Goal: Obtain resource: Download file/media

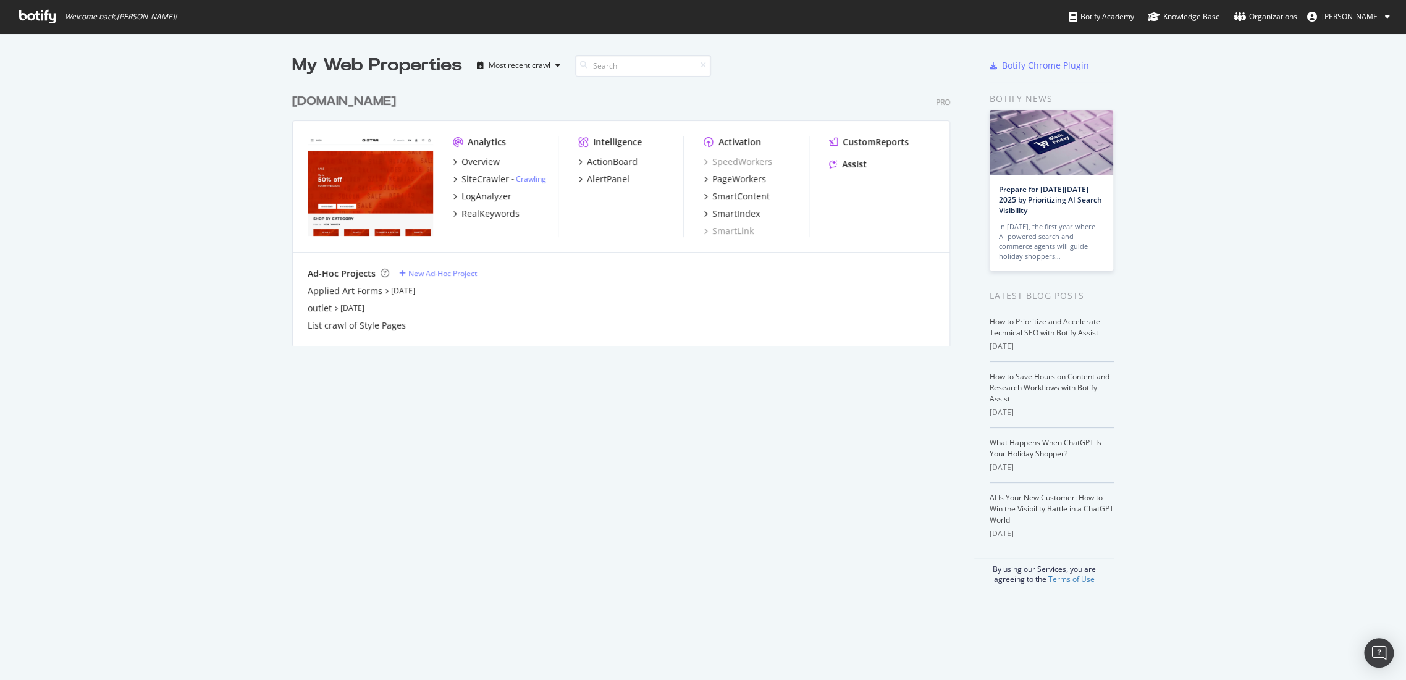
scroll to position [670, 1385]
click at [390, 104] on div "[DOMAIN_NAME]" at bounding box center [344, 102] width 104 height 18
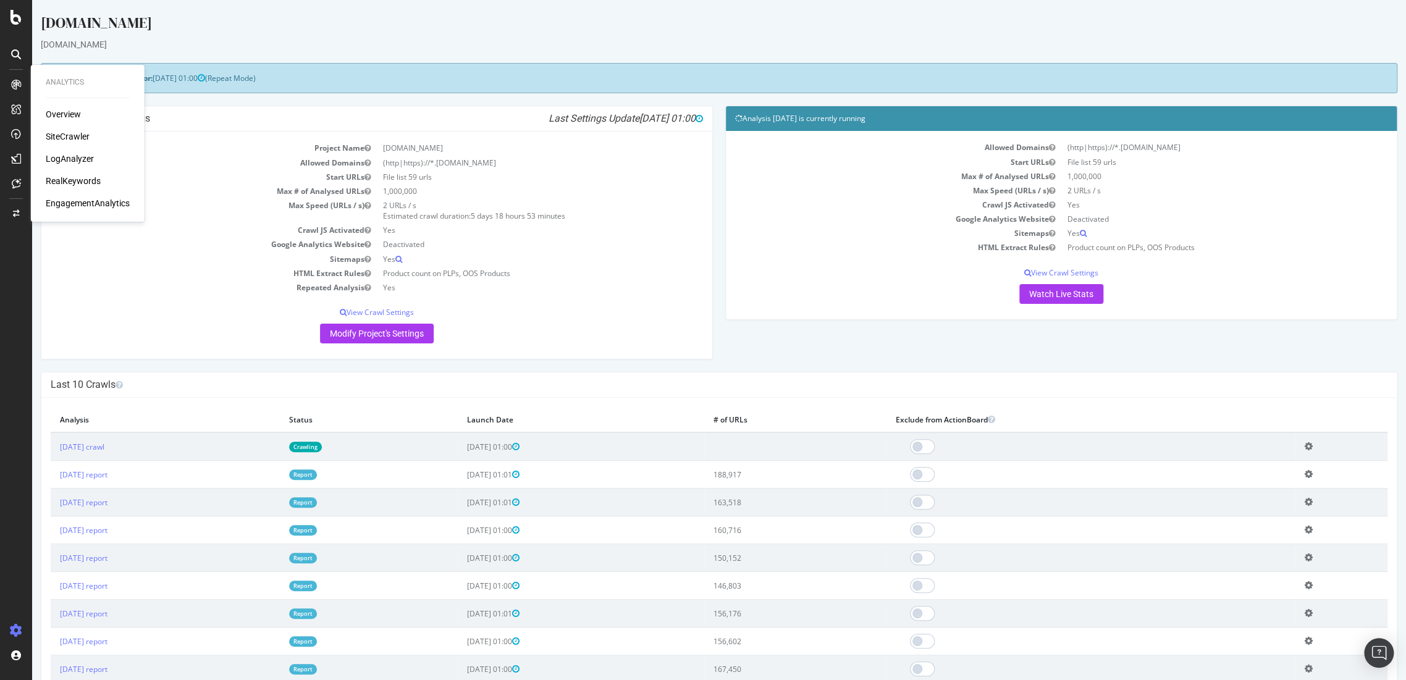
click at [69, 174] on div "Overview SiteCrawler LogAnalyzer RealKeywords EngagementAnalytics" at bounding box center [88, 158] width 84 height 101
click at [69, 178] on div "RealKeywords" at bounding box center [73, 181] width 55 height 12
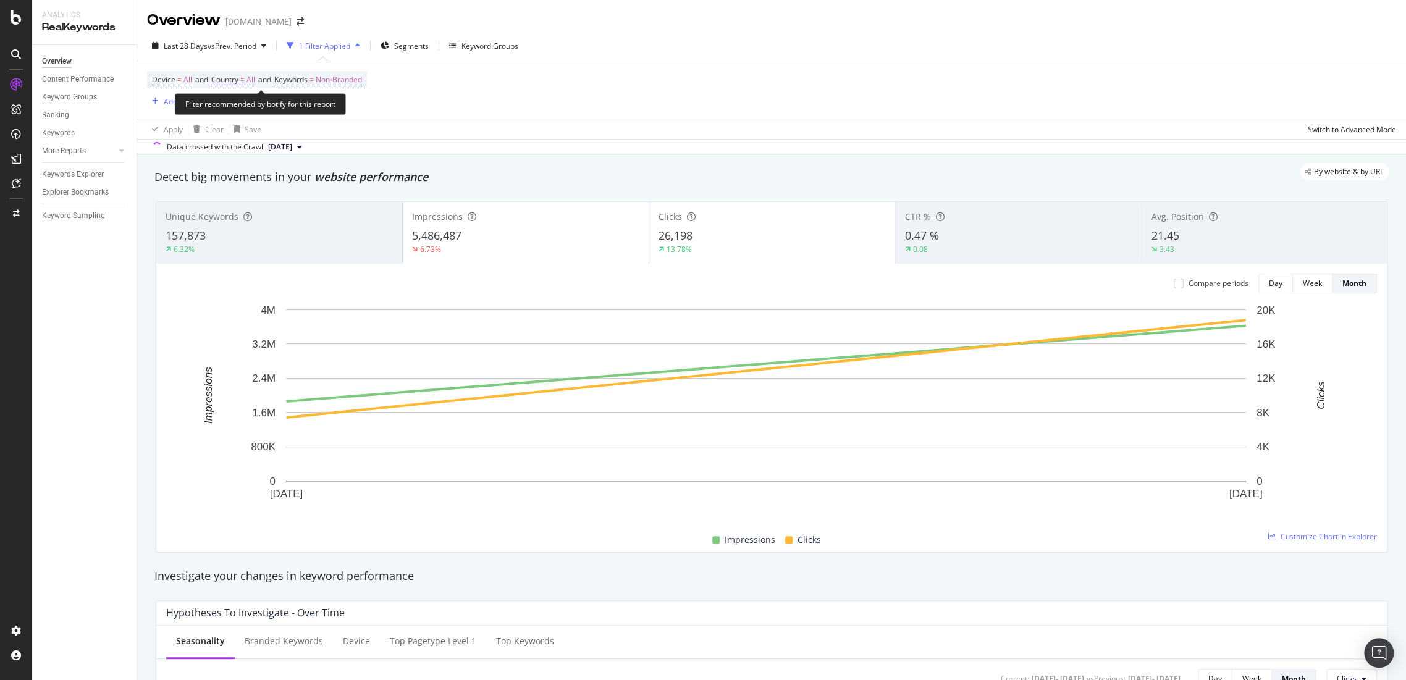
click at [255, 78] on span "All" at bounding box center [251, 79] width 9 height 17
click at [242, 108] on icon at bounding box center [239, 108] width 9 height 7
click at [248, 133] on div "All" at bounding box center [295, 134] width 132 height 16
click at [512, 128] on div "Apply Clear Save Switch to Advanced Mode" at bounding box center [771, 129] width 1269 height 20
click at [245, 78] on span "=" at bounding box center [242, 79] width 4 height 11
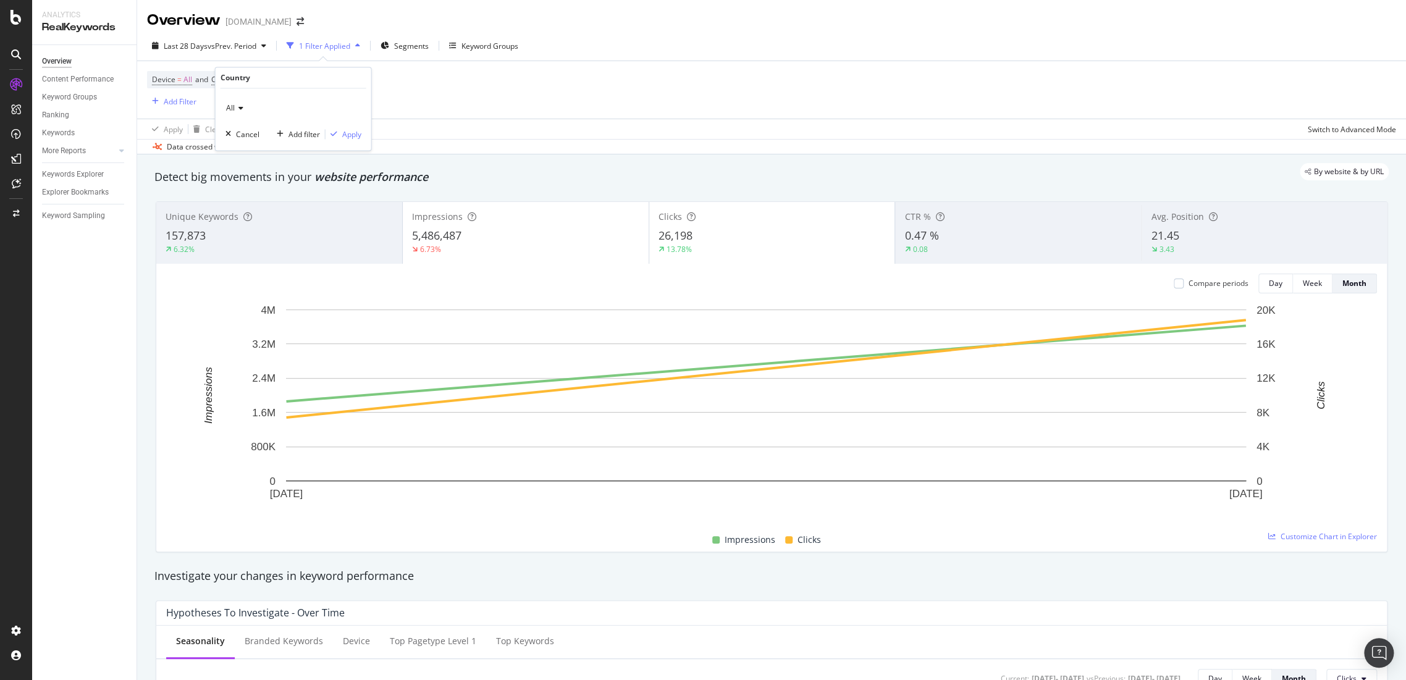
click at [237, 110] on icon at bounding box center [239, 108] width 9 height 7
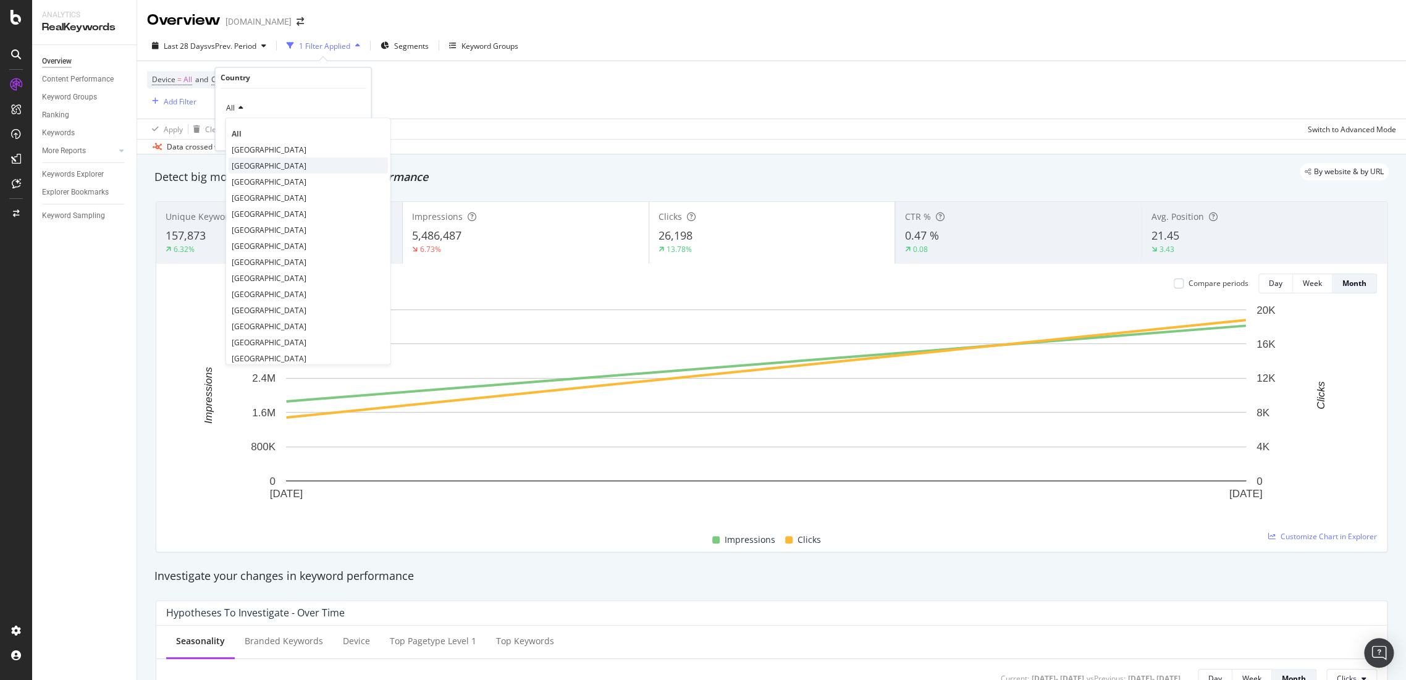
click at [259, 166] on span "[GEOGRAPHIC_DATA]" at bounding box center [269, 166] width 75 height 11
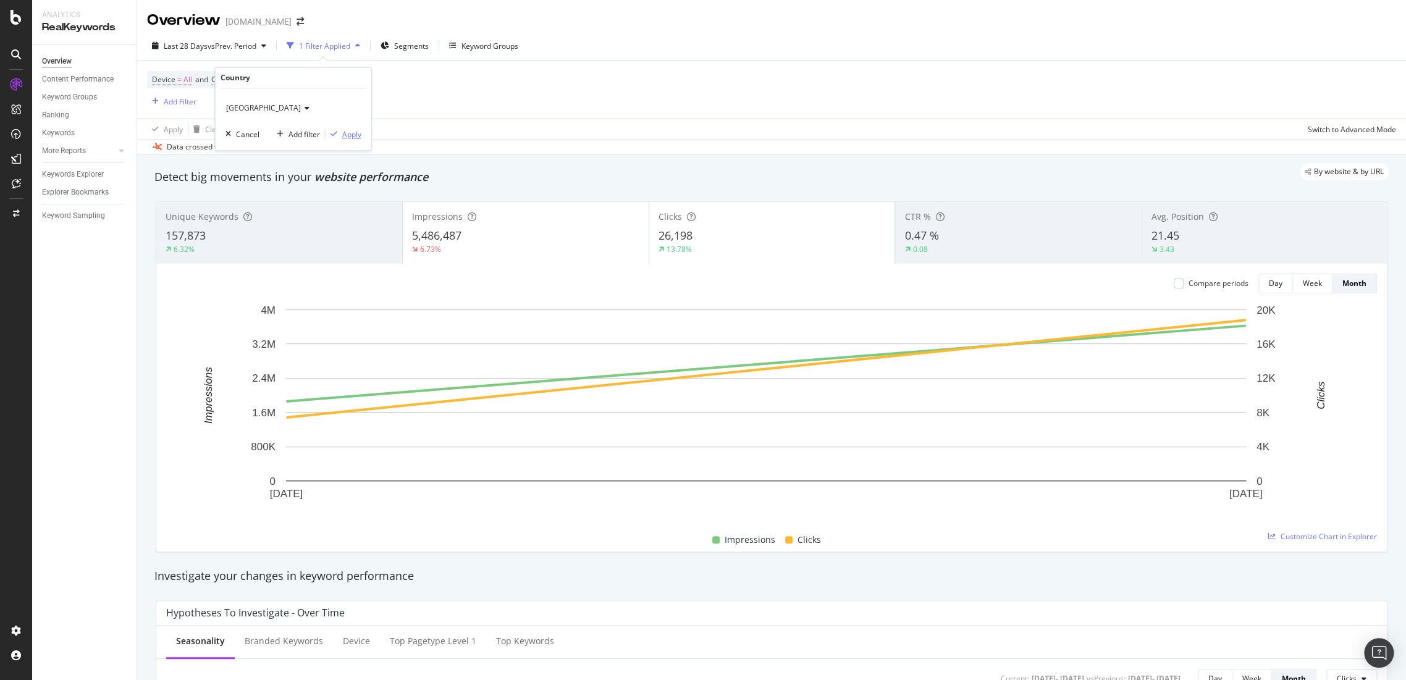
click at [342, 133] on div "Apply" at bounding box center [351, 134] width 19 height 11
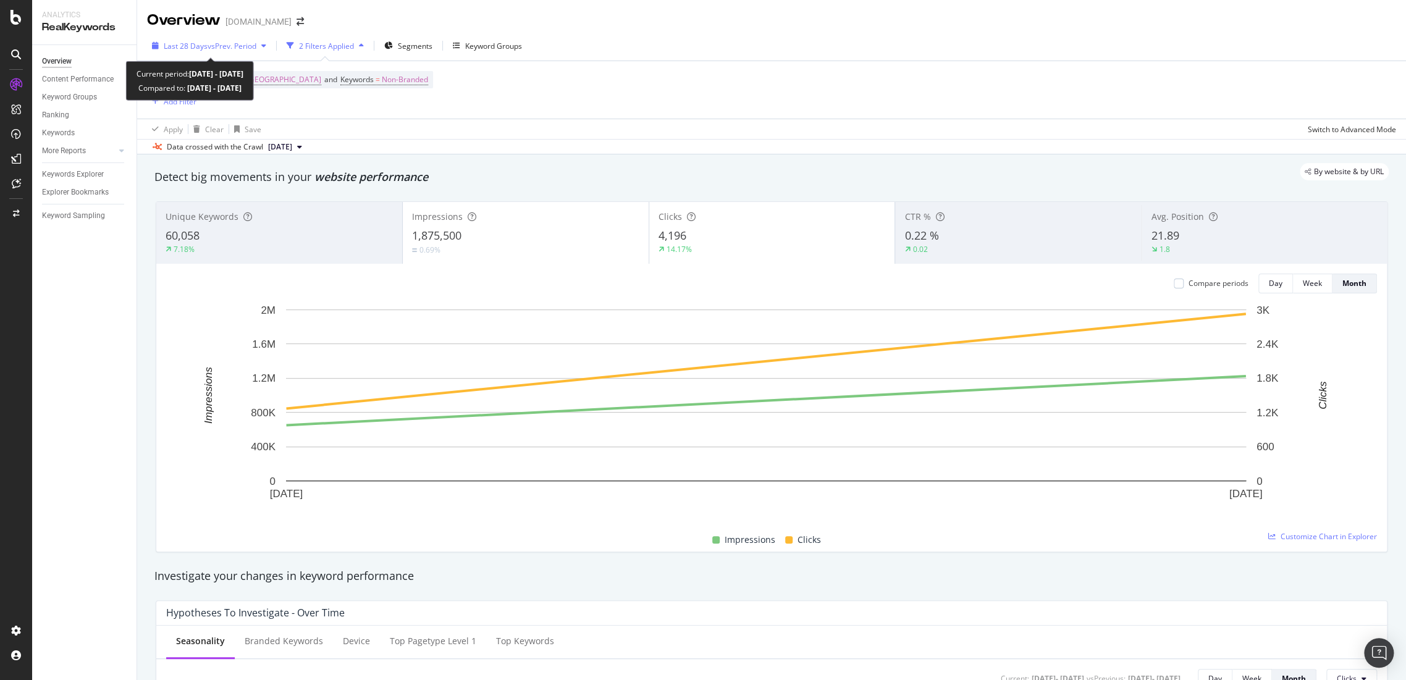
click at [234, 41] on span "vs Prev. Period" at bounding box center [232, 46] width 49 height 11
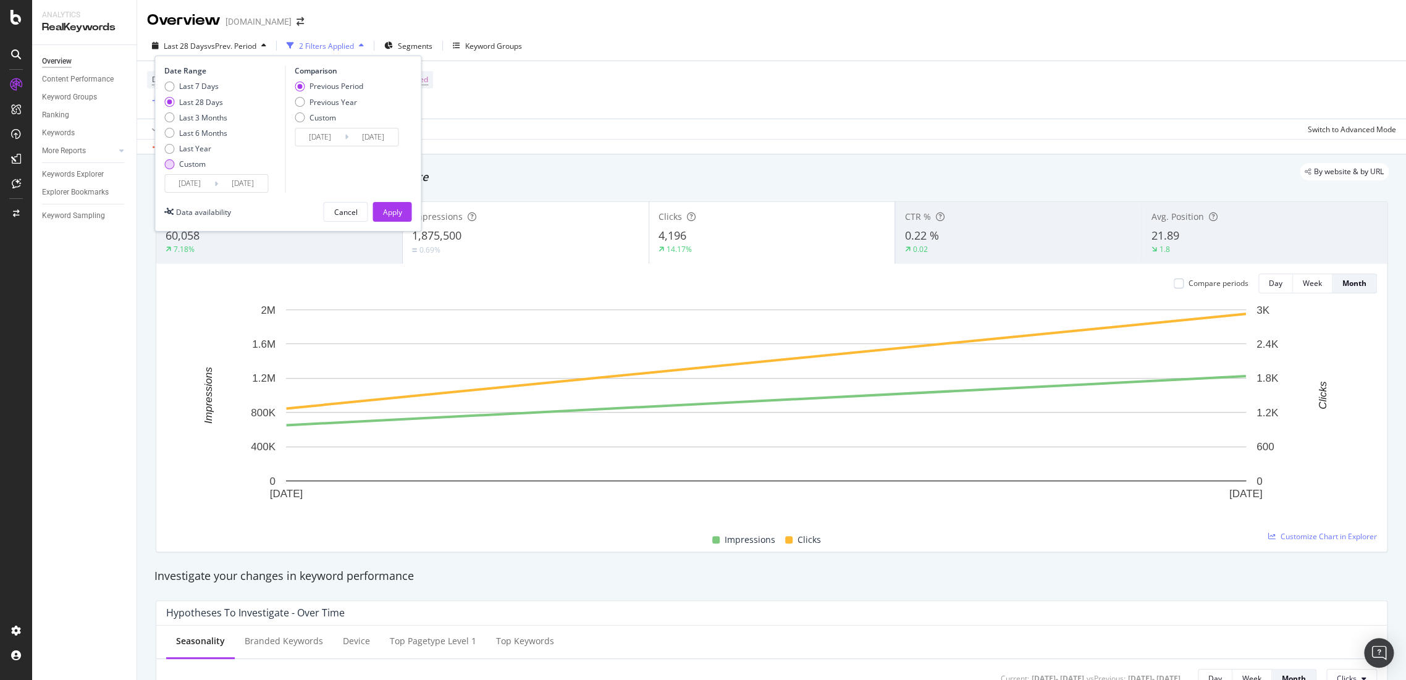
click at [184, 163] on div "Custom" at bounding box center [192, 164] width 27 height 11
click at [188, 184] on input "[DATE]" at bounding box center [189, 183] width 49 height 17
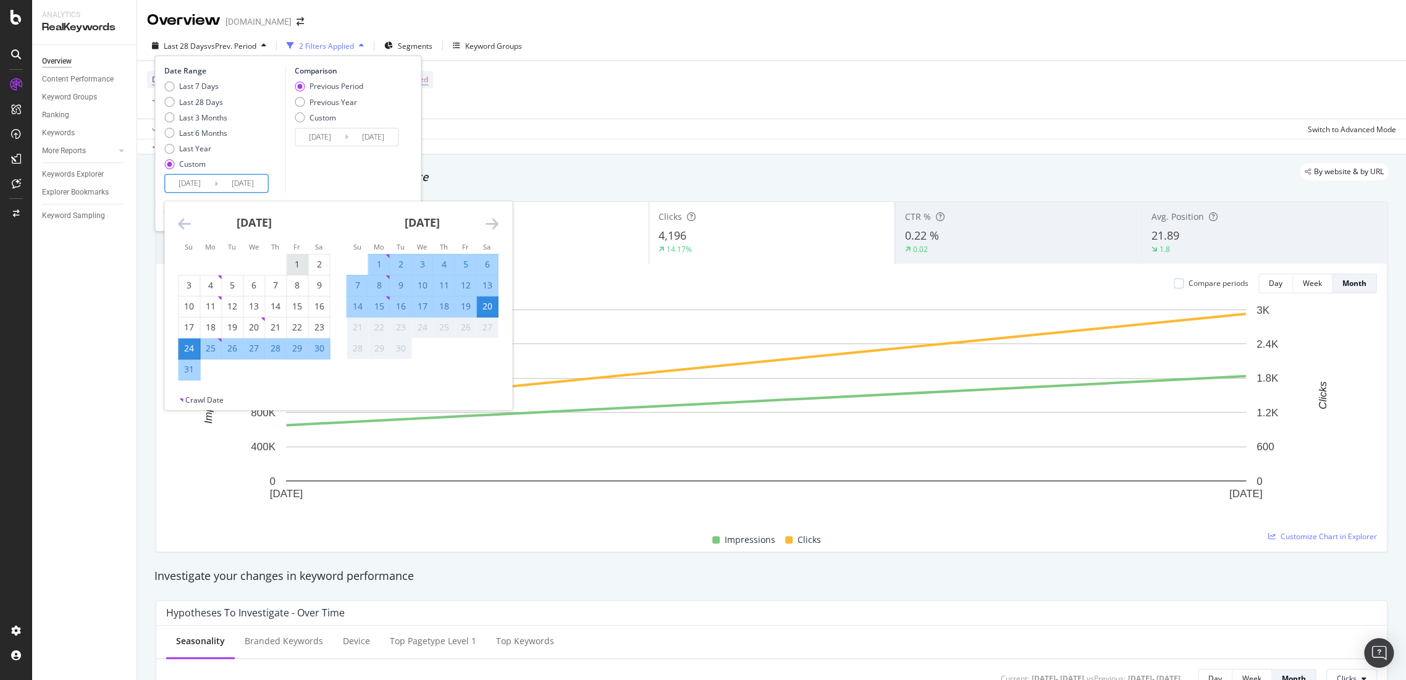
click at [287, 262] on div "1" at bounding box center [297, 264] width 21 height 12
type input "[DATE]"
click at [473, 310] on div "19" at bounding box center [465, 306] width 21 height 12
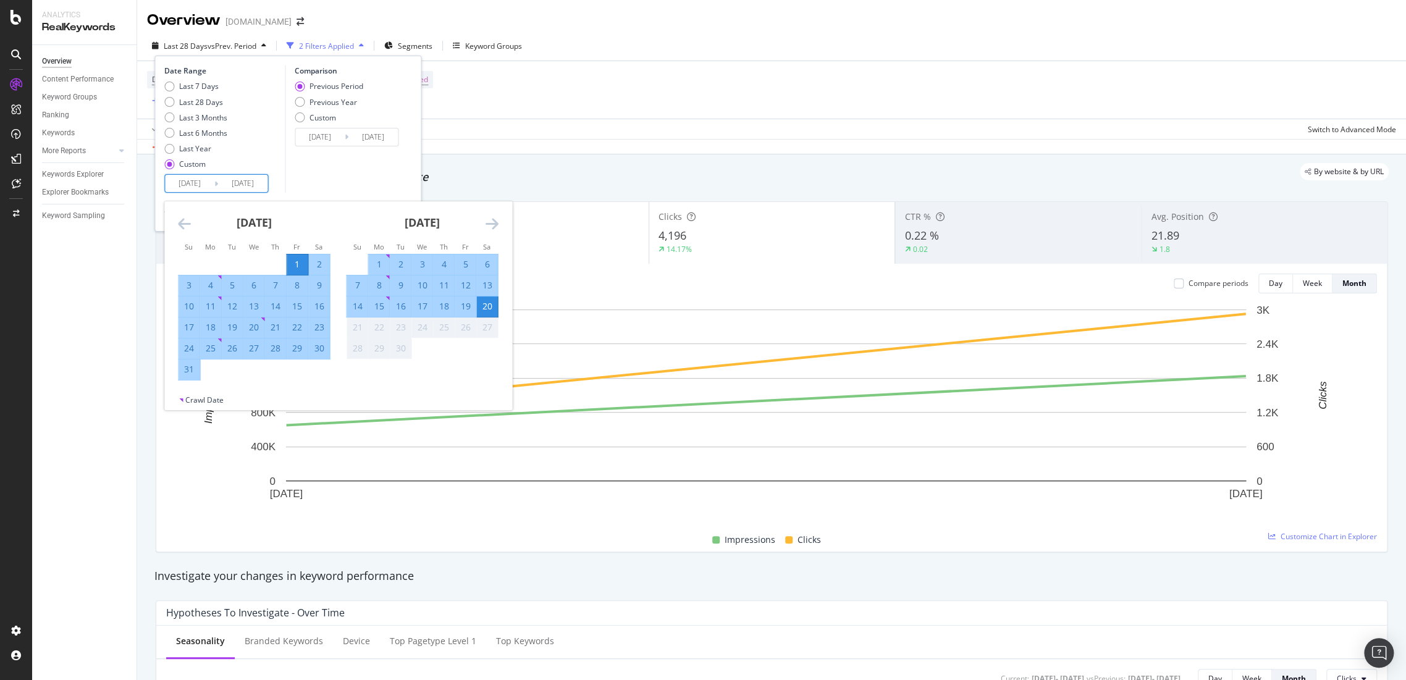
type input "[DATE]"
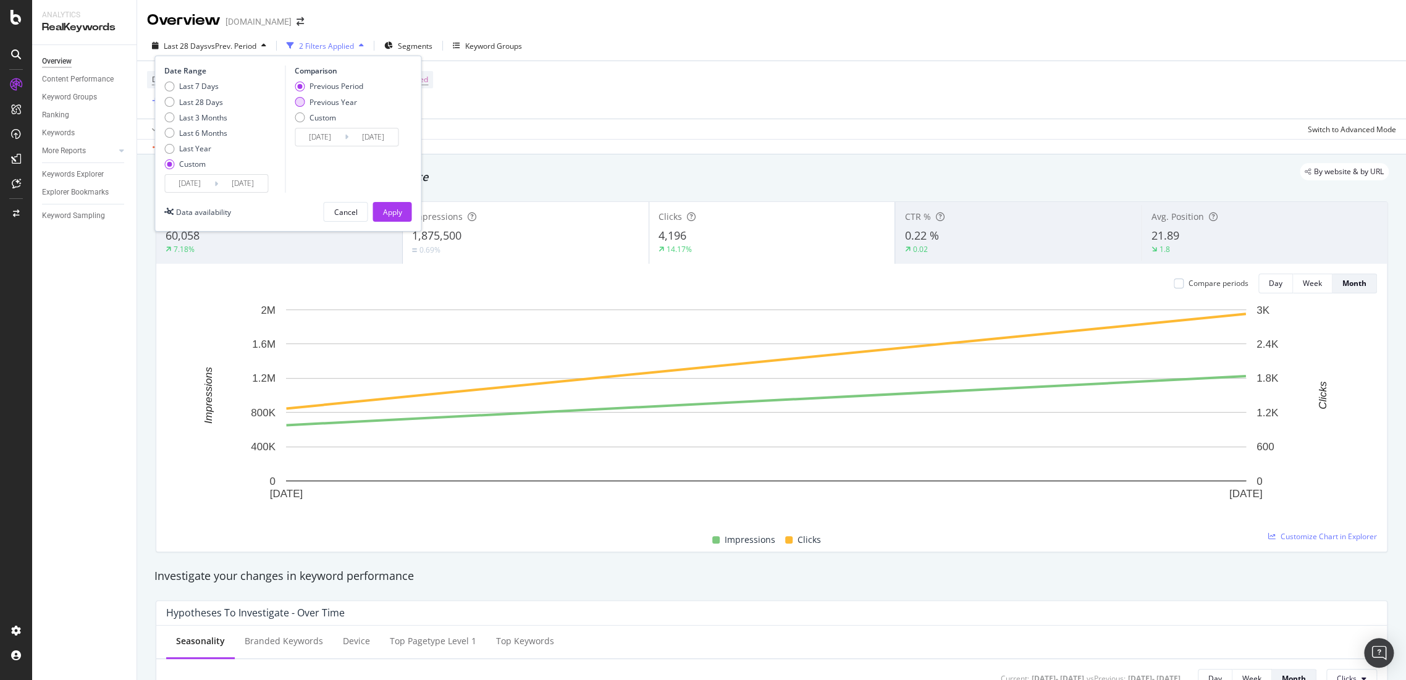
click at [310, 106] on div "Previous Year" at bounding box center [334, 102] width 48 height 11
type input "[DATE]"
click at [335, 137] on input "[DATE]" at bounding box center [319, 137] width 49 height 17
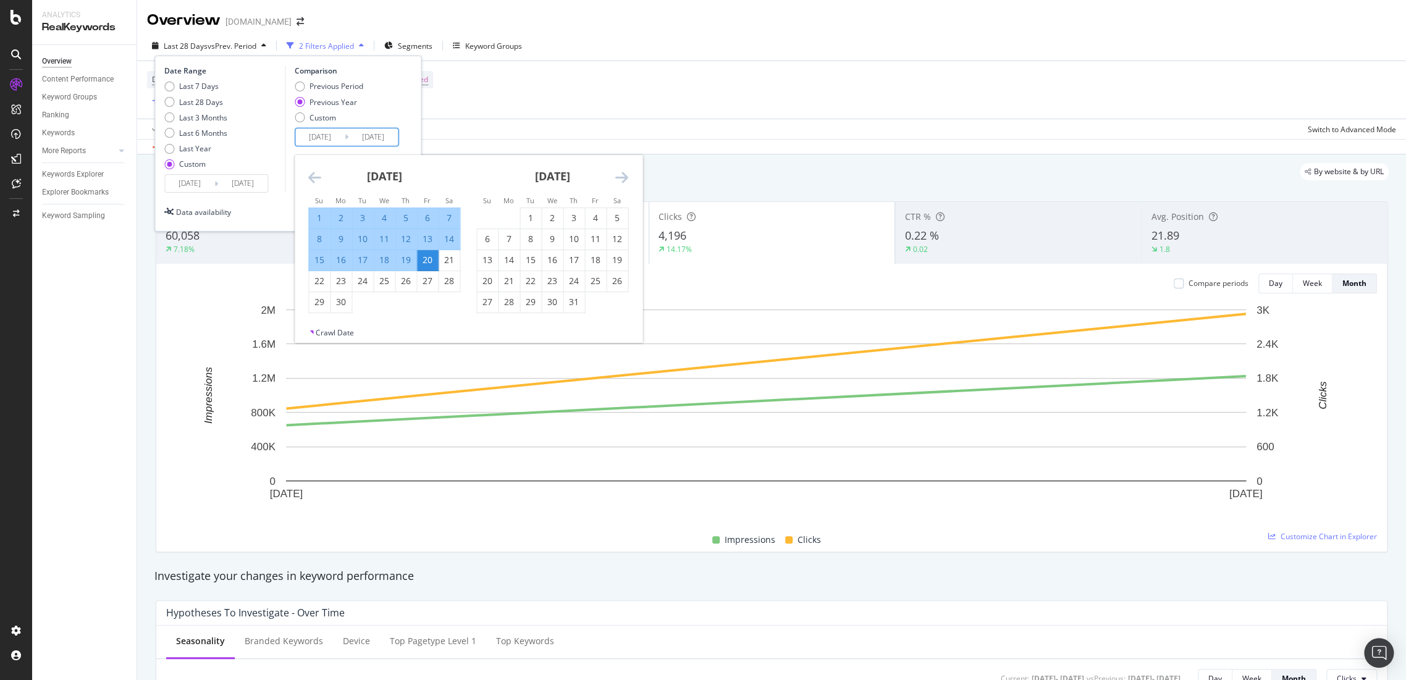
click at [315, 174] on icon "Move backward to switch to the previous month." at bounding box center [314, 177] width 13 height 15
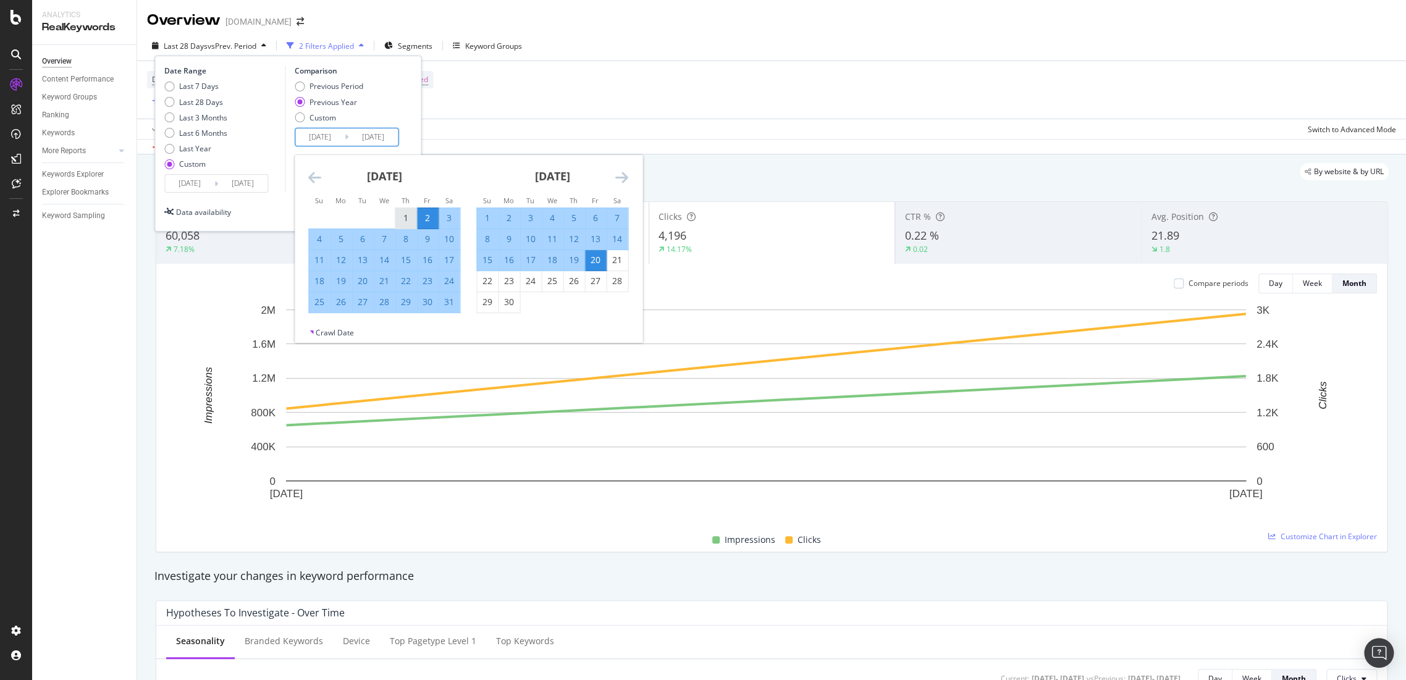
click at [405, 218] on div "1" at bounding box center [405, 218] width 21 height 12
type input "[DATE]"
click at [573, 261] on div "19" at bounding box center [573, 260] width 21 height 12
type input "[DATE]"
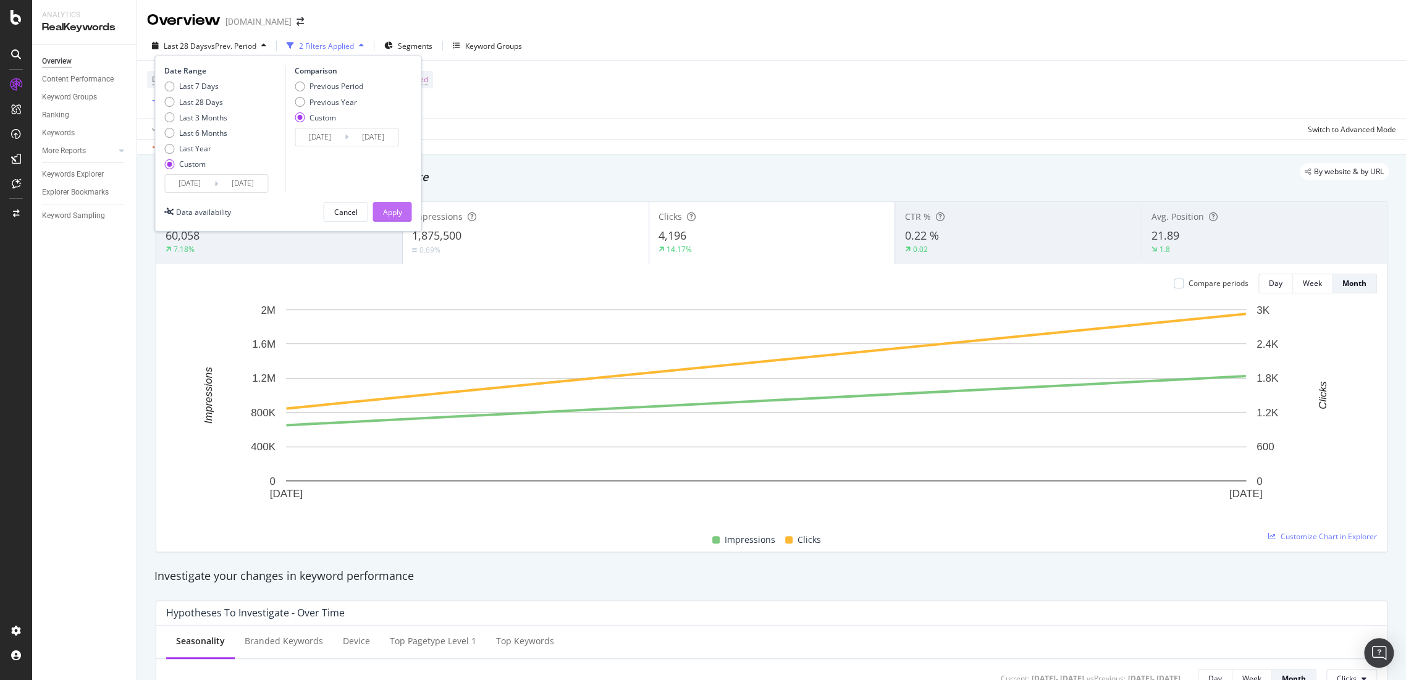
click at [399, 217] on div "Apply" at bounding box center [391, 212] width 19 height 19
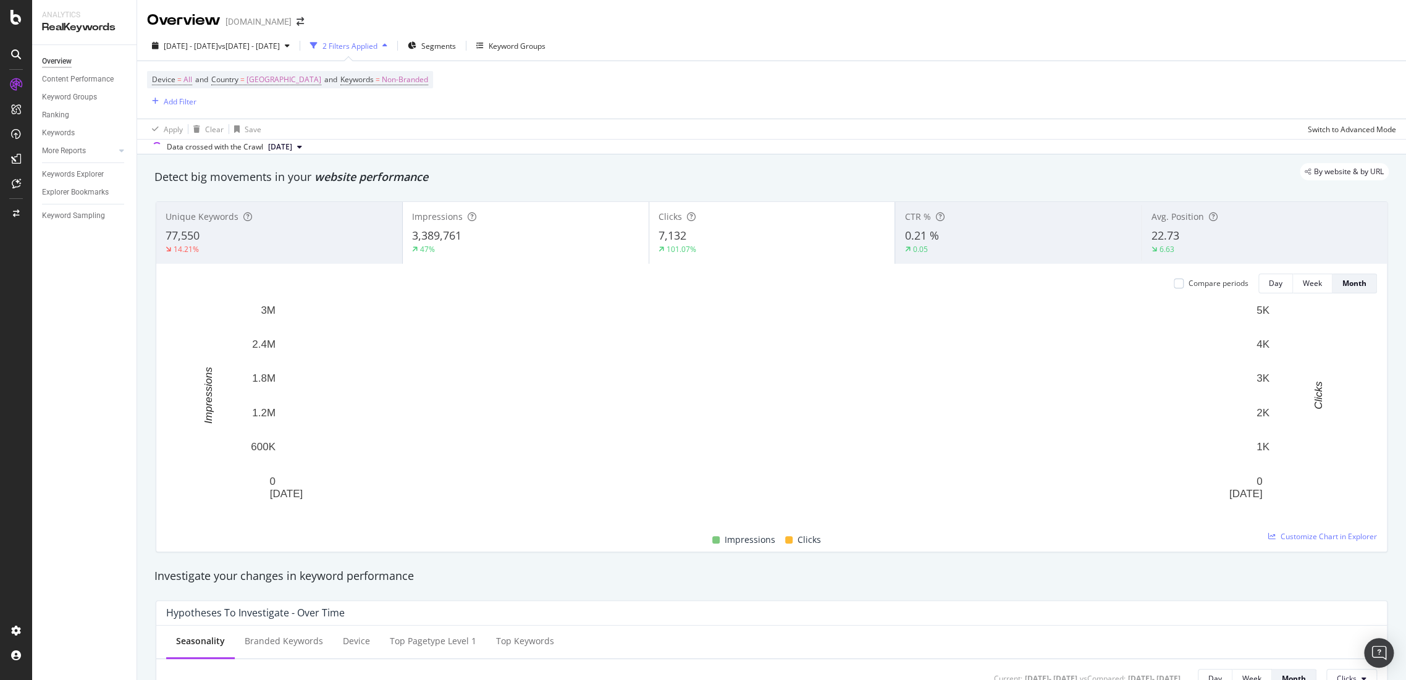
click at [428, 83] on span "Non-Branded" at bounding box center [405, 79] width 46 height 17
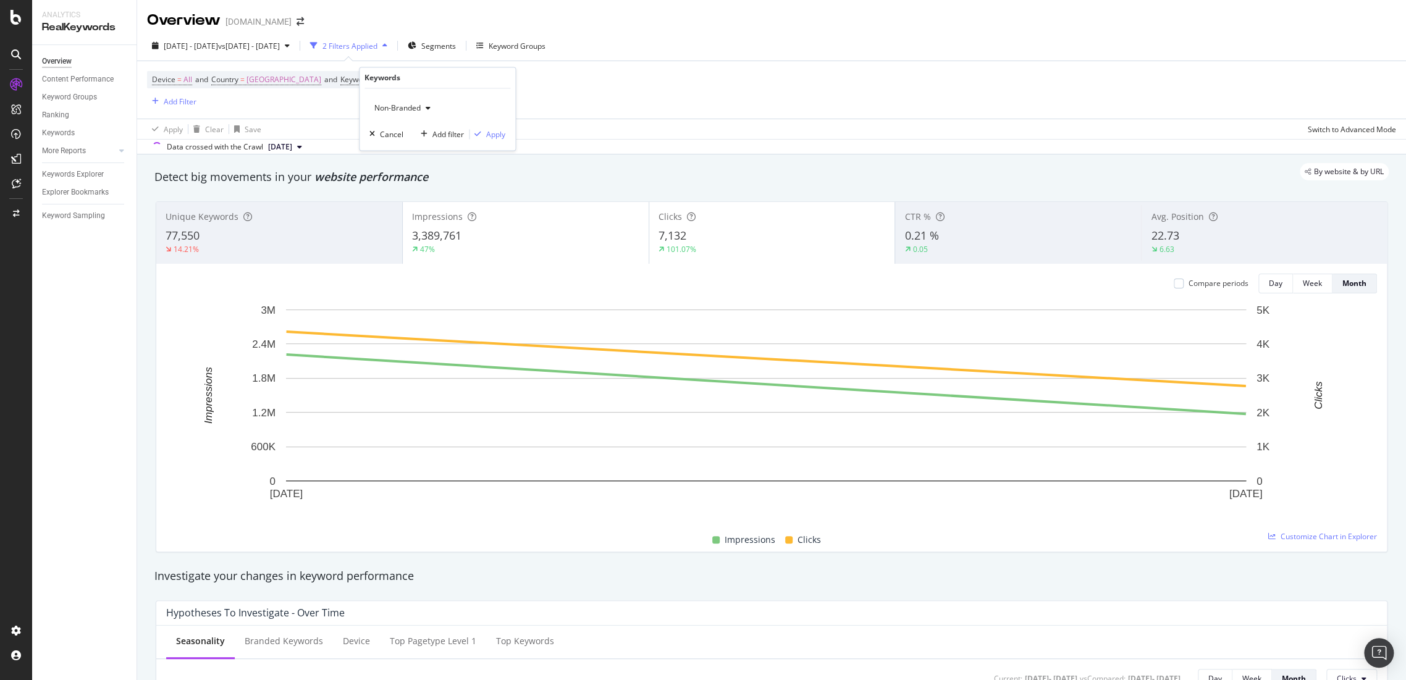
click at [405, 110] on span "Non-Branded" at bounding box center [394, 108] width 51 height 11
click at [410, 207] on span "All" at bounding box center [443, 204] width 126 height 11
click at [497, 129] on div "Apply" at bounding box center [488, 134] width 36 height 11
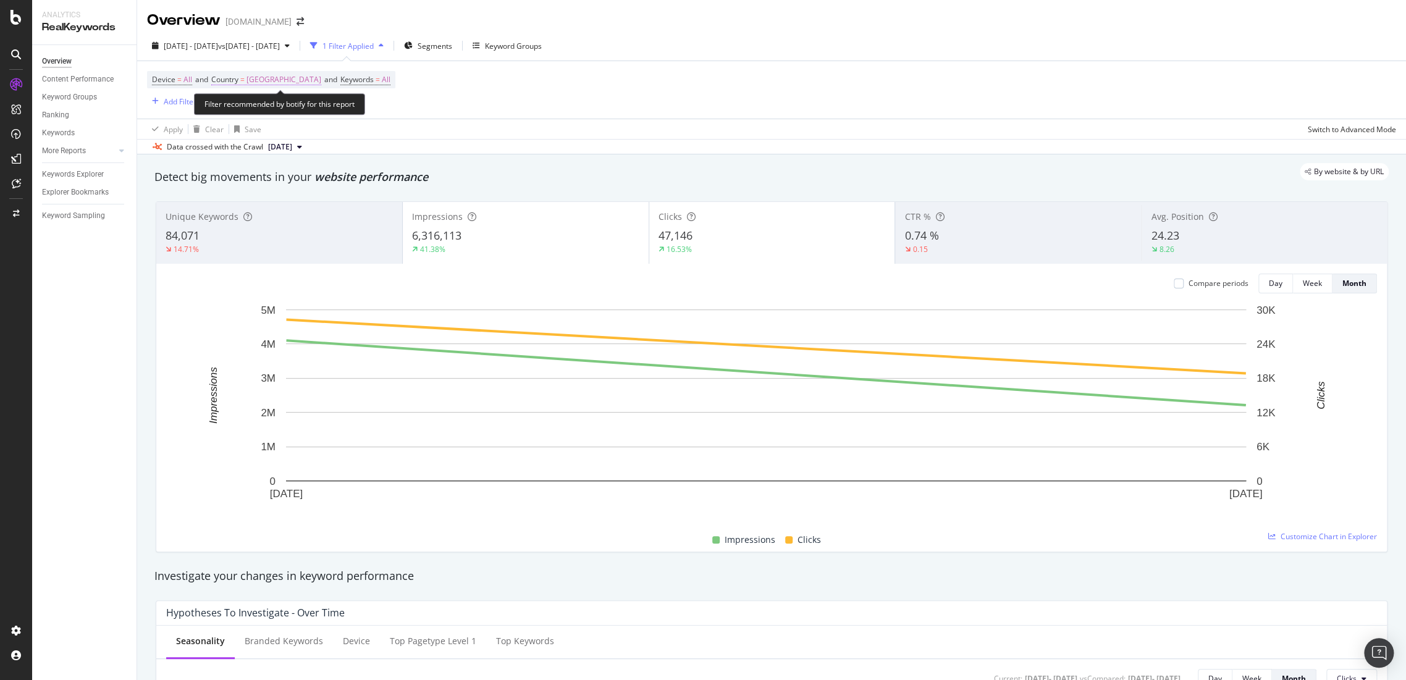
click at [285, 85] on span "[GEOGRAPHIC_DATA]" at bounding box center [284, 79] width 75 height 17
click at [264, 110] on span "[GEOGRAPHIC_DATA]" at bounding box center [263, 108] width 75 height 11
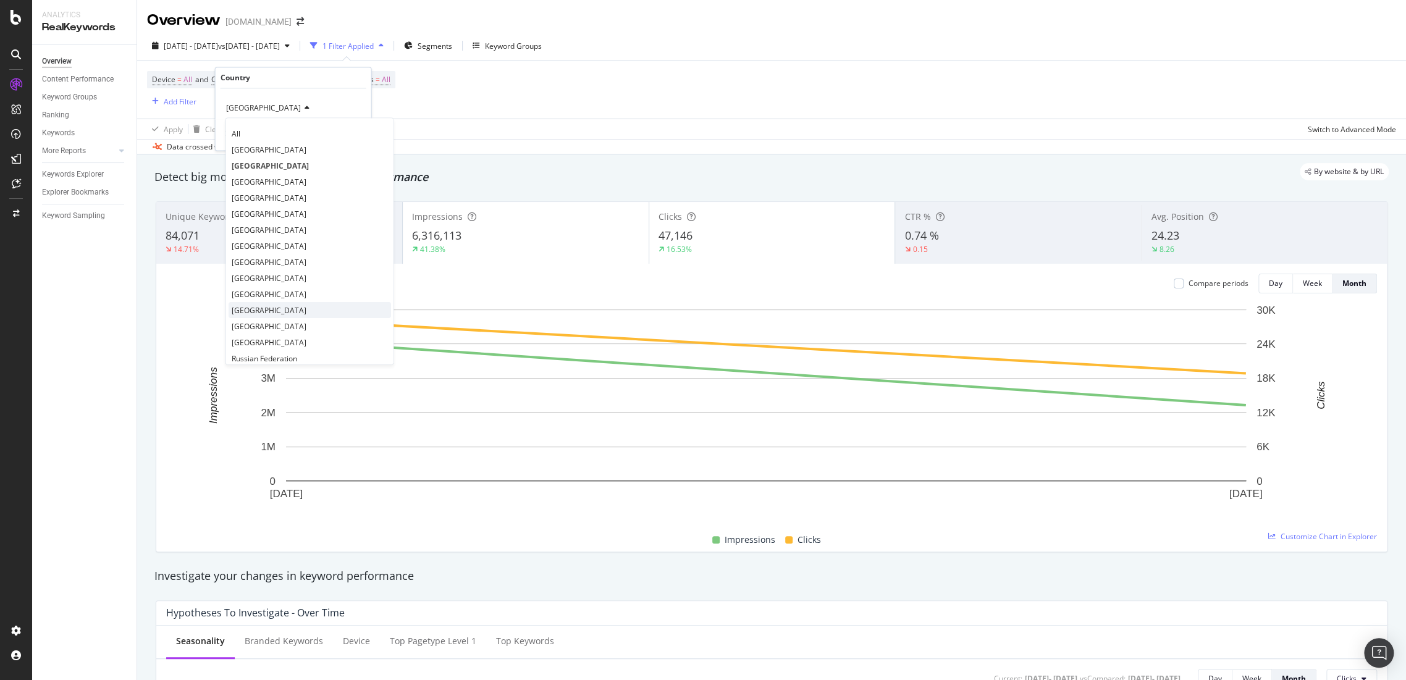
click at [277, 316] on div "[GEOGRAPHIC_DATA]" at bounding box center [310, 311] width 162 height 16
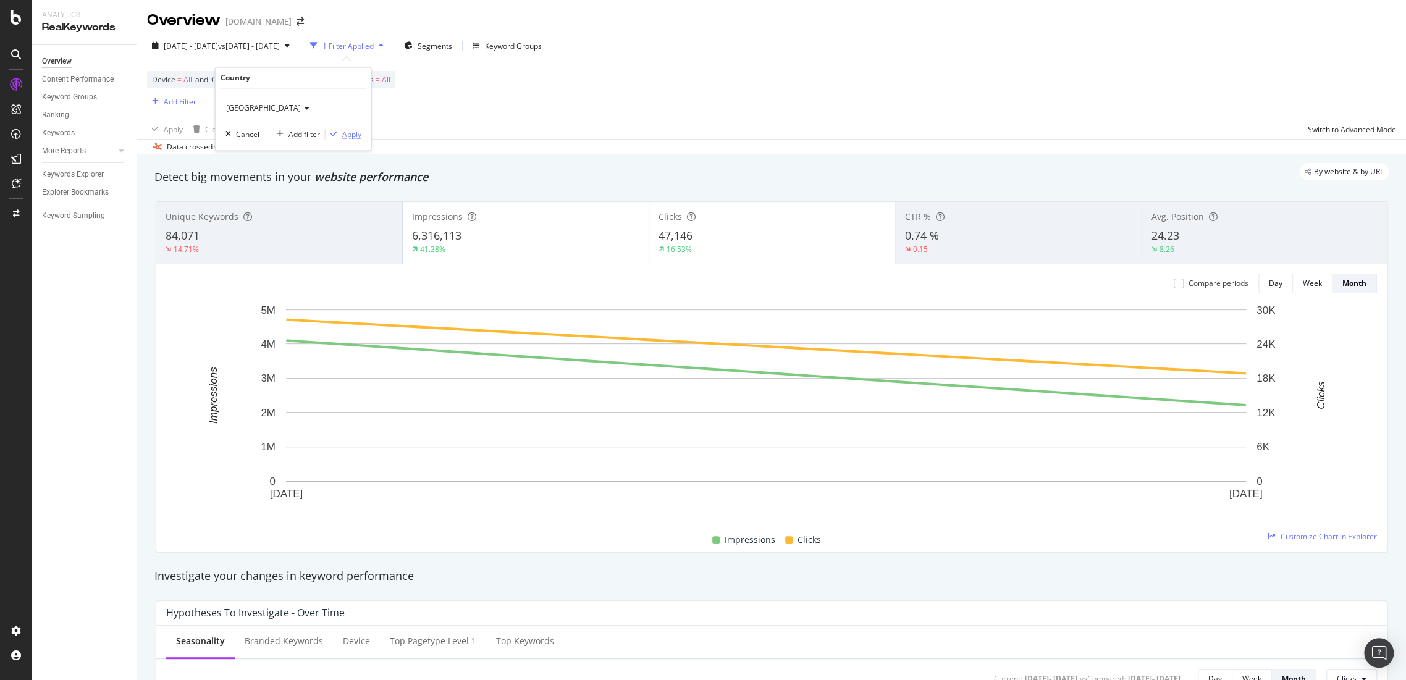
drag, startPoint x: 355, startPoint y: 139, endPoint x: 361, endPoint y: 138, distance: 6.2
click at [355, 138] on div "Apply" at bounding box center [351, 134] width 19 height 11
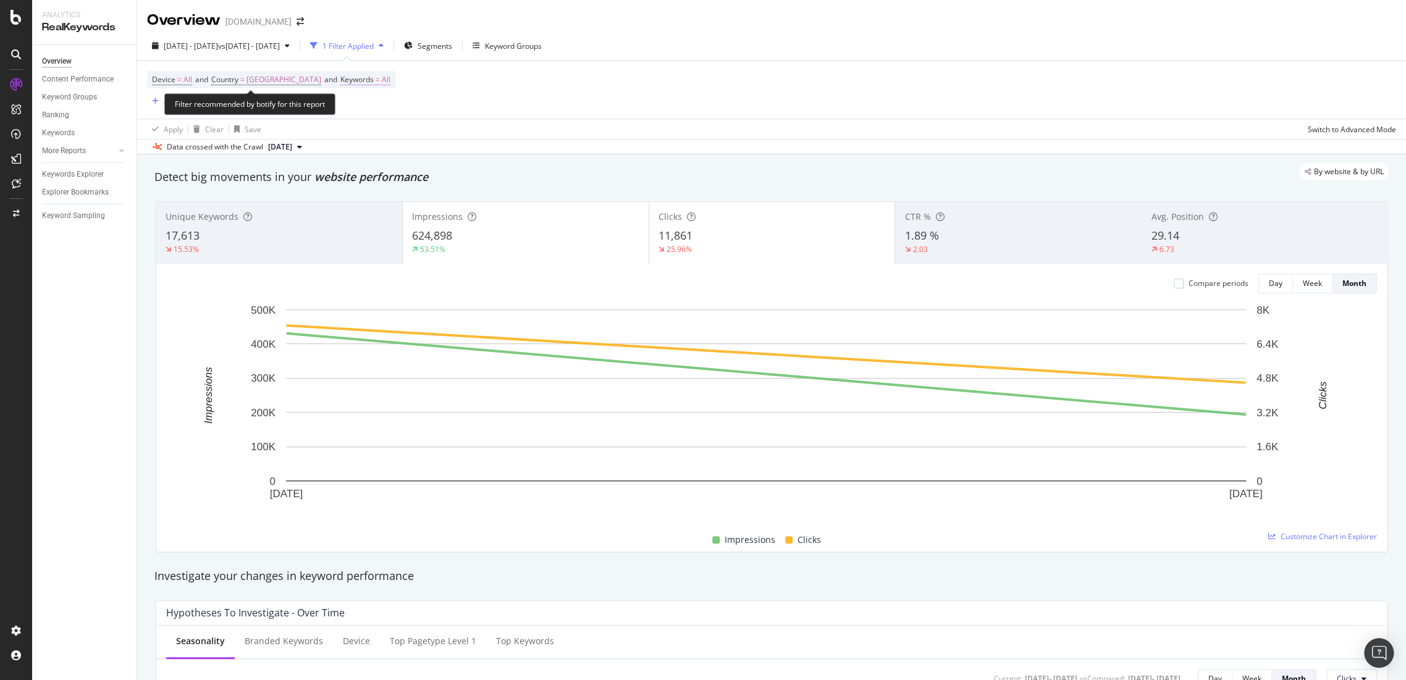
click at [340, 83] on span "Keywords" at bounding box center [356, 79] width 33 height 11
click at [266, 78] on span "[GEOGRAPHIC_DATA]" at bounding box center [284, 79] width 75 height 17
click at [263, 106] on div "[GEOGRAPHIC_DATA]" at bounding box center [294, 109] width 136 height 20
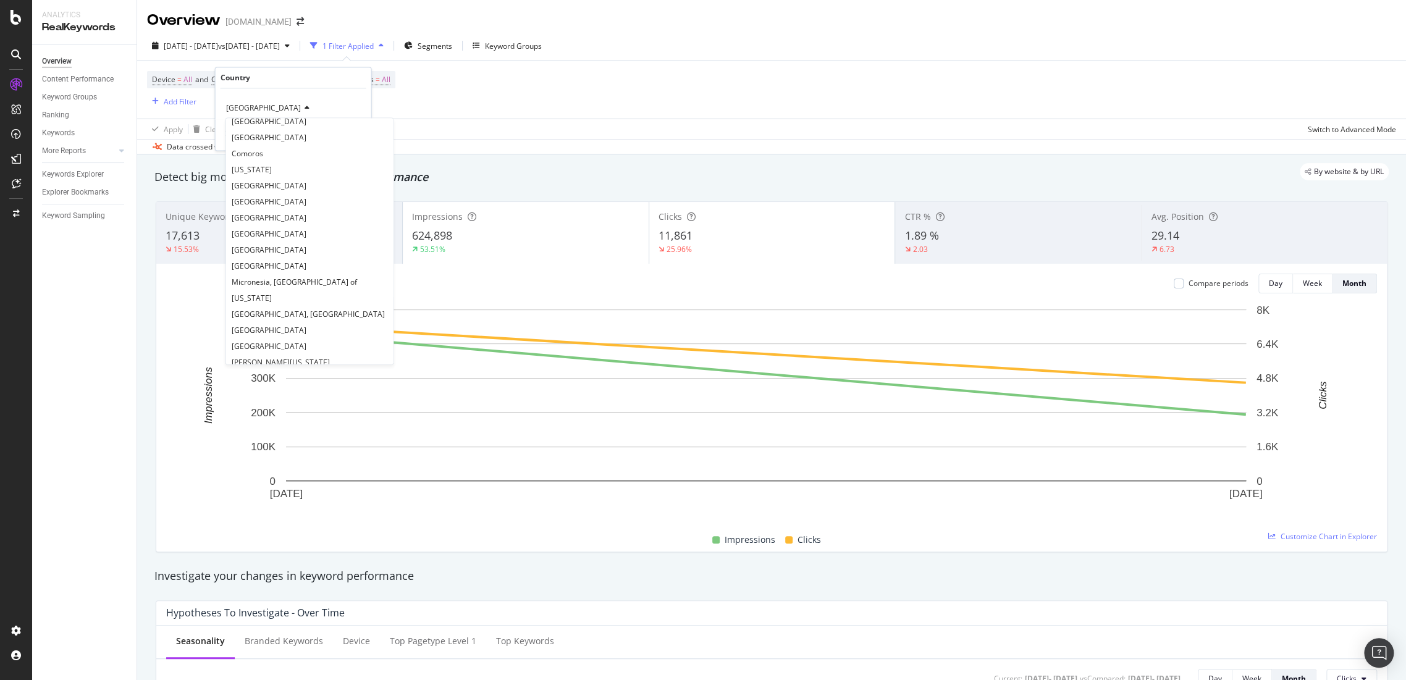
scroll to position [3656, 0]
click at [249, 106] on span "[GEOGRAPHIC_DATA]" at bounding box center [263, 108] width 75 height 11
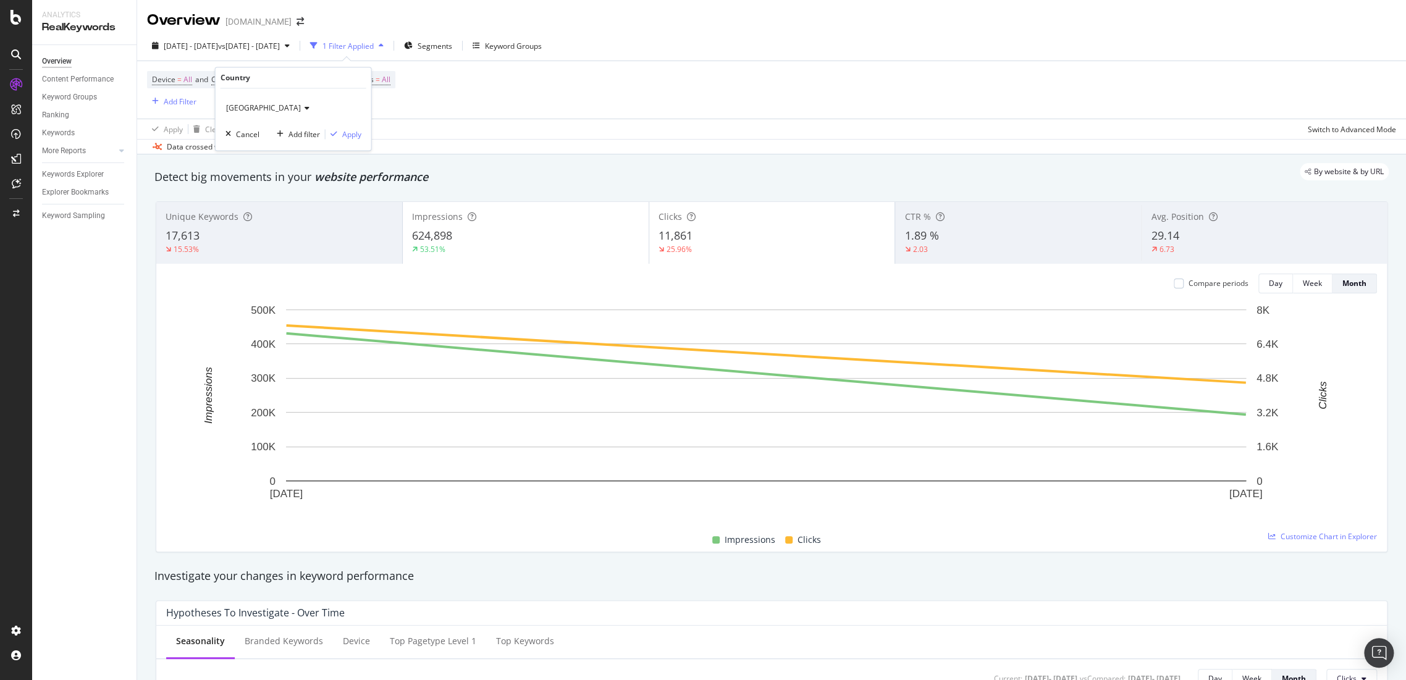
click at [301, 111] on icon at bounding box center [305, 108] width 9 height 7
type input "new"
click at [287, 140] on div "[GEOGRAPHIC_DATA]" at bounding box center [295, 134] width 132 height 16
click at [353, 134] on div "Apply" at bounding box center [351, 134] width 19 height 11
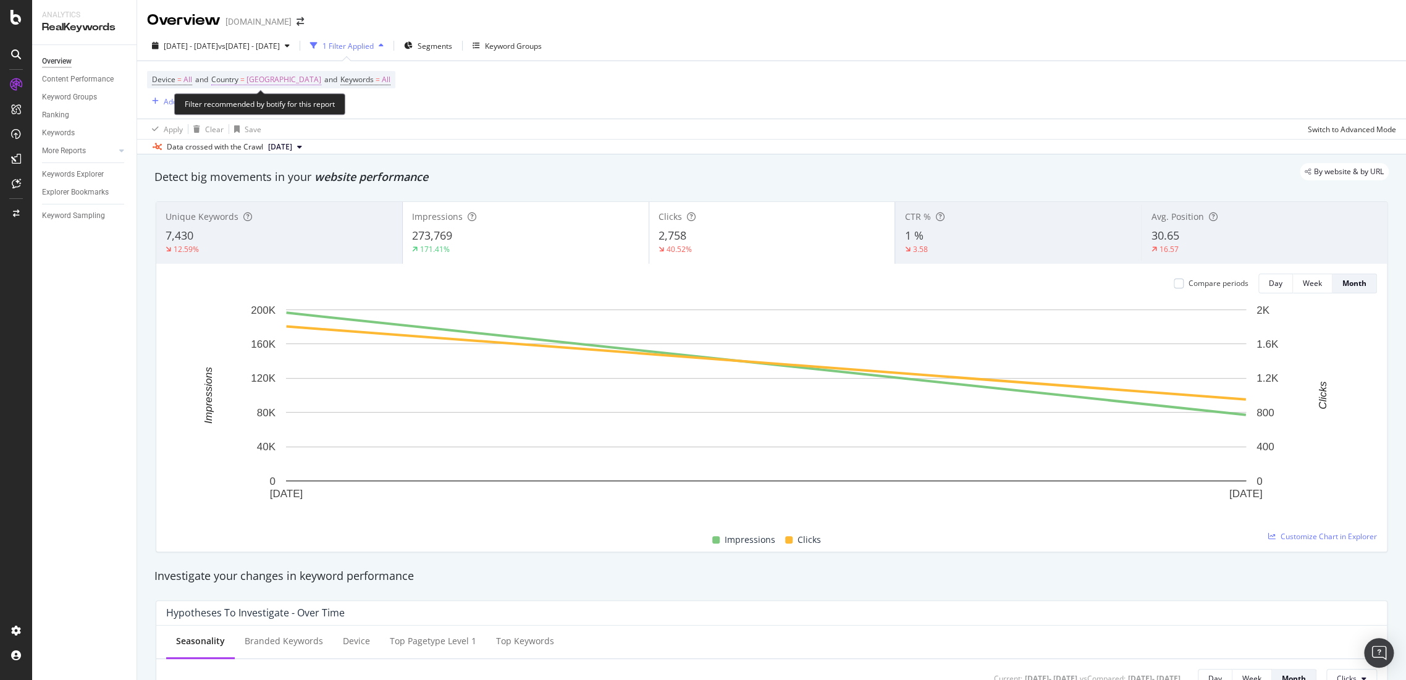
click at [278, 77] on span "[GEOGRAPHIC_DATA]" at bounding box center [284, 79] width 75 height 17
click at [257, 107] on span "[GEOGRAPHIC_DATA]" at bounding box center [263, 108] width 75 height 11
type input "aus"
click at [268, 132] on div "[GEOGRAPHIC_DATA]" at bounding box center [295, 134] width 132 height 16
click at [346, 132] on div "Apply" at bounding box center [351, 134] width 19 height 11
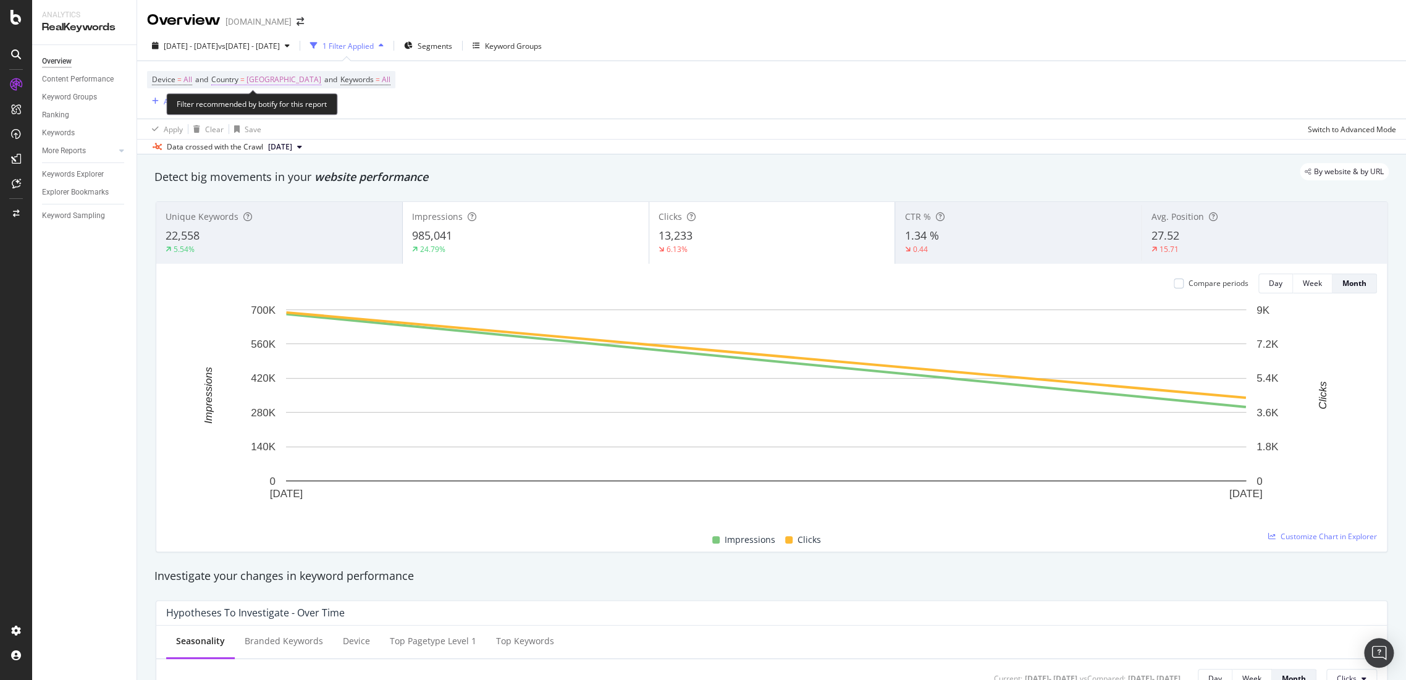
click at [272, 83] on span "[GEOGRAPHIC_DATA]" at bounding box center [284, 79] width 75 height 17
click at [268, 104] on div "[GEOGRAPHIC_DATA]" at bounding box center [294, 109] width 136 height 20
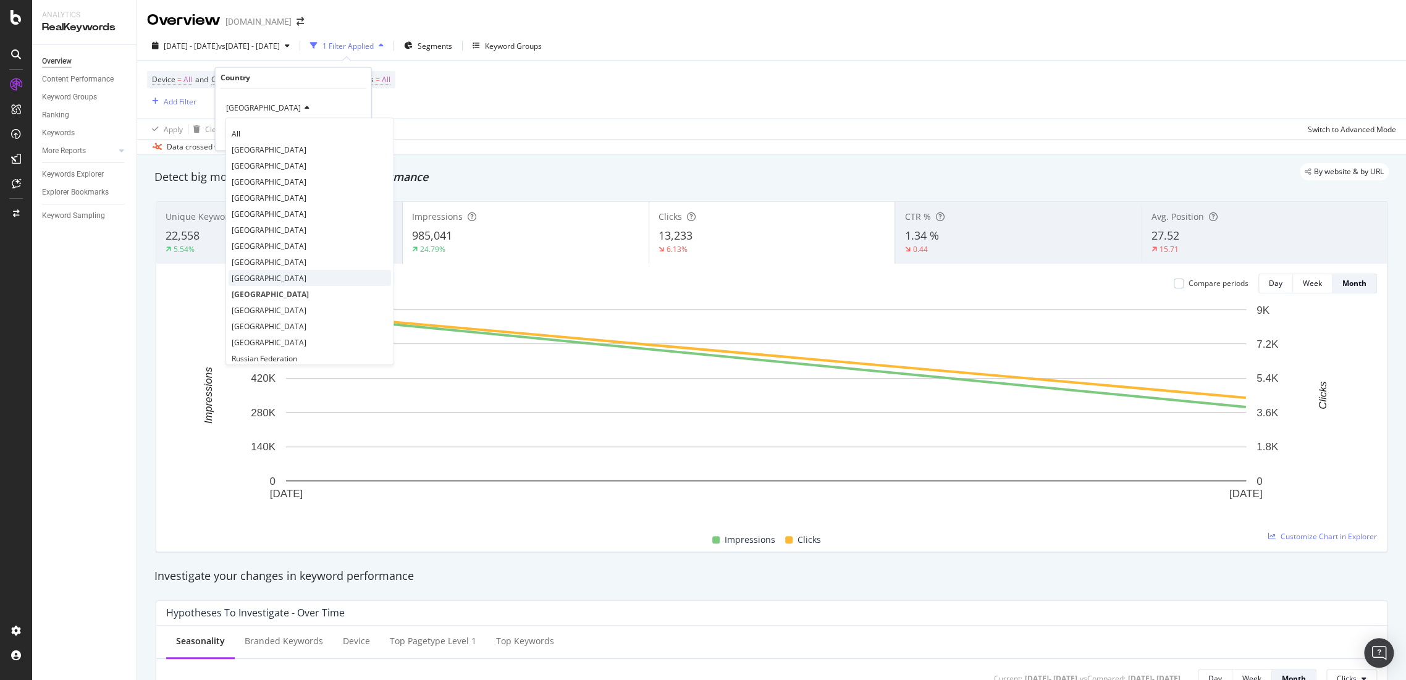
click at [258, 271] on div "[GEOGRAPHIC_DATA]" at bounding box center [310, 279] width 162 height 16
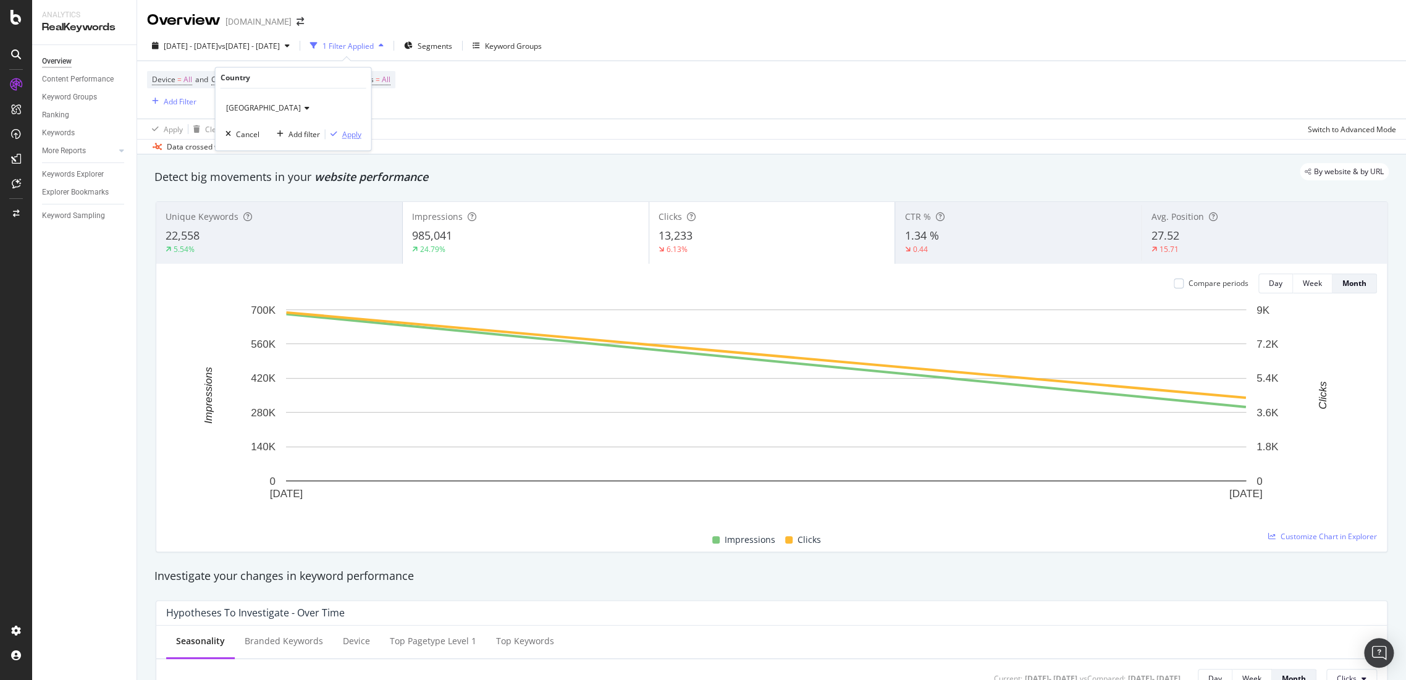
click at [341, 135] on div "button" at bounding box center [334, 134] width 17 height 7
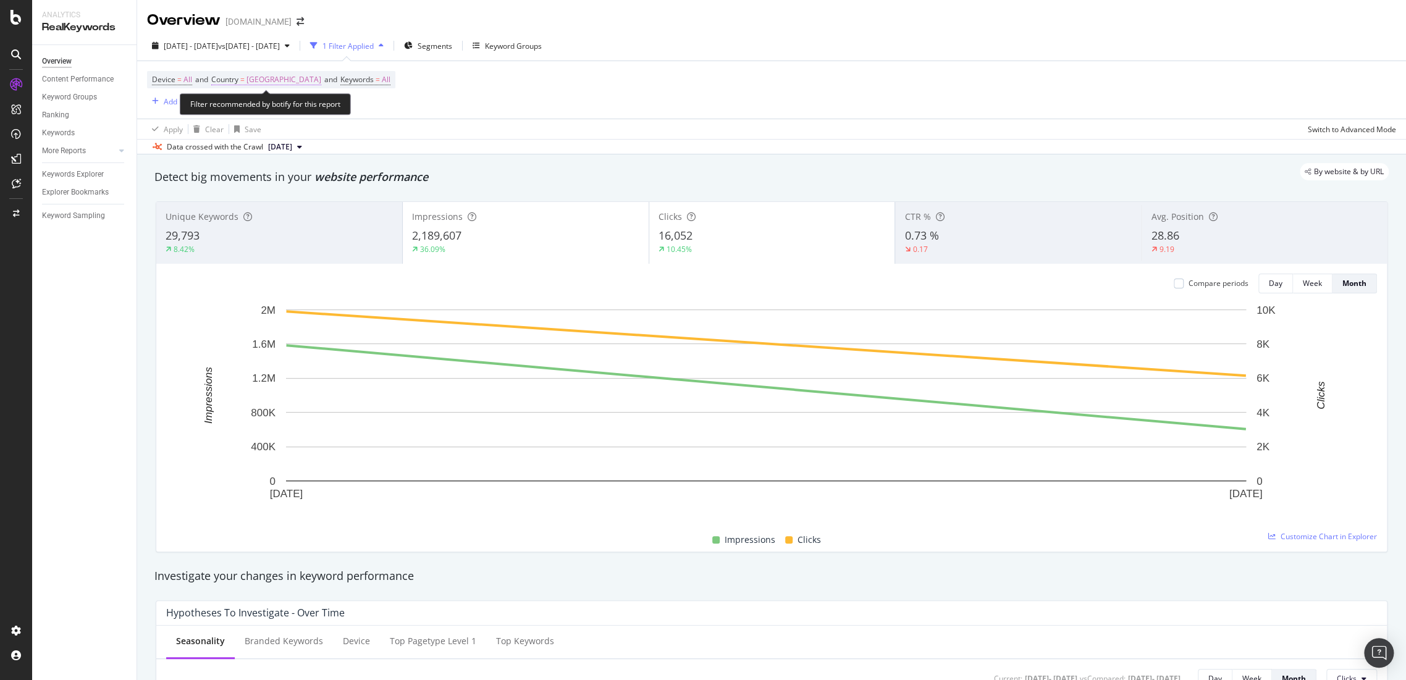
click at [268, 80] on span "[GEOGRAPHIC_DATA]" at bounding box center [284, 79] width 75 height 17
click at [262, 110] on span "[GEOGRAPHIC_DATA]" at bounding box center [263, 108] width 75 height 11
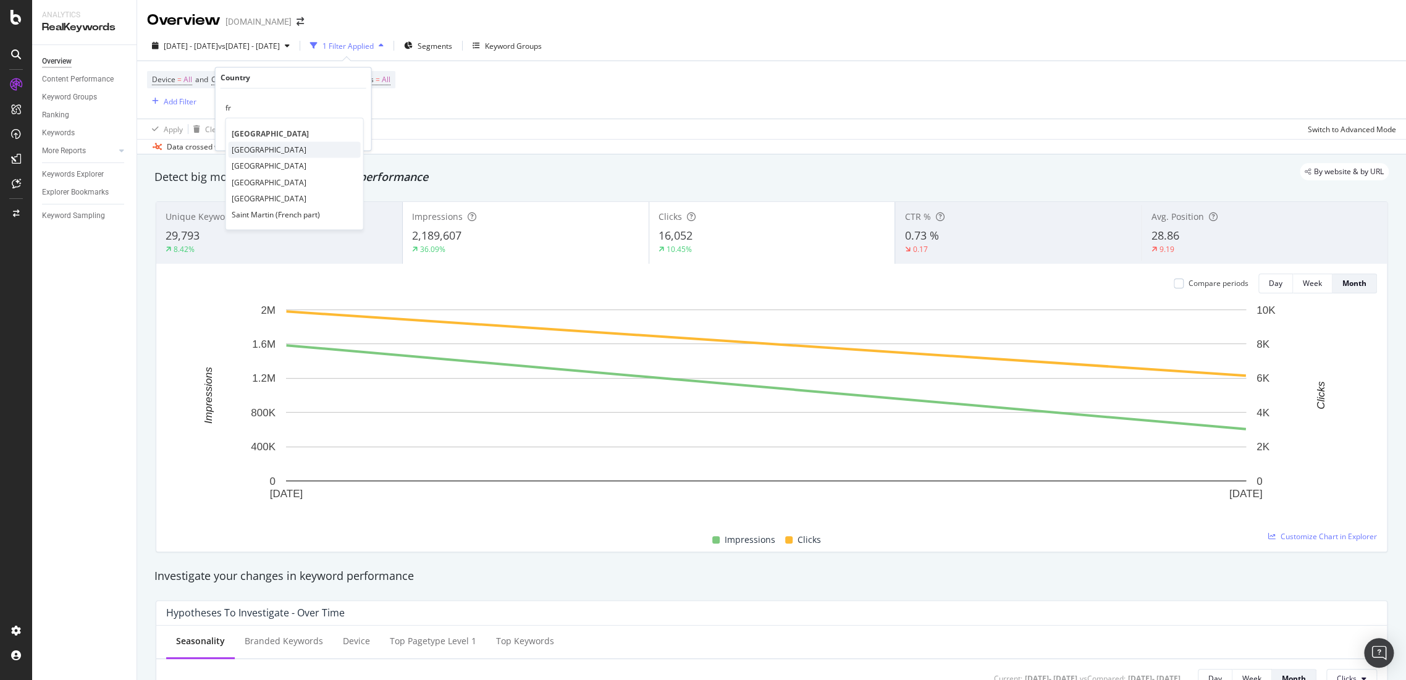
type input "fr"
drag, startPoint x: 251, startPoint y: 152, endPoint x: 340, endPoint y: 152, distance: 89.6
click at [251, 152] on span "[GEOGRAPHIC_DATA]" at bounding box center [269, 150] width 75 height 11
click at [356, 131] on div "Apply" at bounding box center [351, 134] width 19 height 11
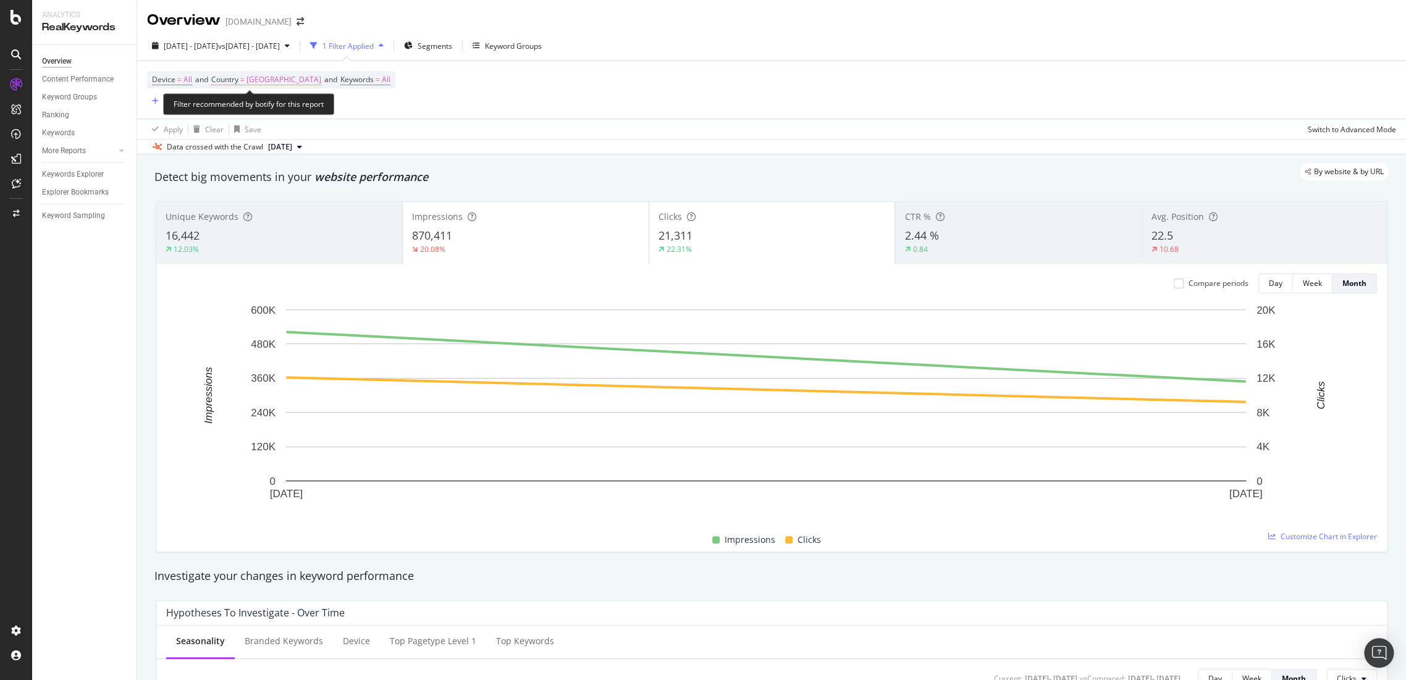
click at [269, 82] on span "[GEOGRAPHIC_DATA]" at bounding box center [284, 79] width 75 height 17
click at [257, 108] on div "[GEOGRAPHIC_DATA]" at bounding box center [294, 109] width 136 height 20
type input "aust"
click at [267, 132] on div "[GEOGRAPHIC_DATA]" at bounding box center [295, 134] width 132 height 16
click at [351, 135] on div "Apply" at bounding box center [351, 134] width 19 height 11
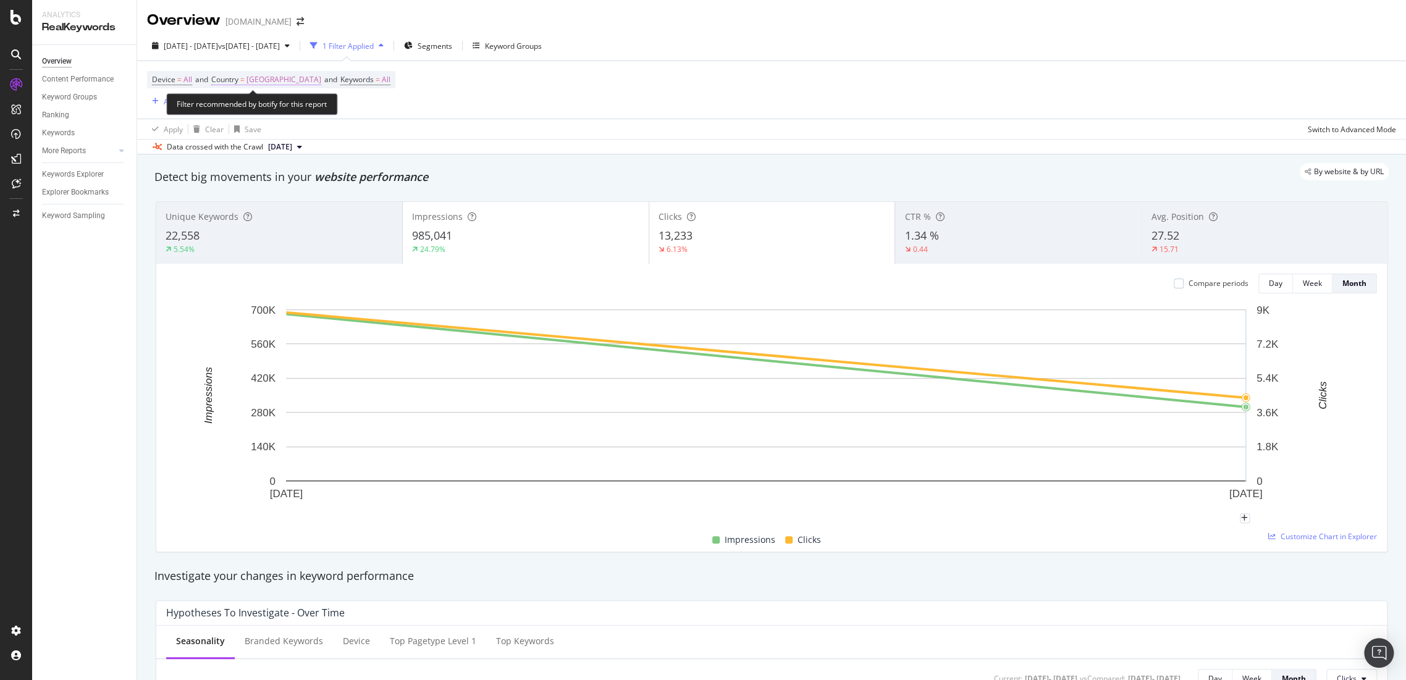
click at [263, 82] on span "[GEOGRAPHIC_DATA]" at bounding box center [284, 79] width 75 height 17
click at [259, 103] on div "[GEOGRAPHIC_DATA]" at bounding box center [294, 109] width 136 height 20
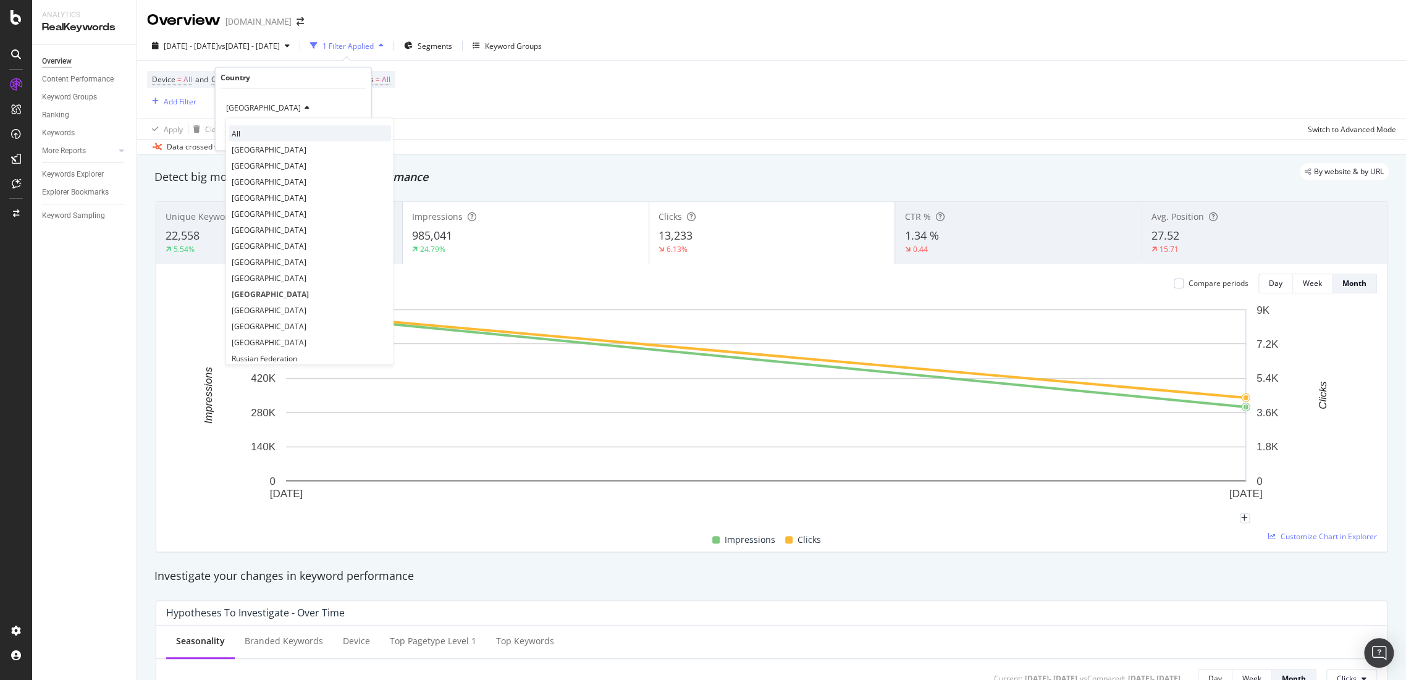
click at [260, 133] on div "All" at bounding box center [310, 134] width 162 height 16
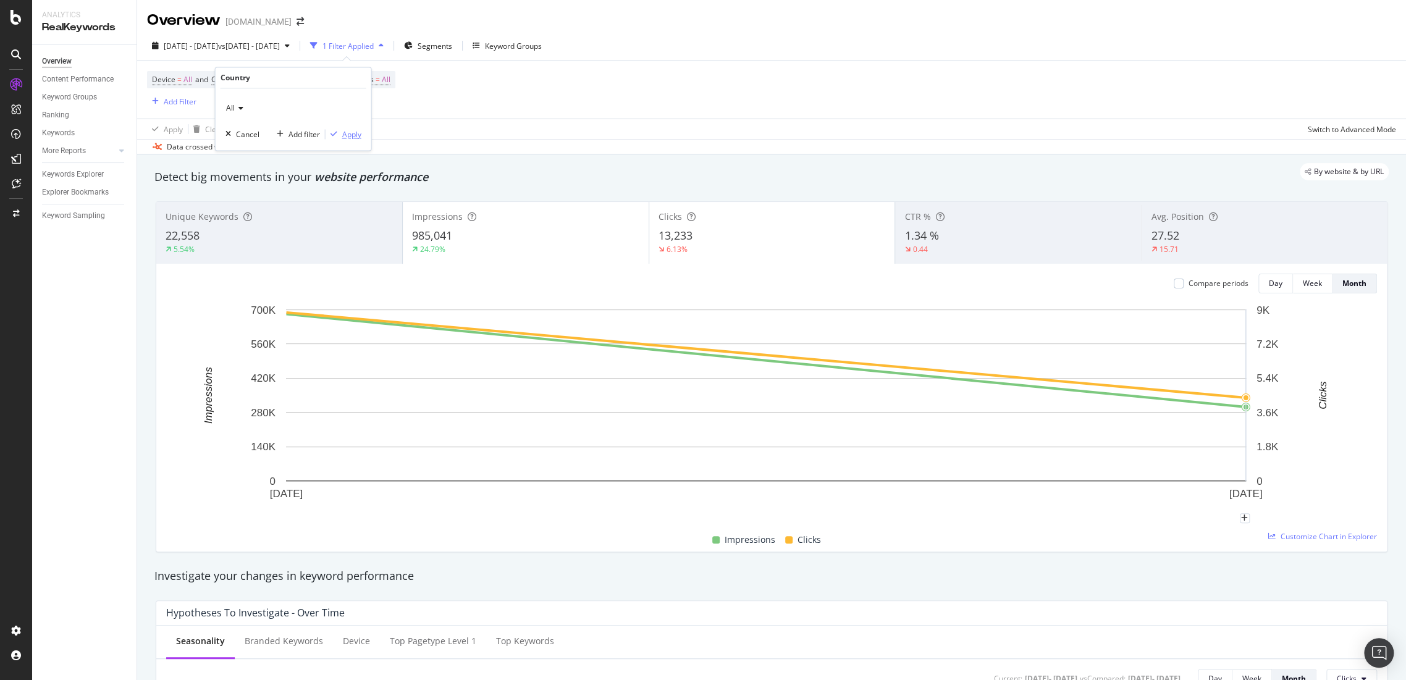
click at [346, 136] on div "Apply" at bounding box center [351, 134] width 19 height 11
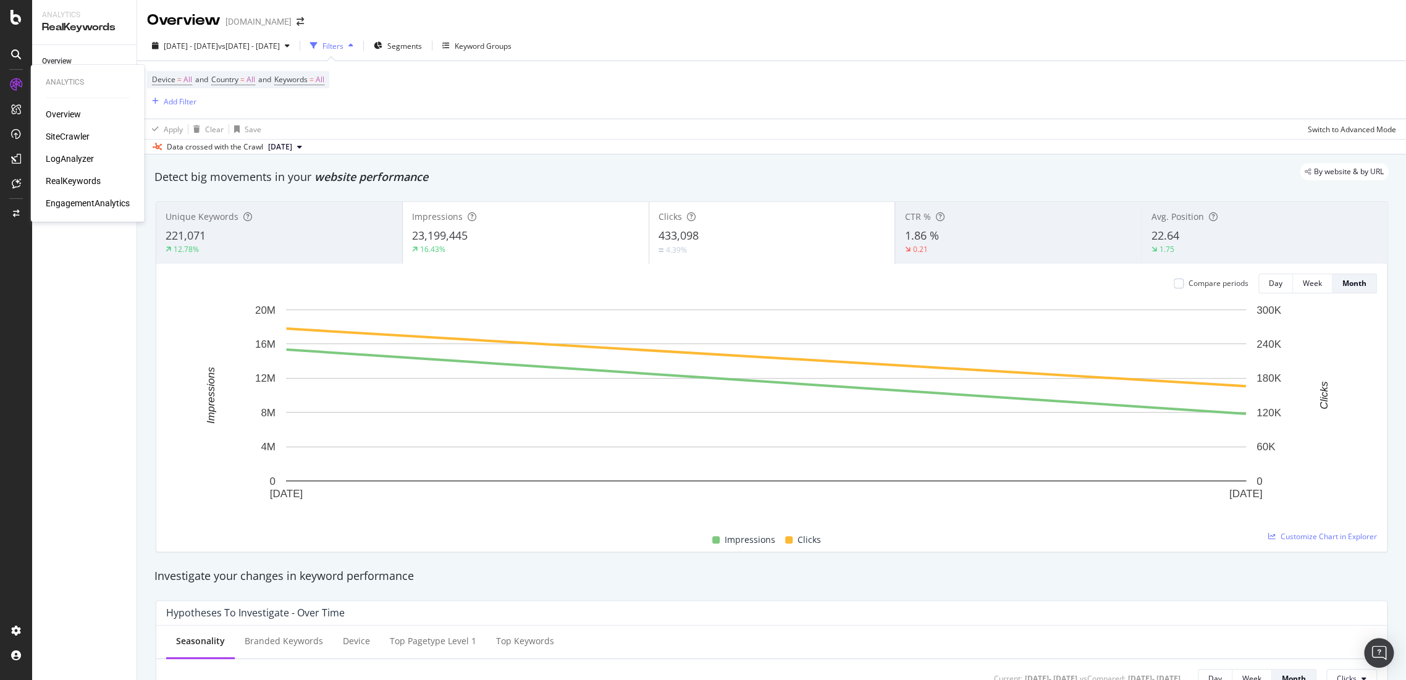
click at [61, 132] on div "SiteCrawler" at bounding box center [68, 136] width 44 height 12
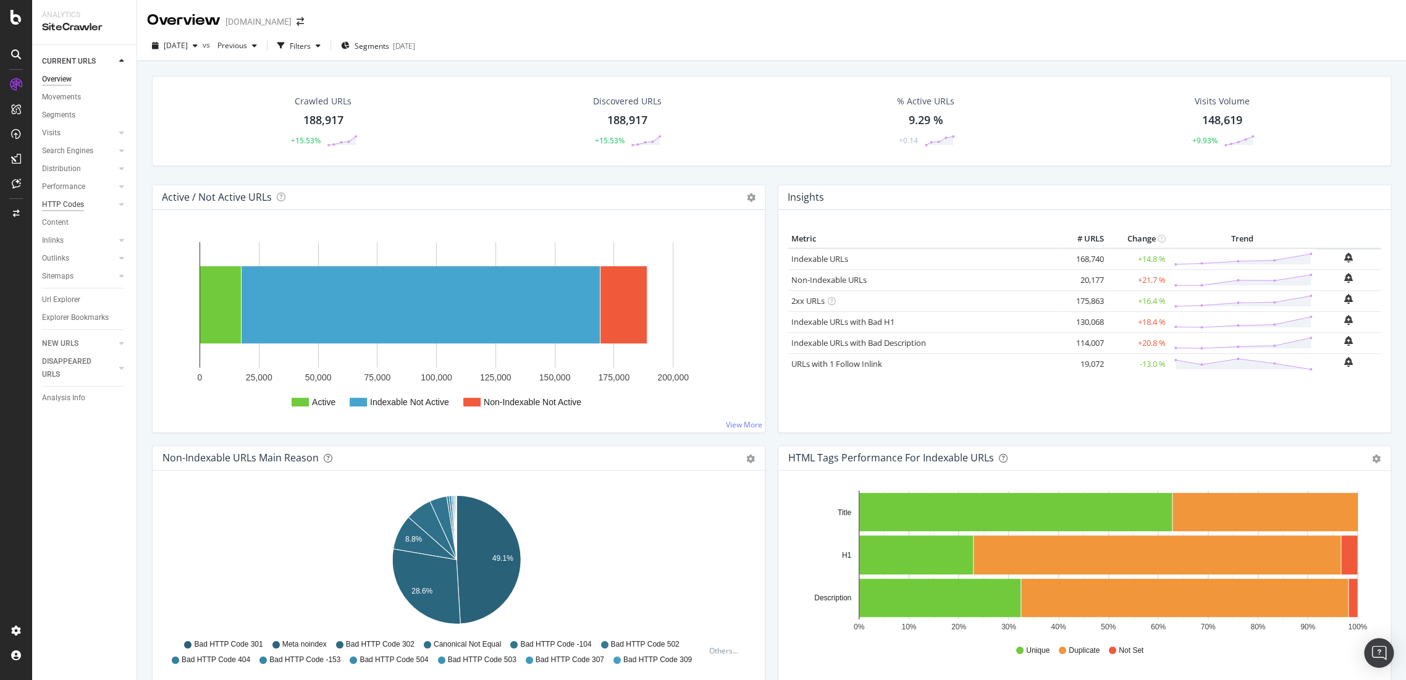
click at [76, 205] on div "HTTP Codes" at bounding box center [63, 204] width 42 height 13
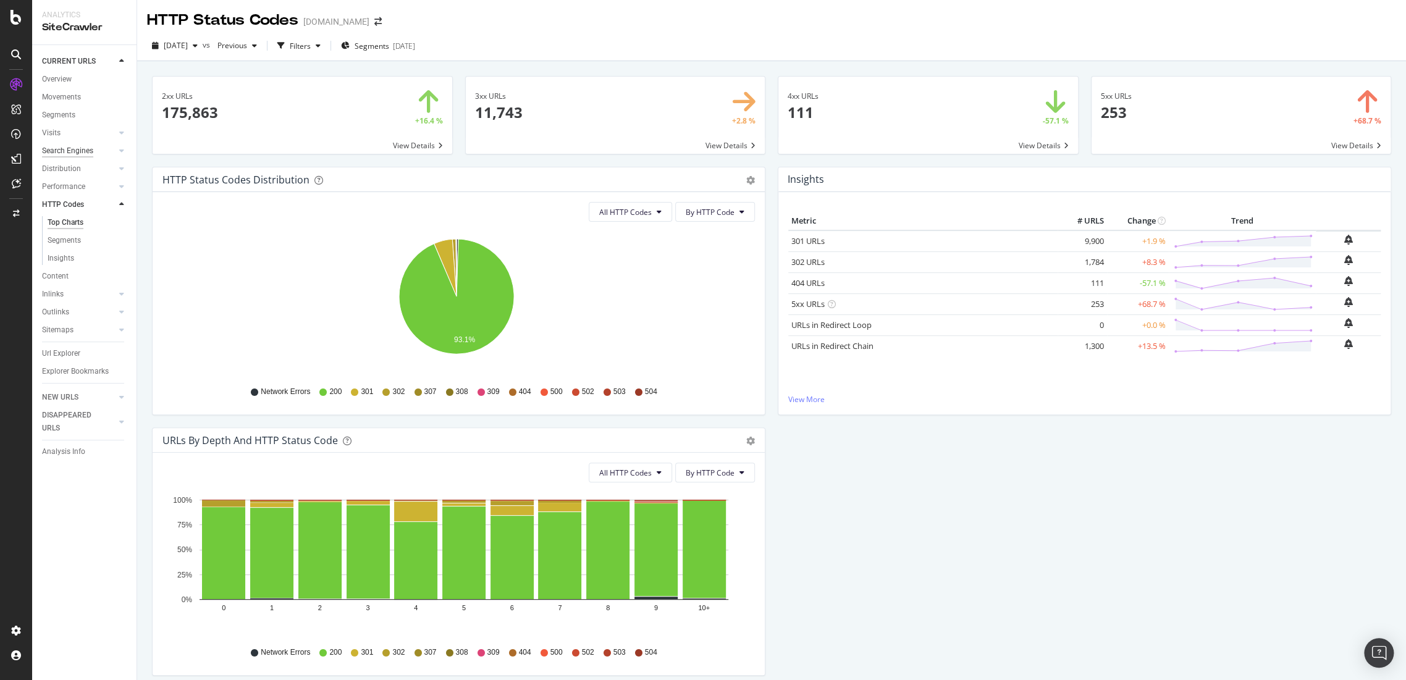
click at [72, 151] on div "Search Engines" at bounding box center [67, 151] width 51 height 13
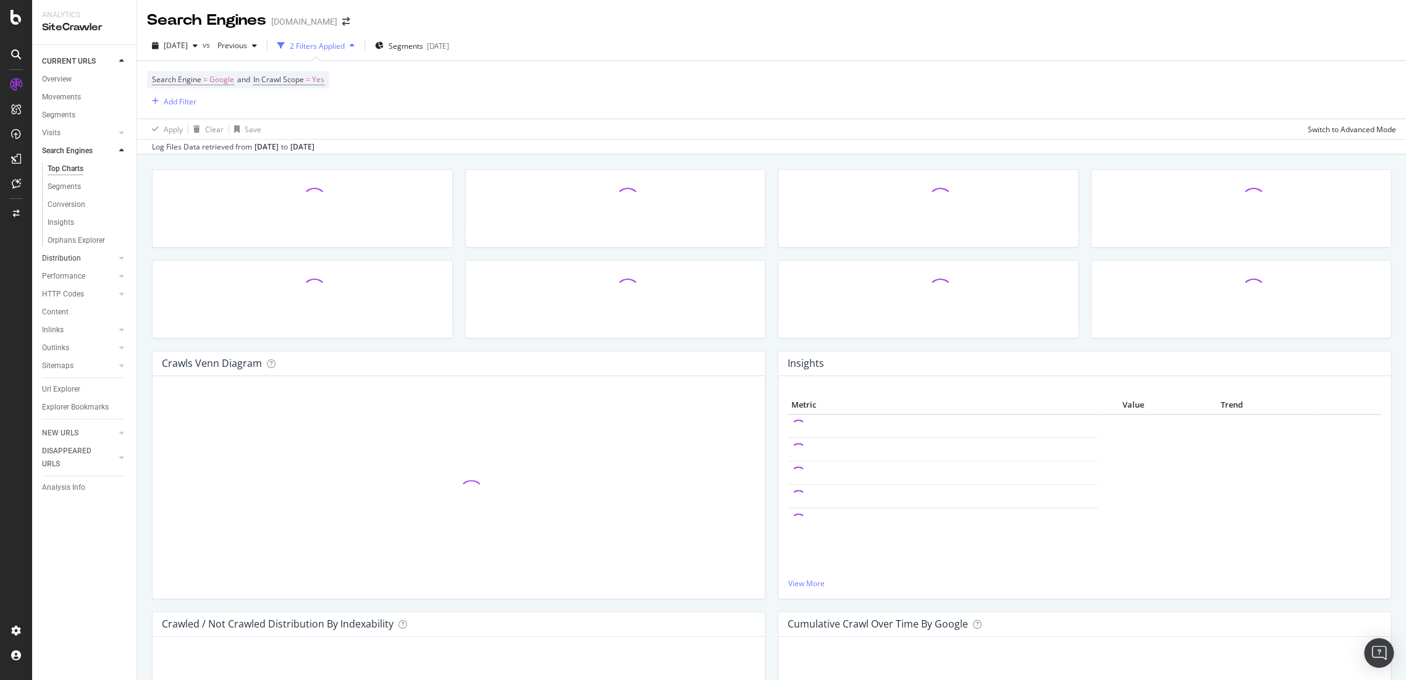
drag, startPoint x: 70, startPoint y: 238, endPoint x: 99, endPoint y: 255, distance: 33.0
click at [70, 238] on div "Orphans Explorer" at bounding box center [76, 240] width 57 height 13
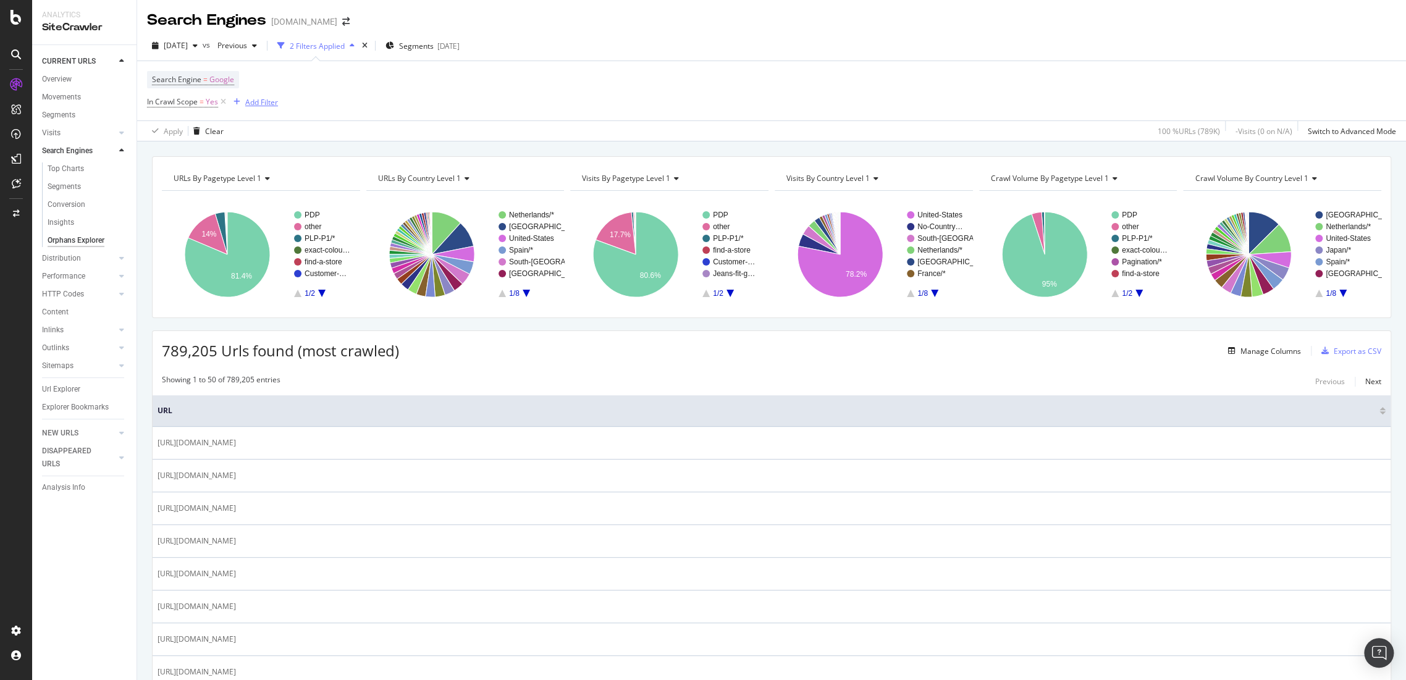
click at [255, 104] on div "Add Filter" at bounding box center [261, 102] width 33 height 11
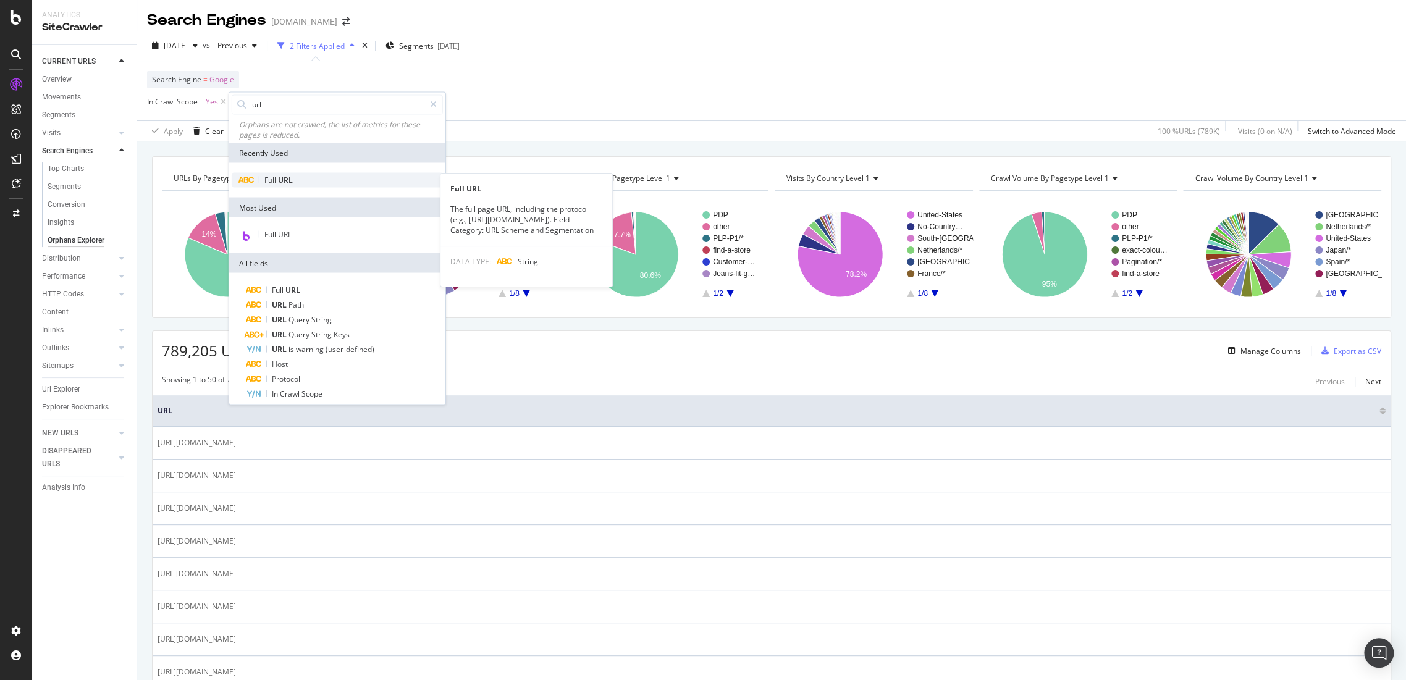
type input "url"
click at [272, 180] on span "Full" at bounding box center [271, 180] width 14 height 11
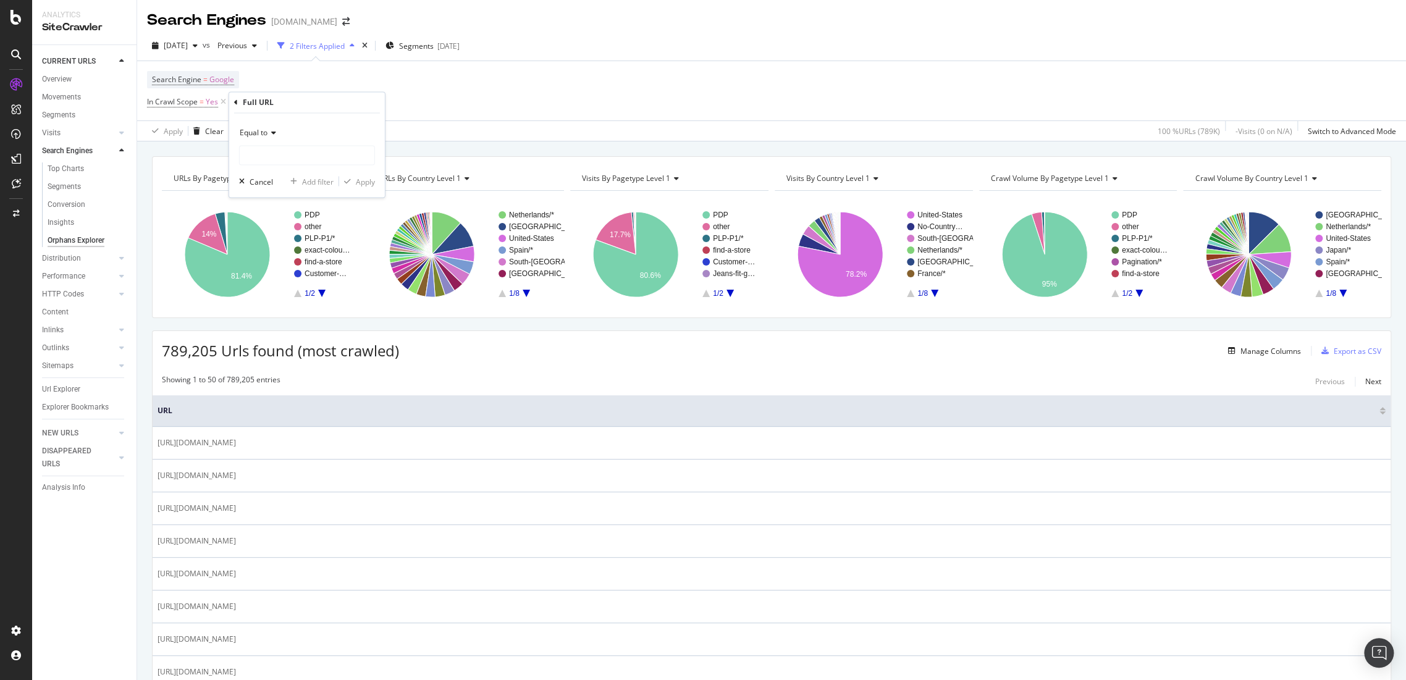
click at [269, 140] on div "Equal to" at bounding box center [307, 134] width 136 height 20
click at [284, 251] on div "Contains" at bounding box center [308, 255] width 132 height 16
click at [268, 161] on input "text" at bounding box center [307, 156] width 135 height 20
type input "gift"
click at [356, 182] on div "Apply" at bounding box center [365, 181] width 19 height 11
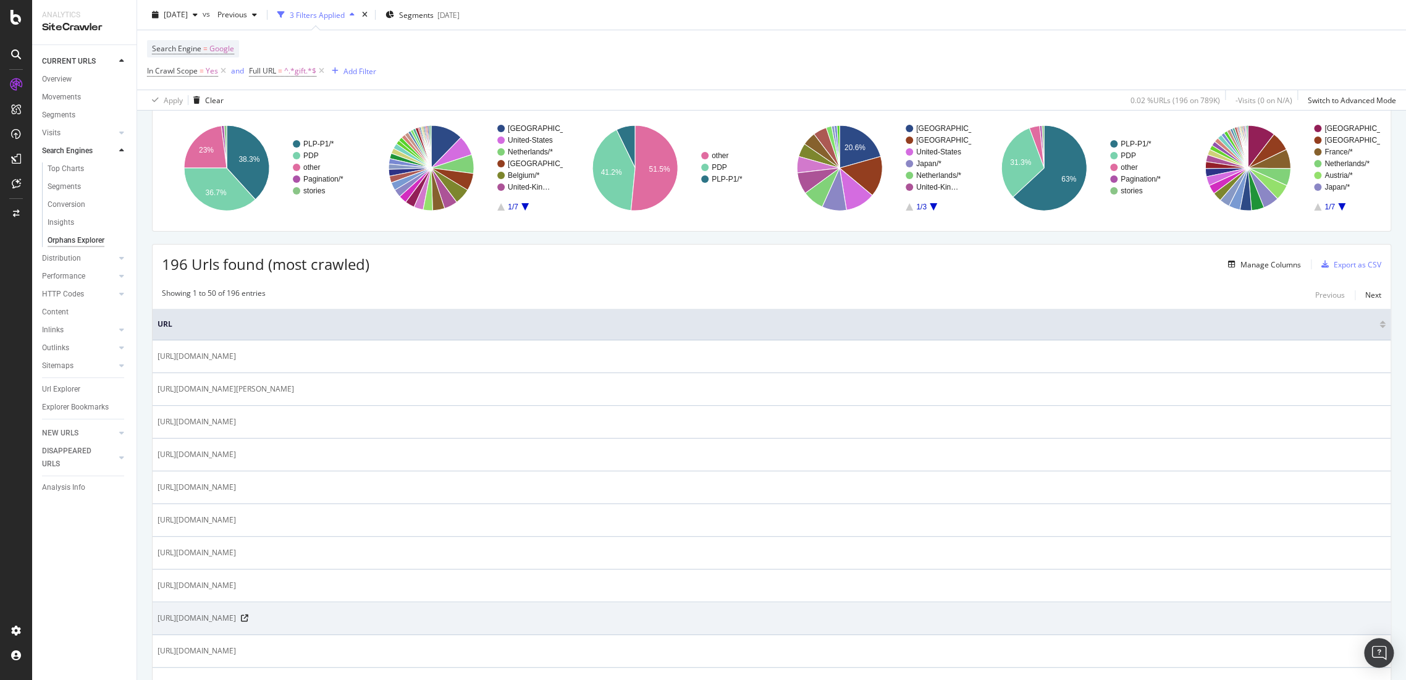
scroll to position [9, 0]
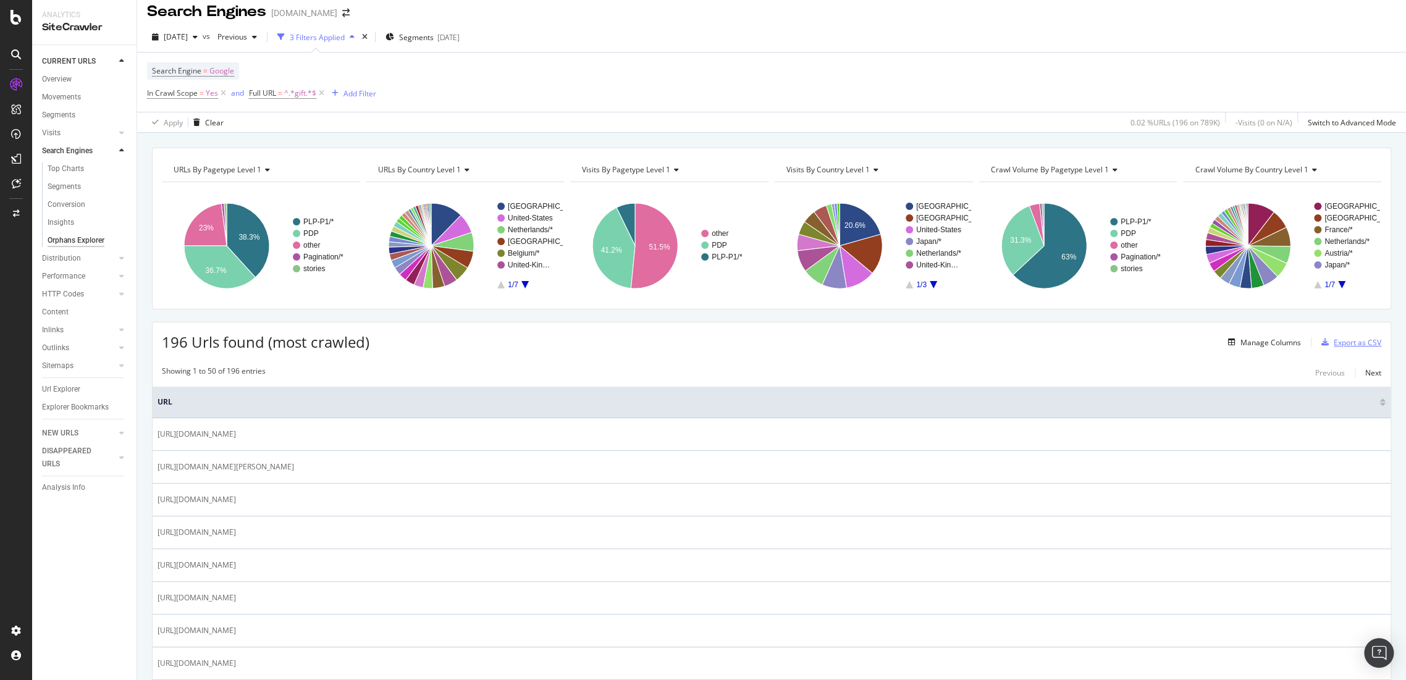
click at [1348, 347] on div "Export as CSV" at bounding box center [1349, 342] width 65 height 19
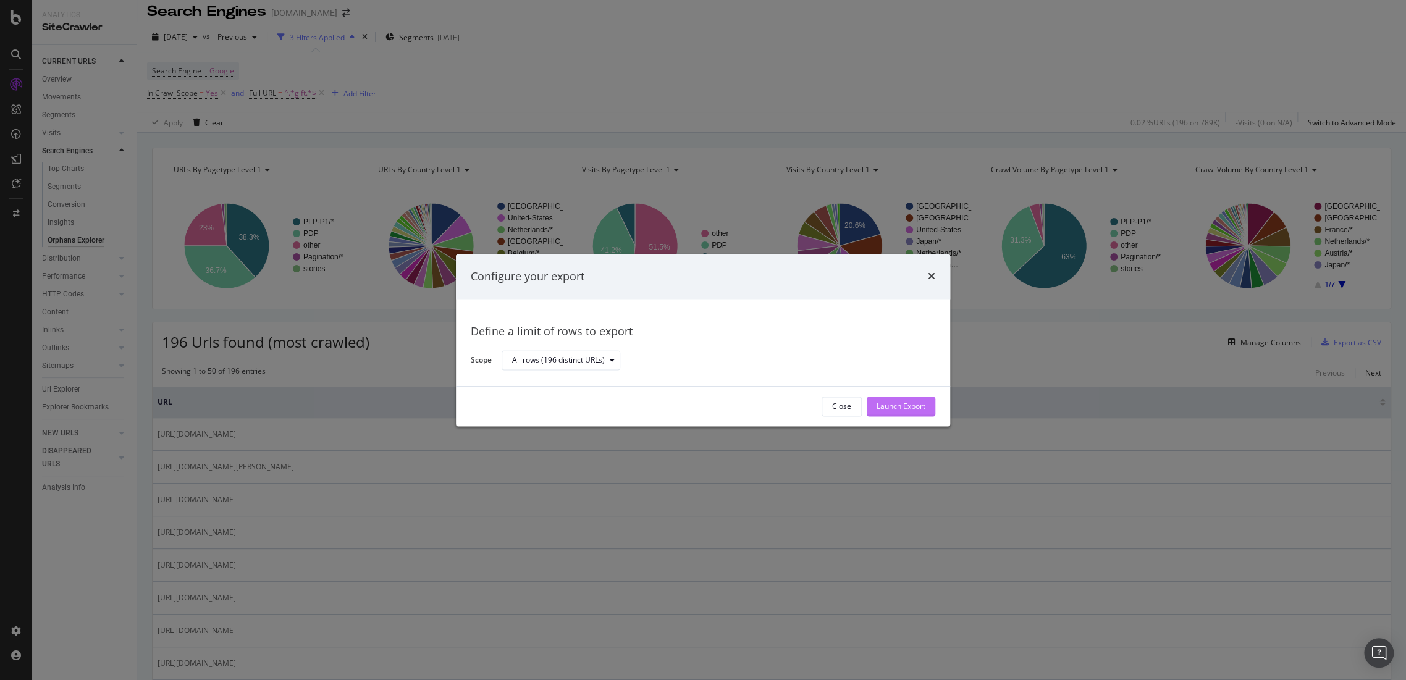
click at [917, 405] on div "Launch Export" at bounding box center [901, 407] width 49 height 11
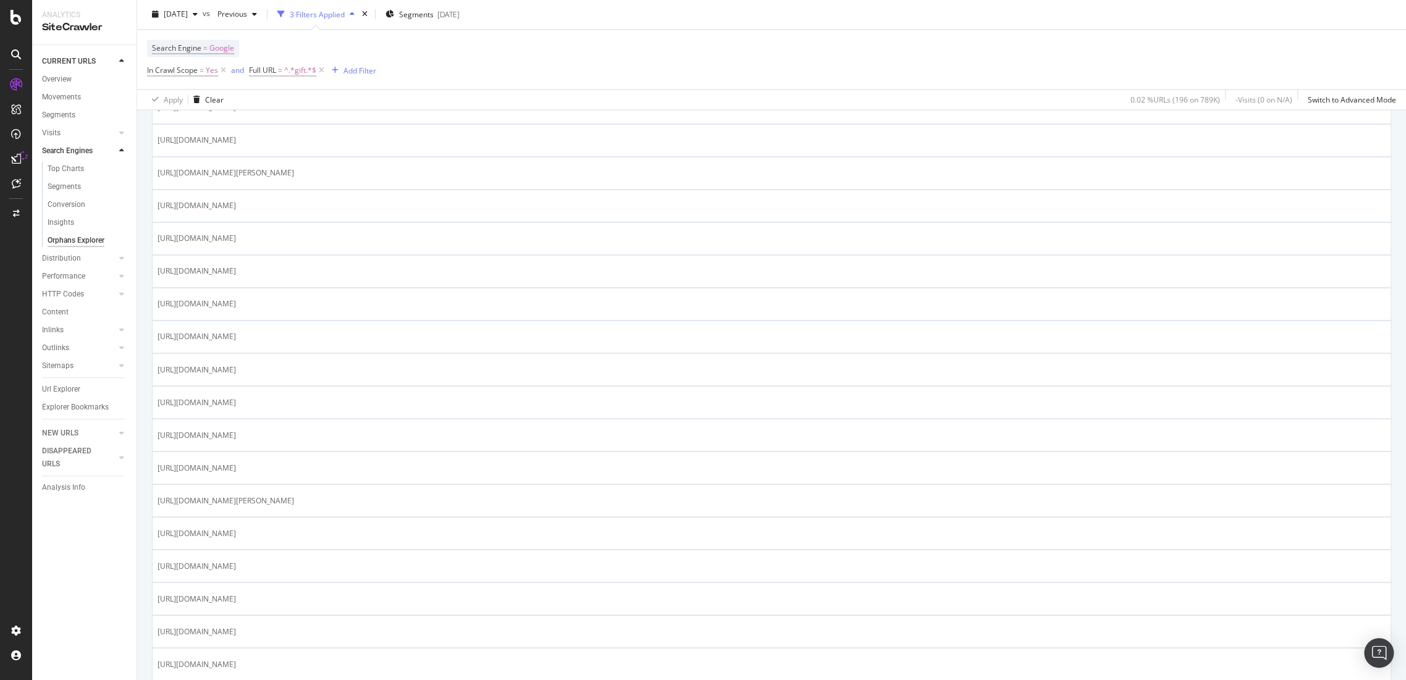
scroll to position [1450, 0]
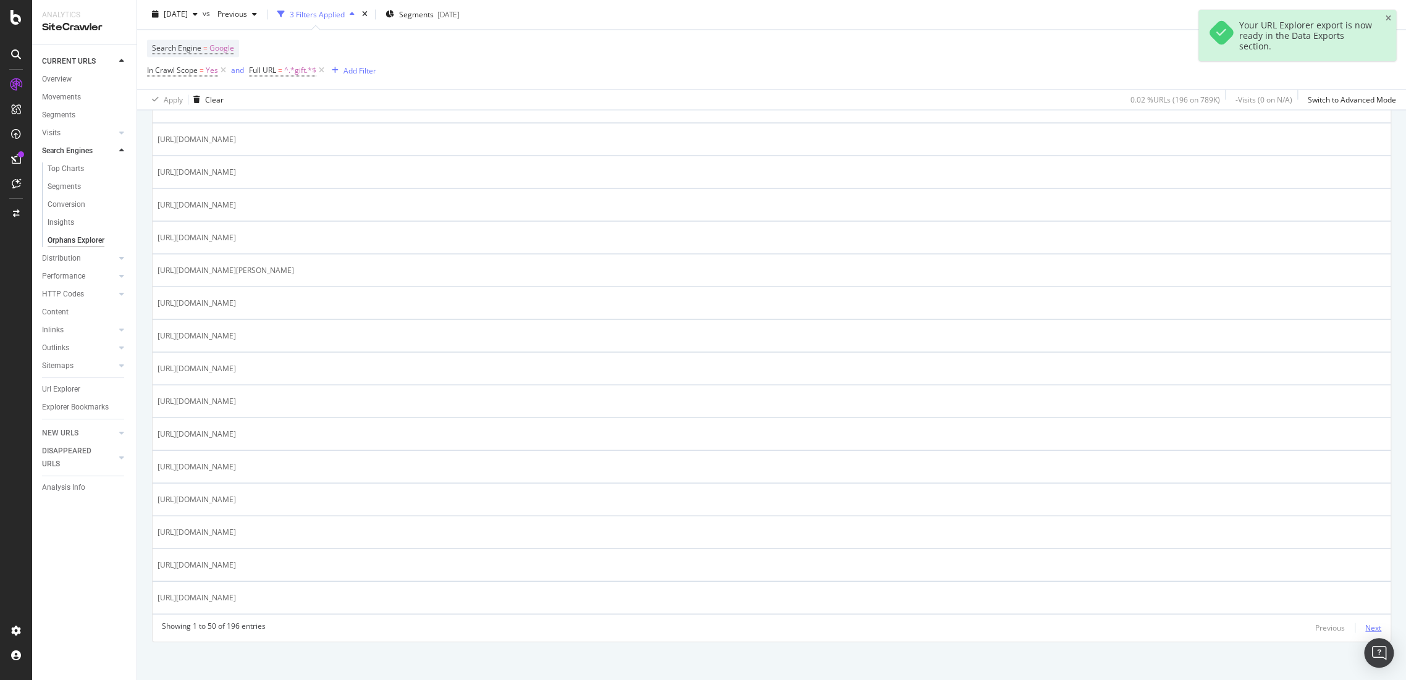
click at [1365, 622] on div "Next" at bounding box center [1373, 627] width 16 height 11
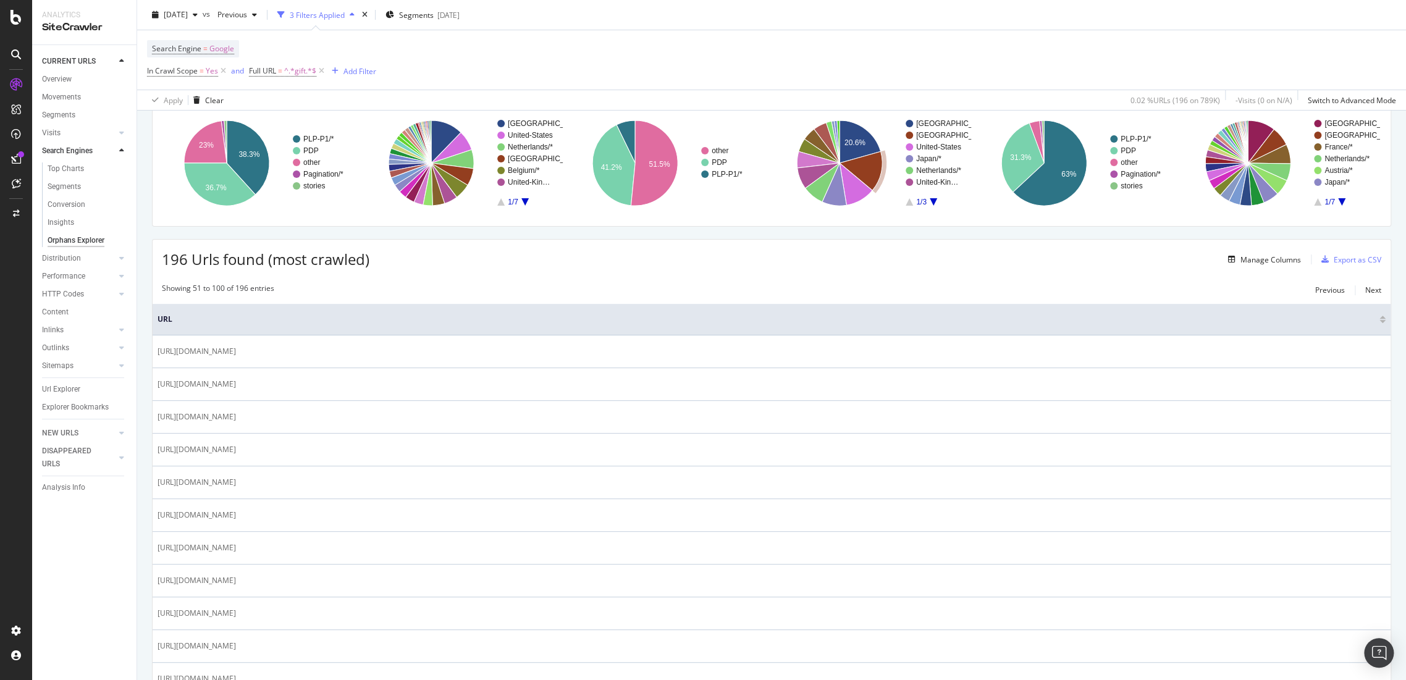
scroll to position [0, 0]
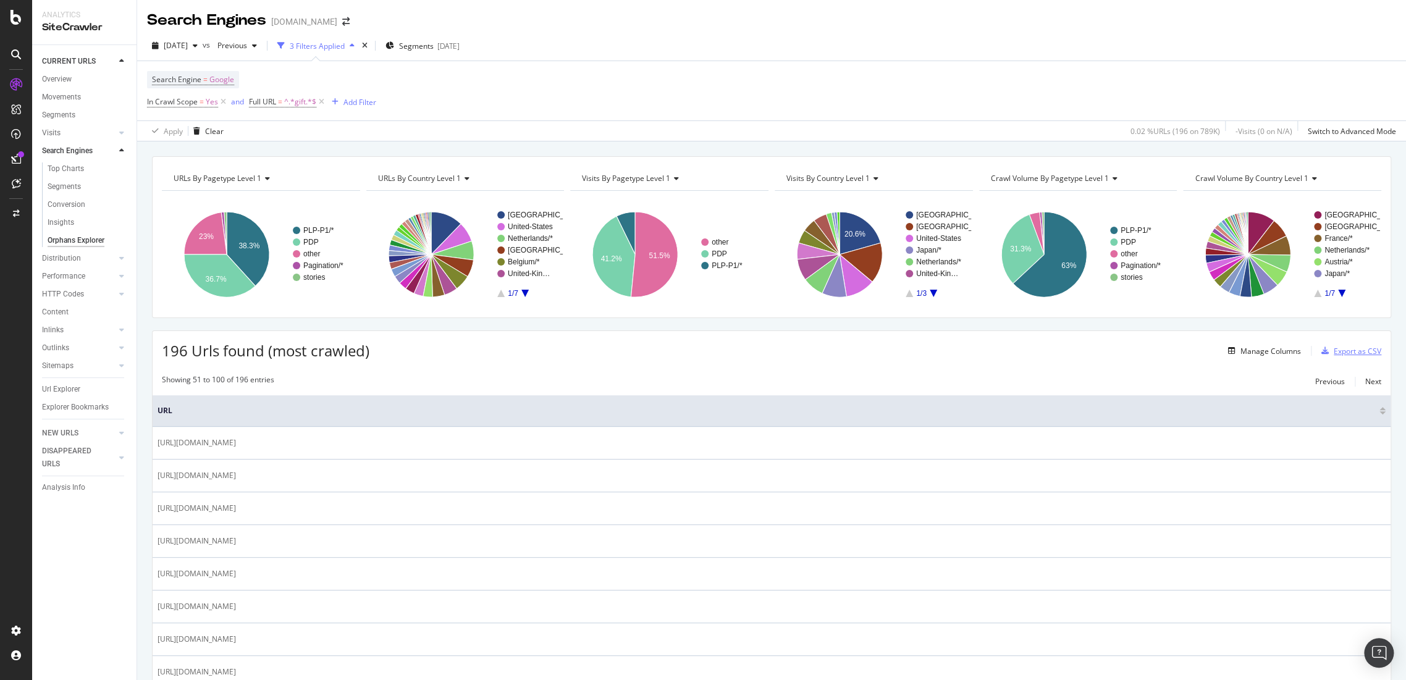
click at [1347, 351] on div "Export as CSV" at bounding box center [1358, 351] width 48 height 11
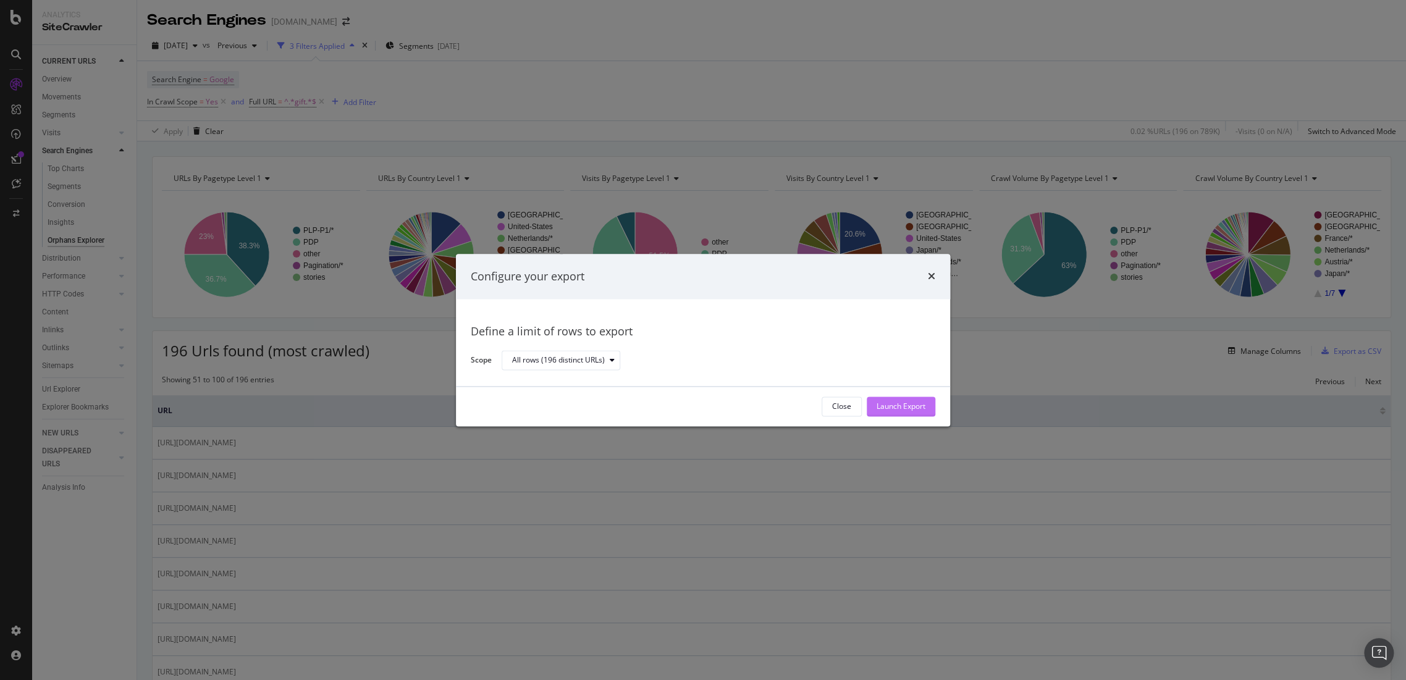
click at [901, 407] on div "Launch Export" at bounding box center [901, 407] width 49 height 11
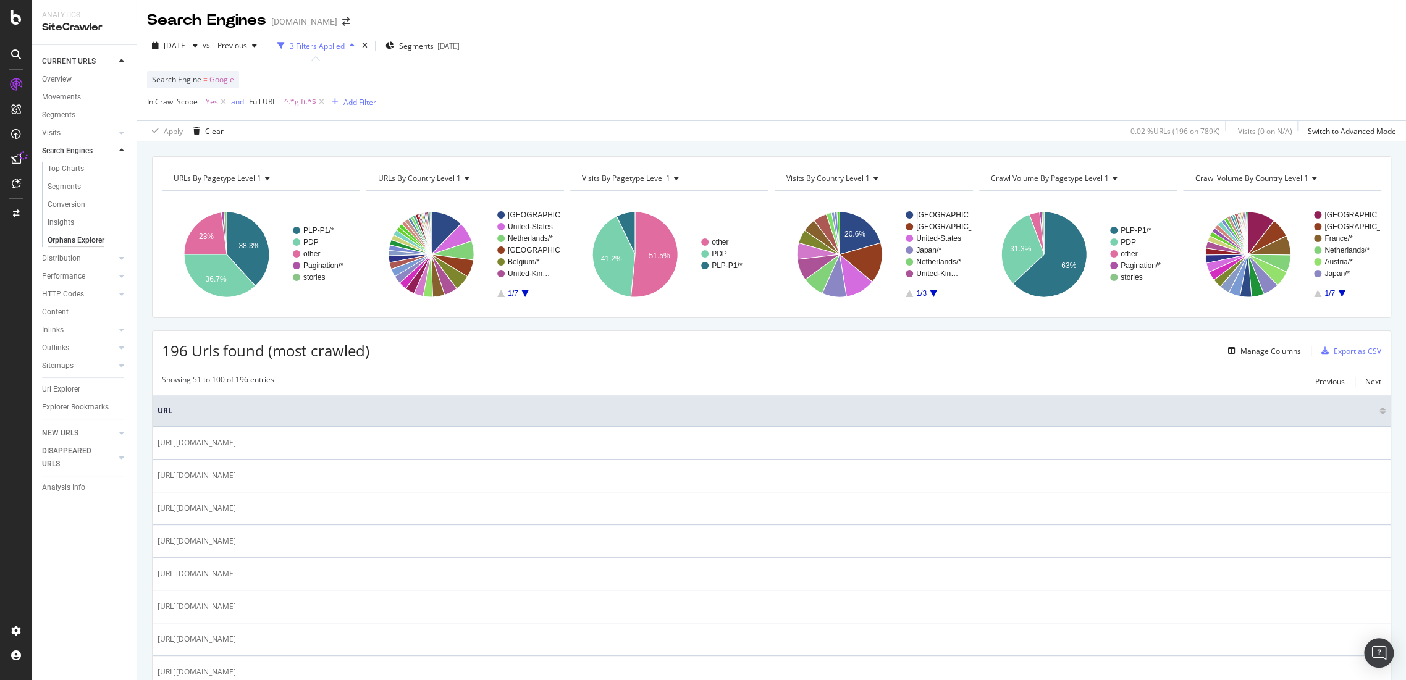
click at [261, 101] on span "Full URL" at bounding box center [262, 101] width 27 height 11
click at [638, 129] on div "Apply Clear 0.02 % URLs ( 196 on 789K ) - Visits ( 0 on N/A ) Switch to Advance…" at bounding box center [771, 130] width 1269 height 20
click at [1336, 351] on div "Export as CSV" at bounding box center [1358, 351] width 48 height 11
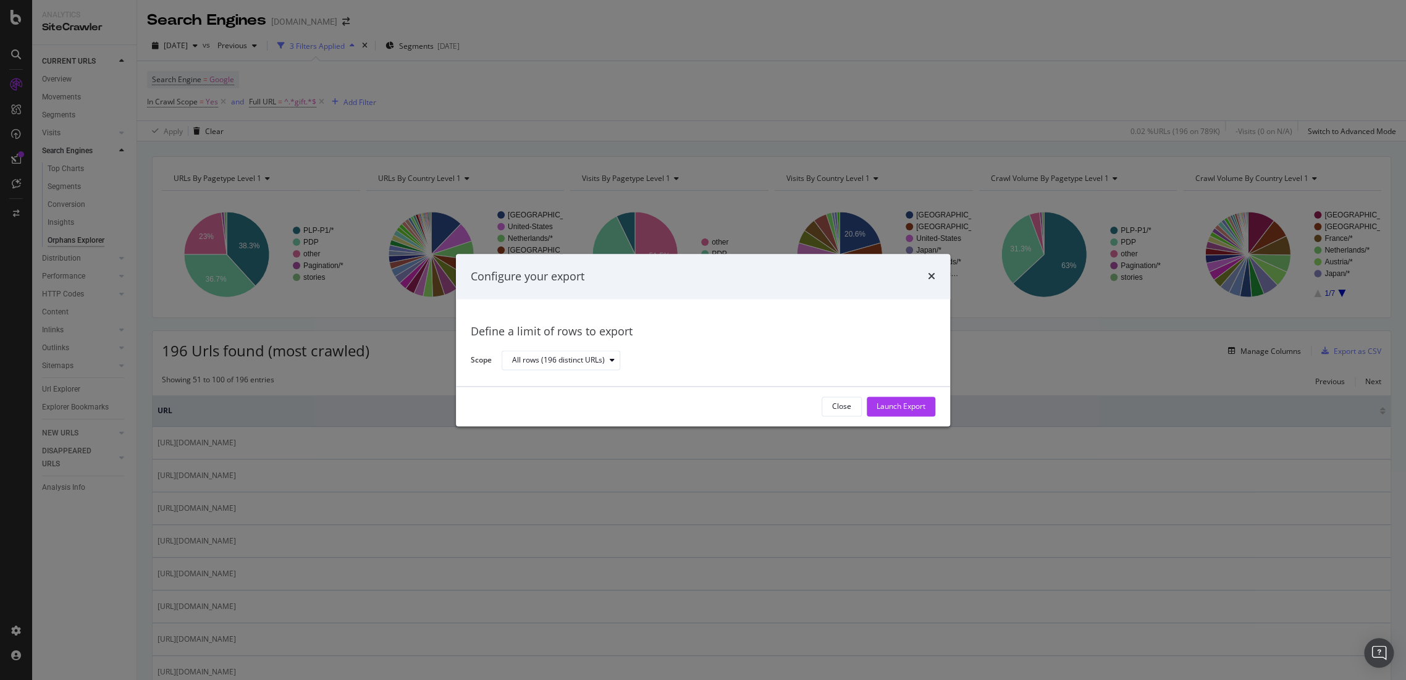
click at [931, 269] on div "times" at bounding box center [931, 277] width 7 height 16
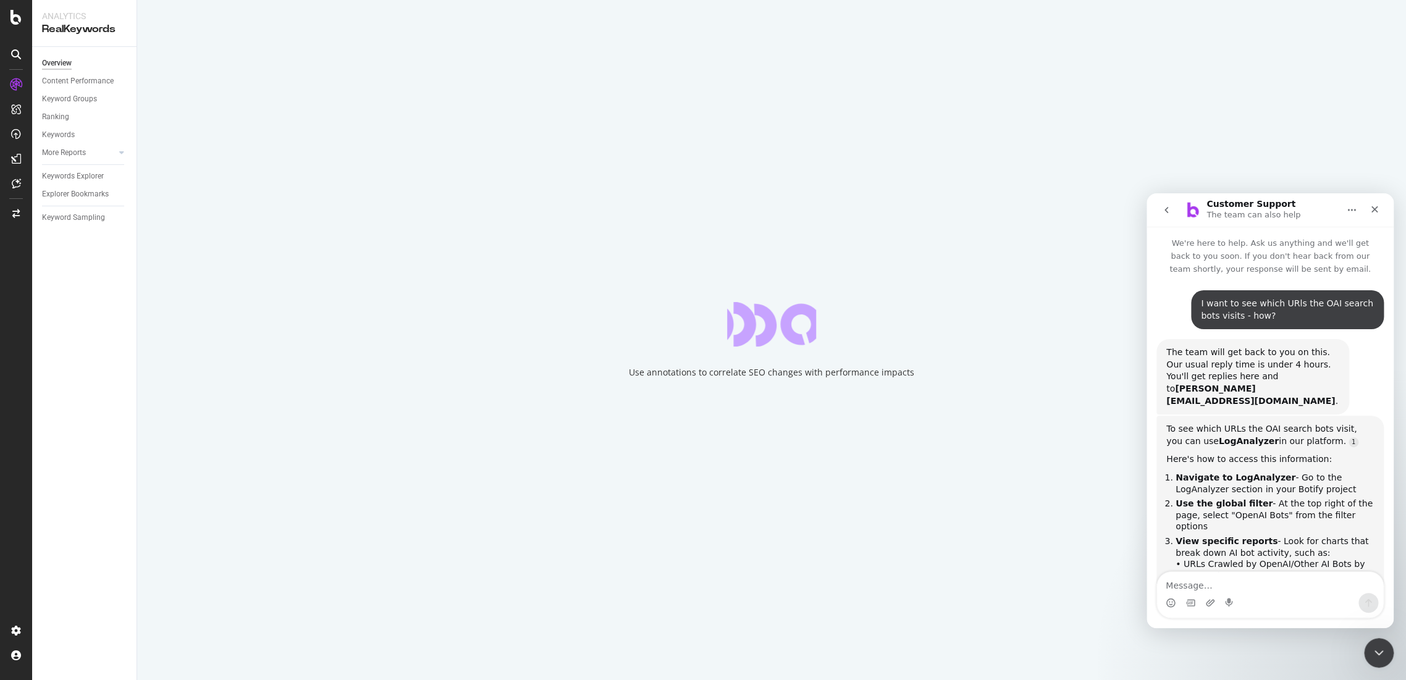
scroll to position [202, 0]
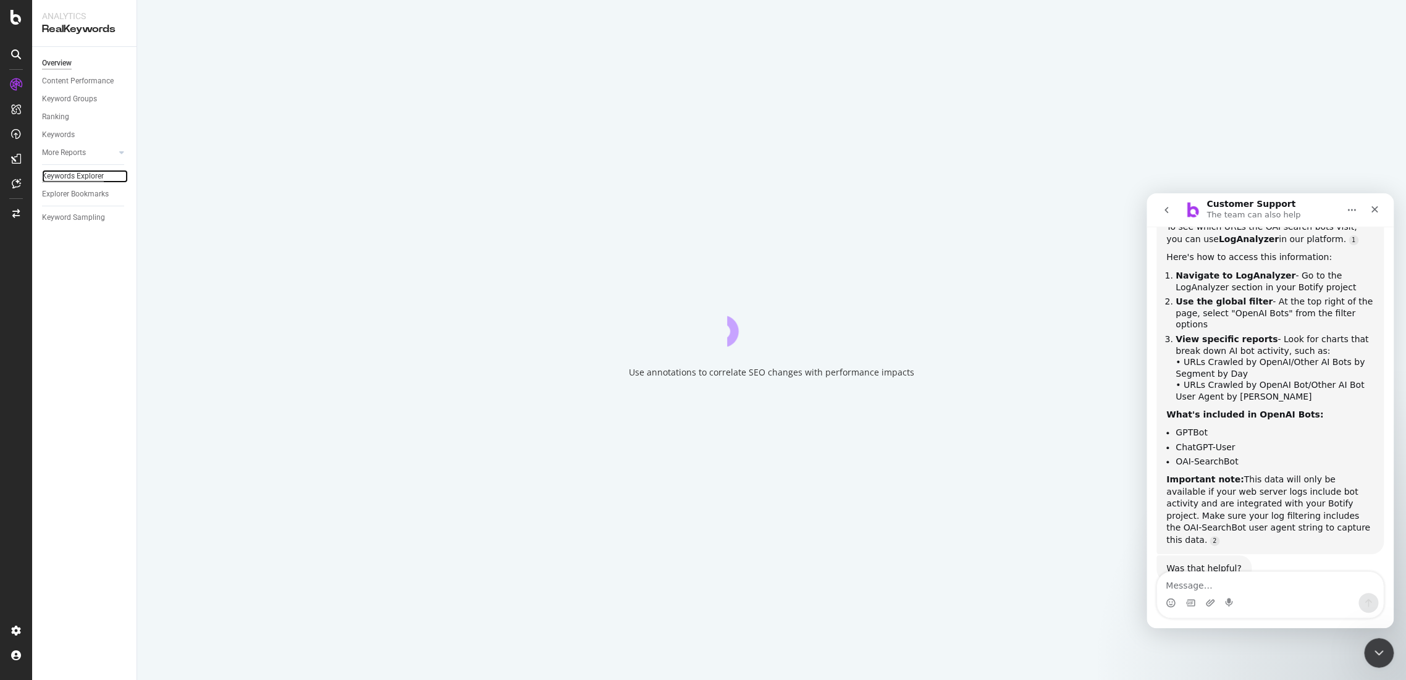
click at [82, 177] on div "Keywords Explorer" at bounding box center [73, 176] width 62 height 13
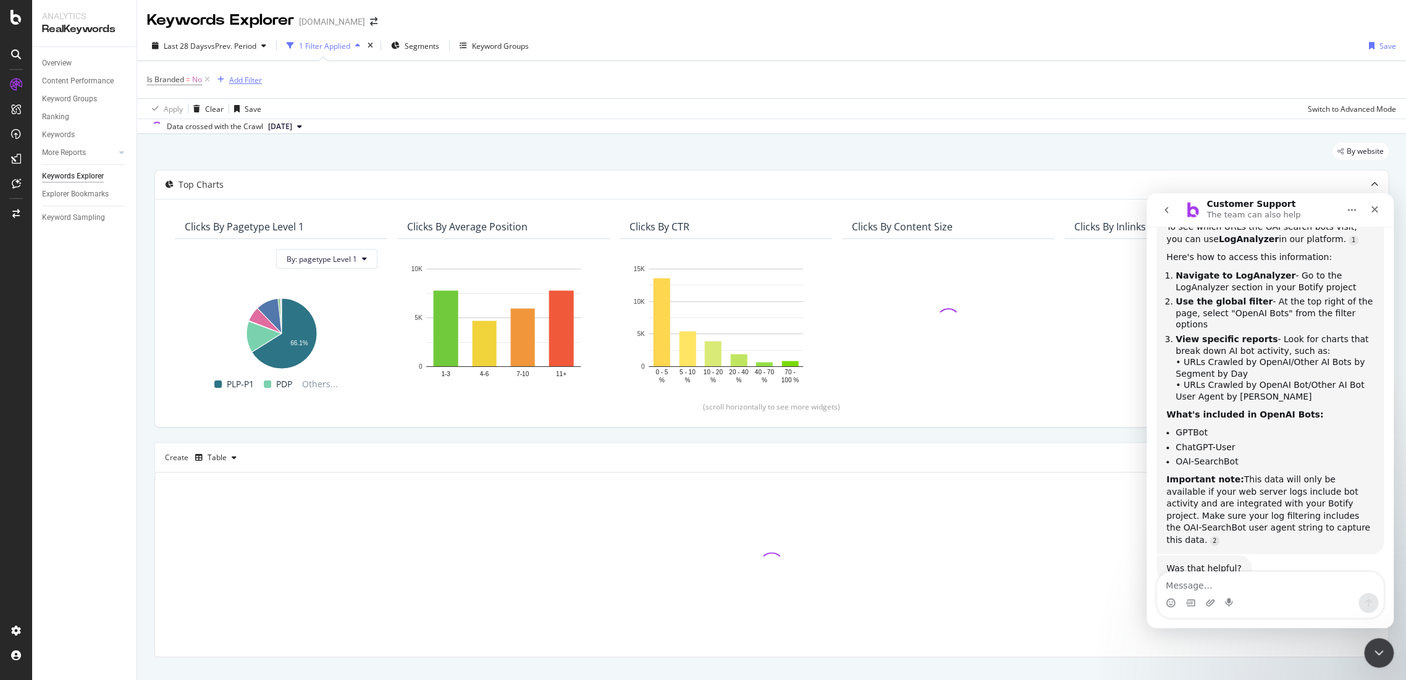
click at [240, 78] on div "Add Filter" at bounding box center [245, 80] width 33 height 11
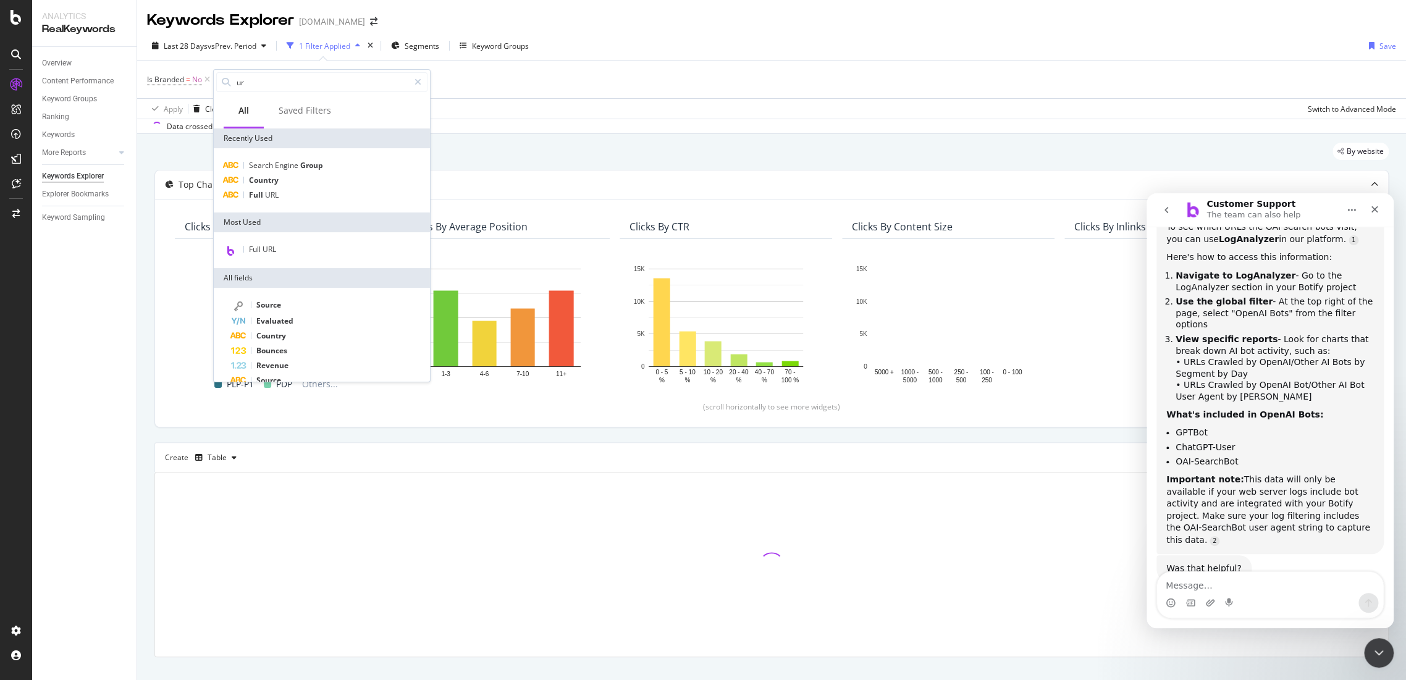
type input "url"
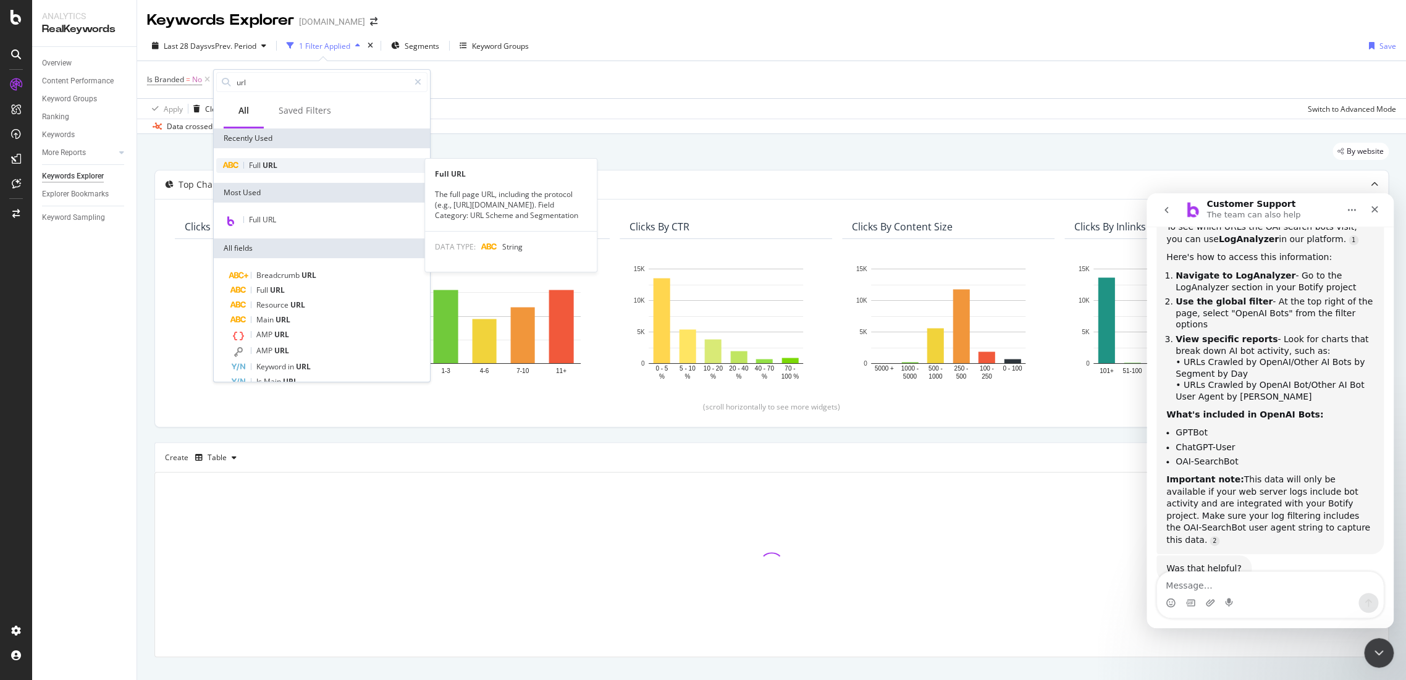
click at [296, 167] on div "Full URL" at bounding box center [321, 165] width 211 height 15
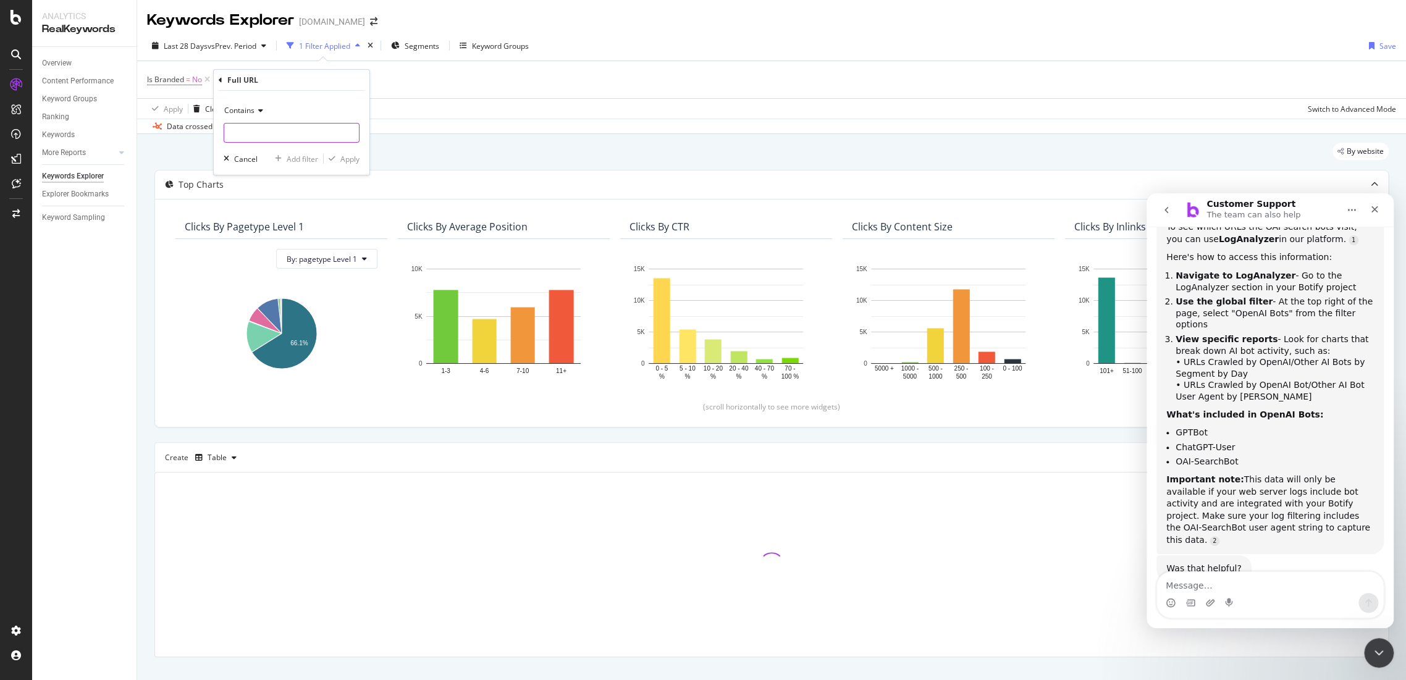
click at [274, 129] on input "text" at bounding box center [291, 133] width 135 height 20
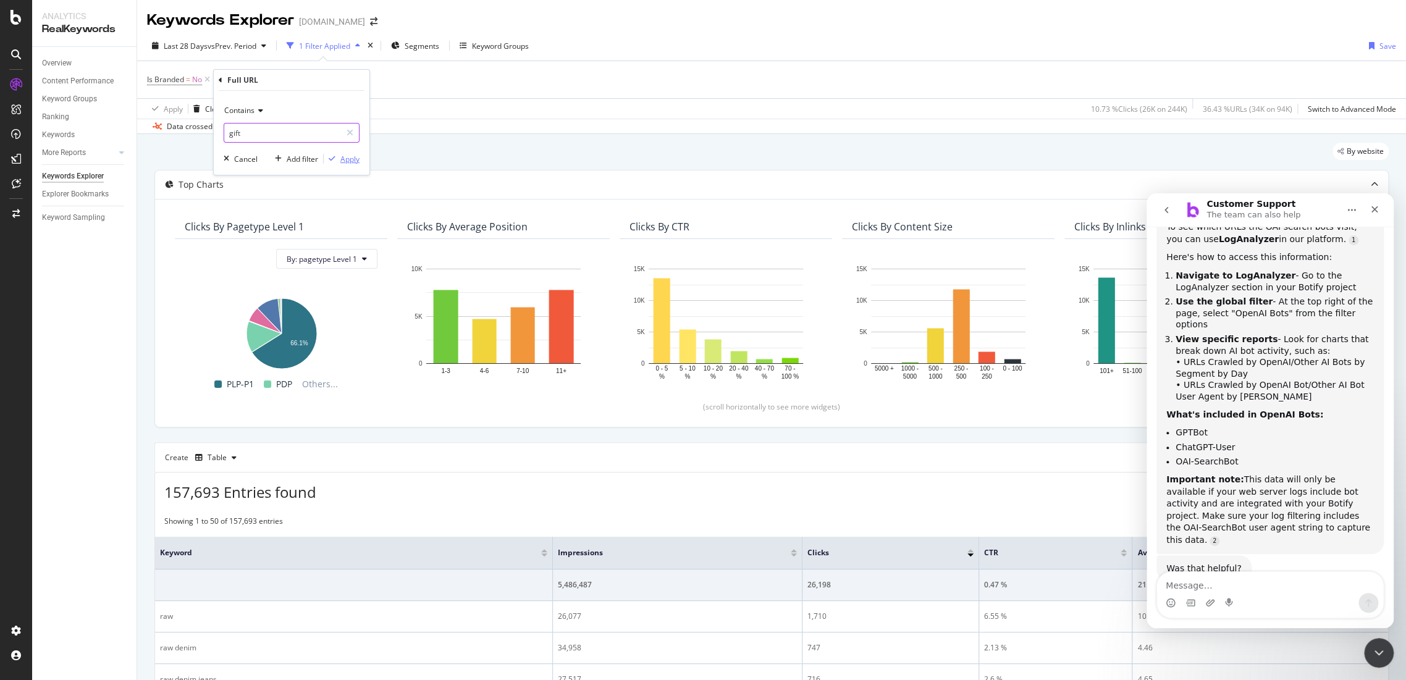
type input "gift"
click at [339, 162] on div "button" at bounding box center [332, 158] width 17 height 7
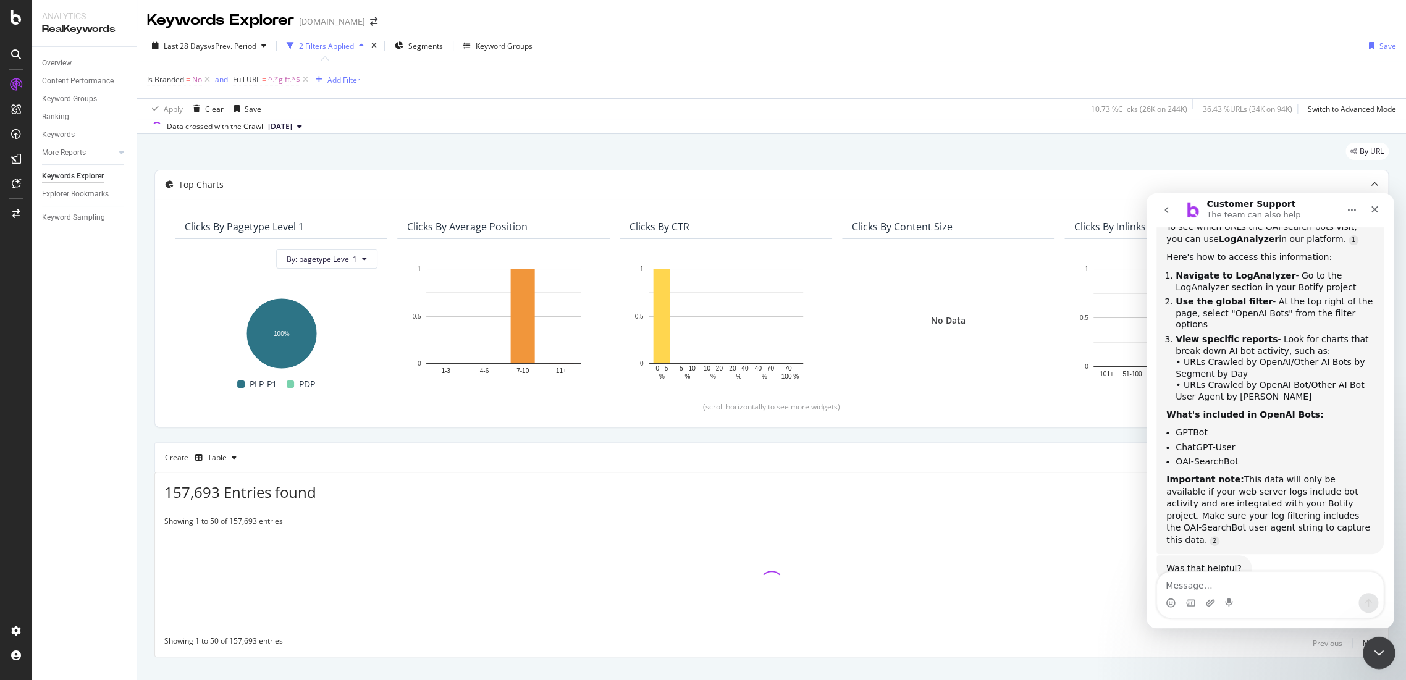
click at [1371, 644] on icon "Close Intercom Messenger" at bounding box center [1377, 651] width 15 height 15
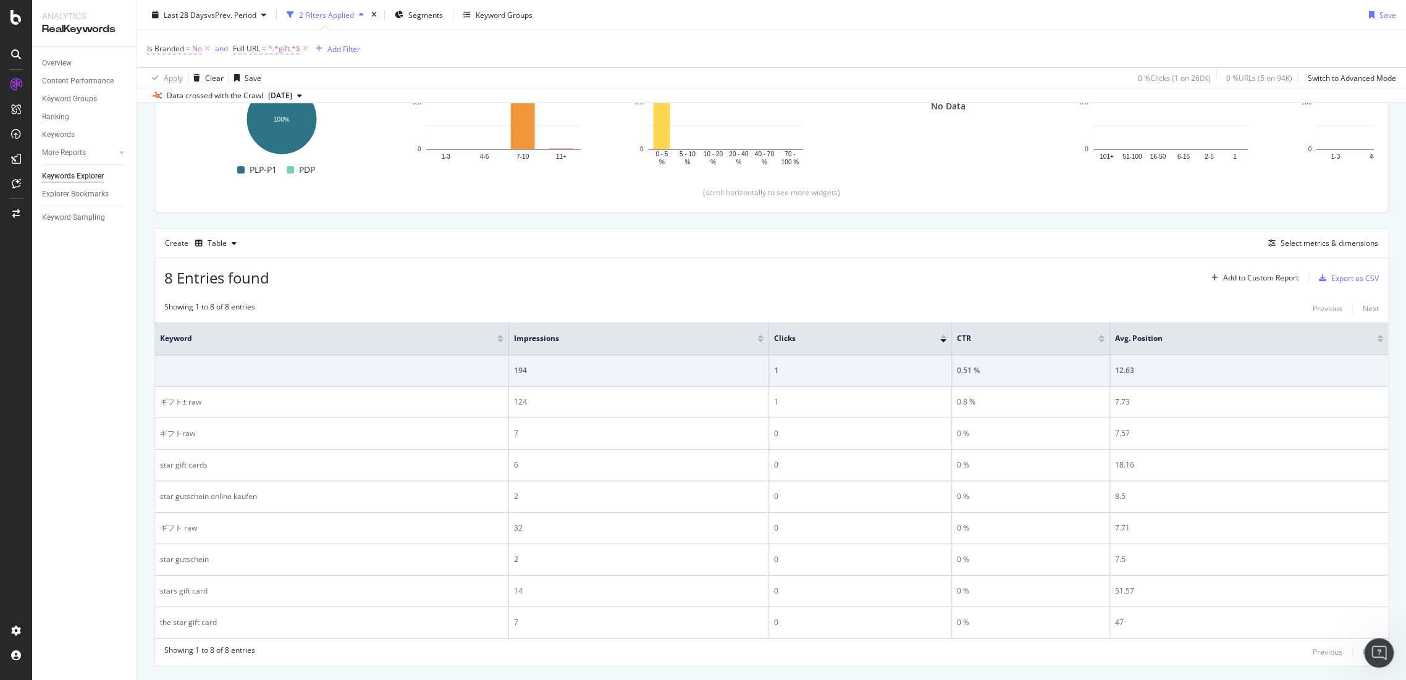
scroll to position [36, 0]
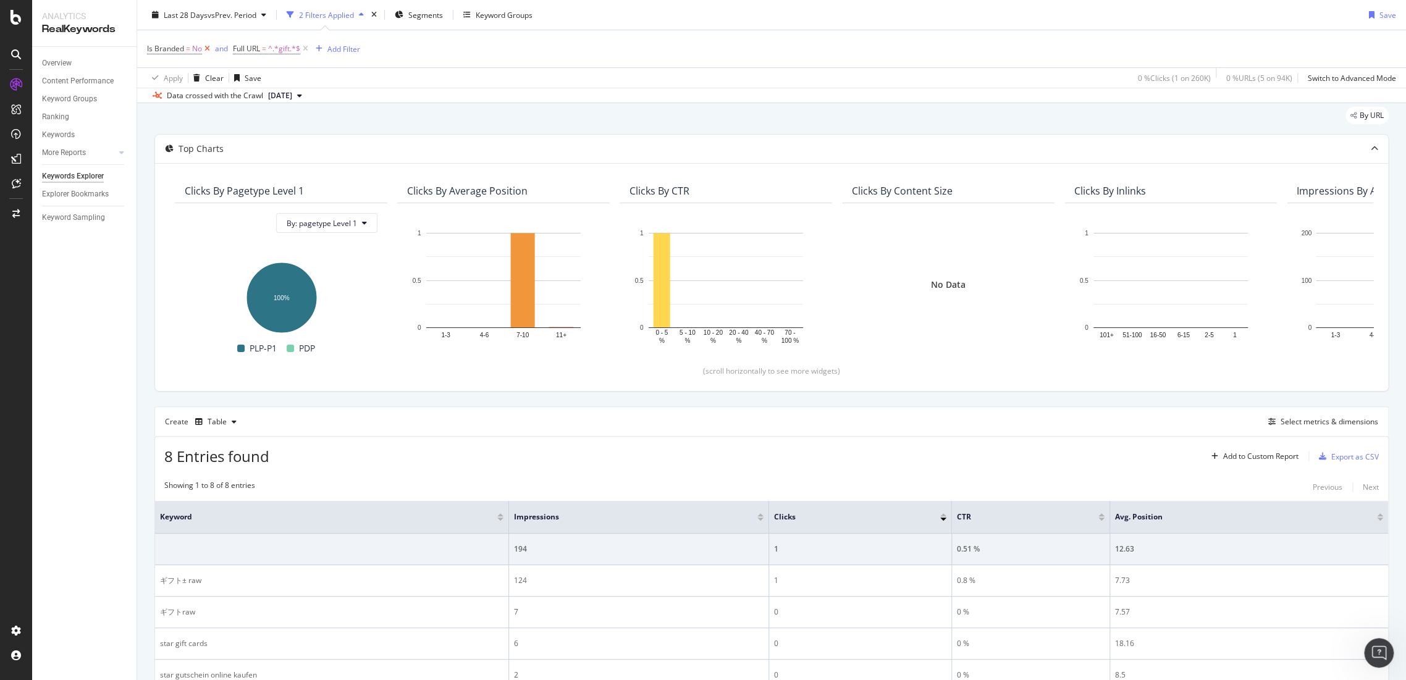
click at [207, 48] on icon at bounding box center [207, 49] width 11 height 12
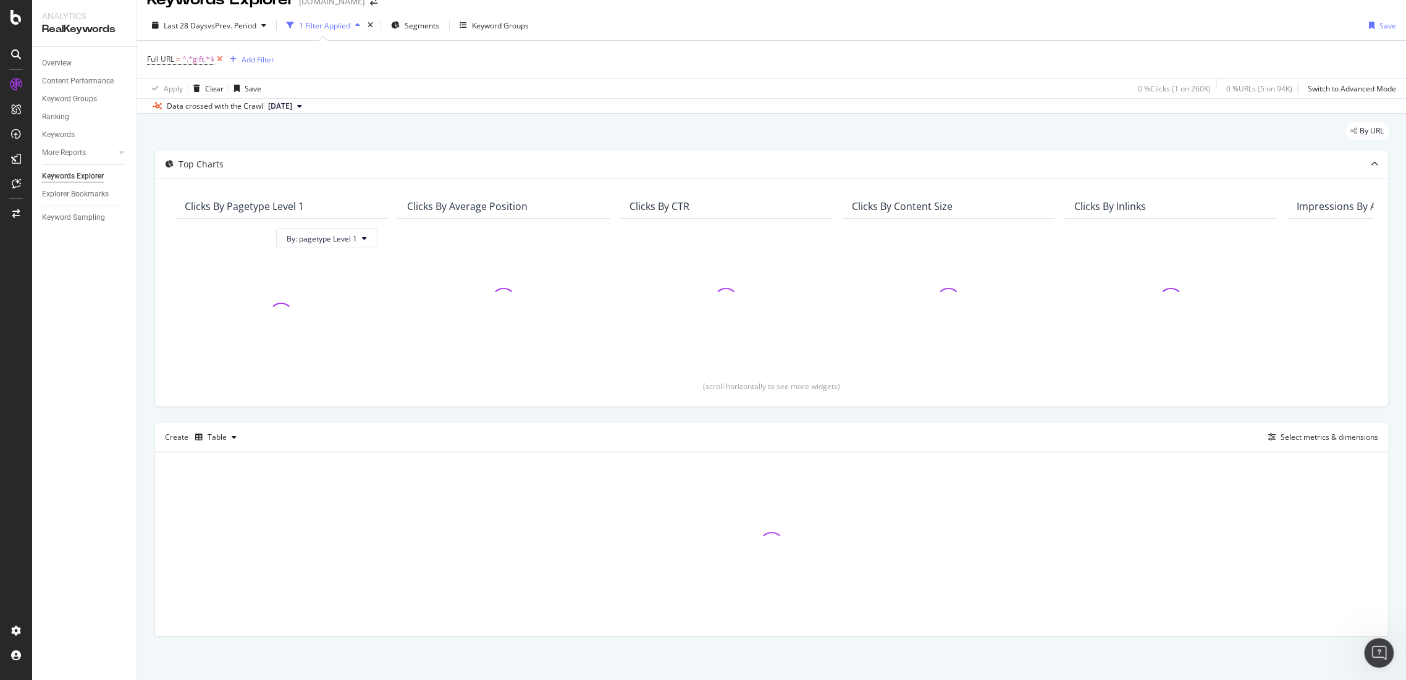
scroll to position [20, 0]
click at [188, 59] on span "^.*gift.*$" at bounding box center [198, 59] width 32 height 17
click at [281, 137] on div "Apply" at bounding box center [283, 137] width 19 height 11
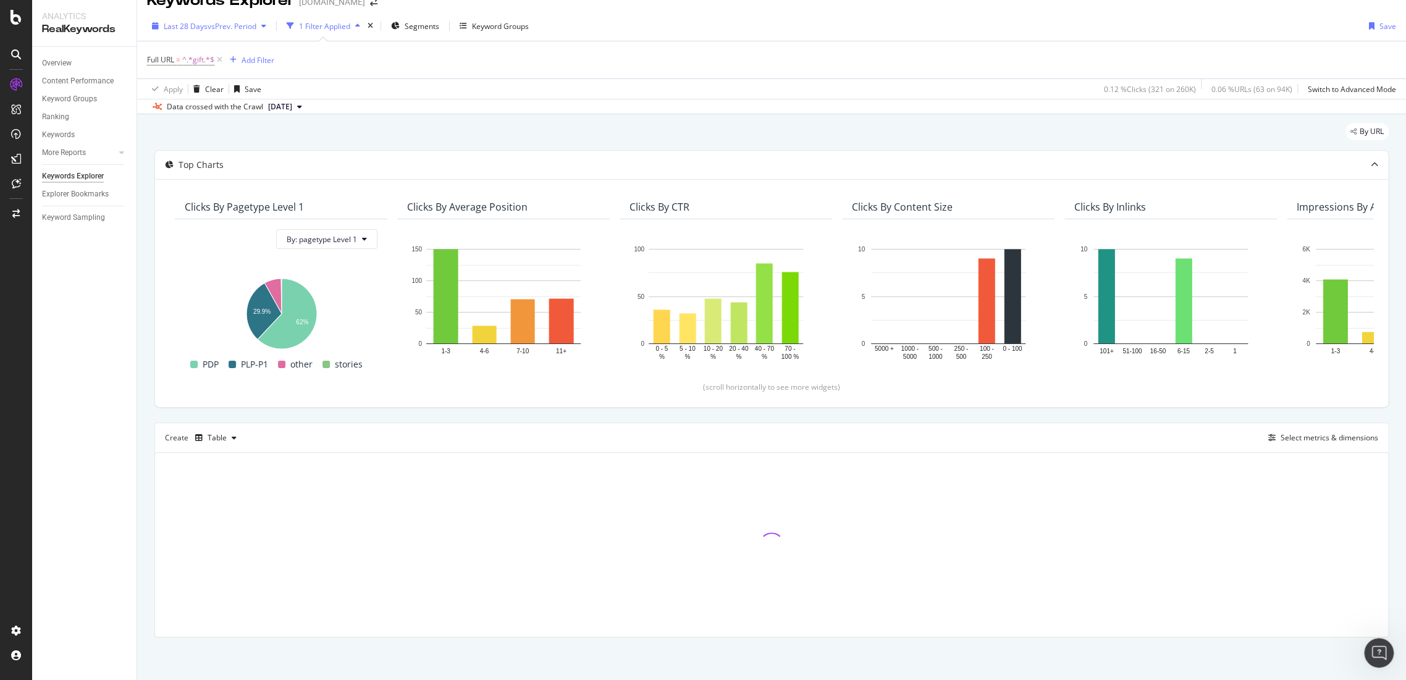
click at [250, 32] on div "Last 28 Days vs Prev. Period" at bounding box center [209, 26] width 124 height 19
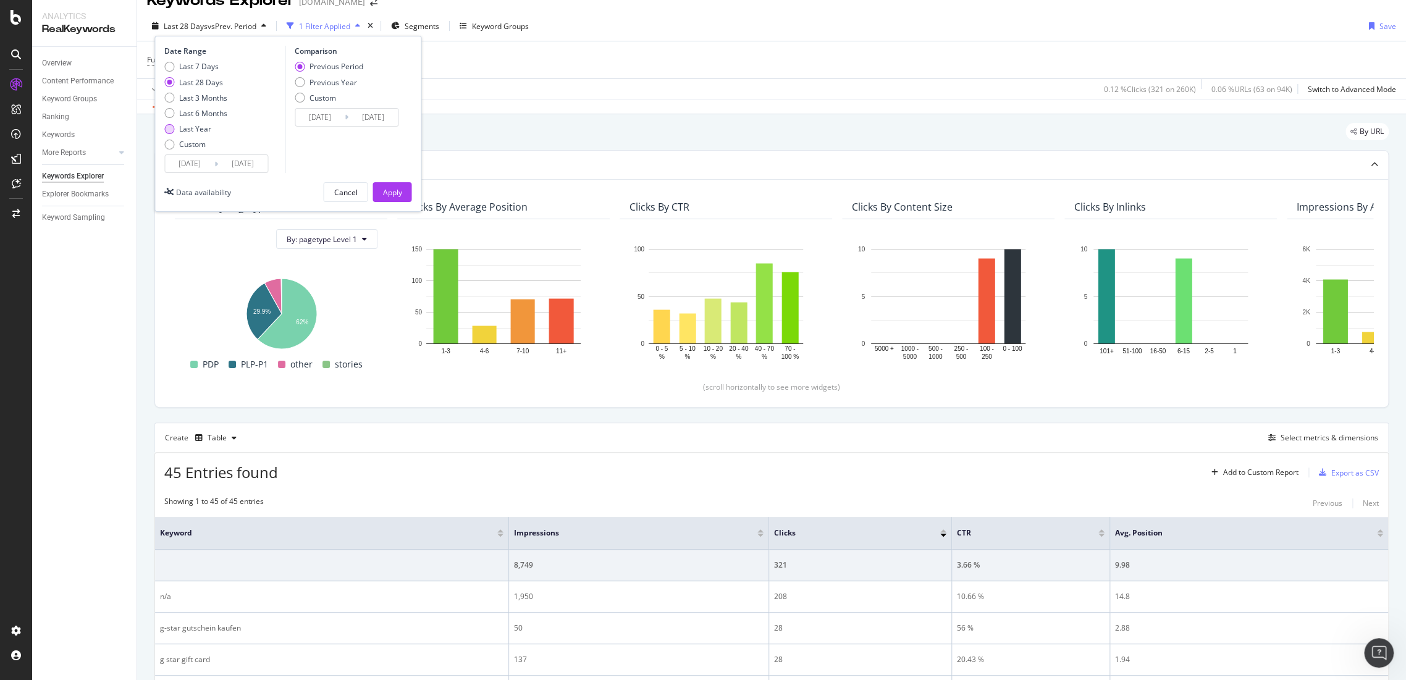
click at [177, 131] on div "Last Year" at bounding box center [195, 129] width 63 height 11
type input "2024/09/21"
type input "2023/09/22"
type input "[DATE]"
click at [400, 195] on div "Apply" at bounding box center [391, 192] width 19 height 11
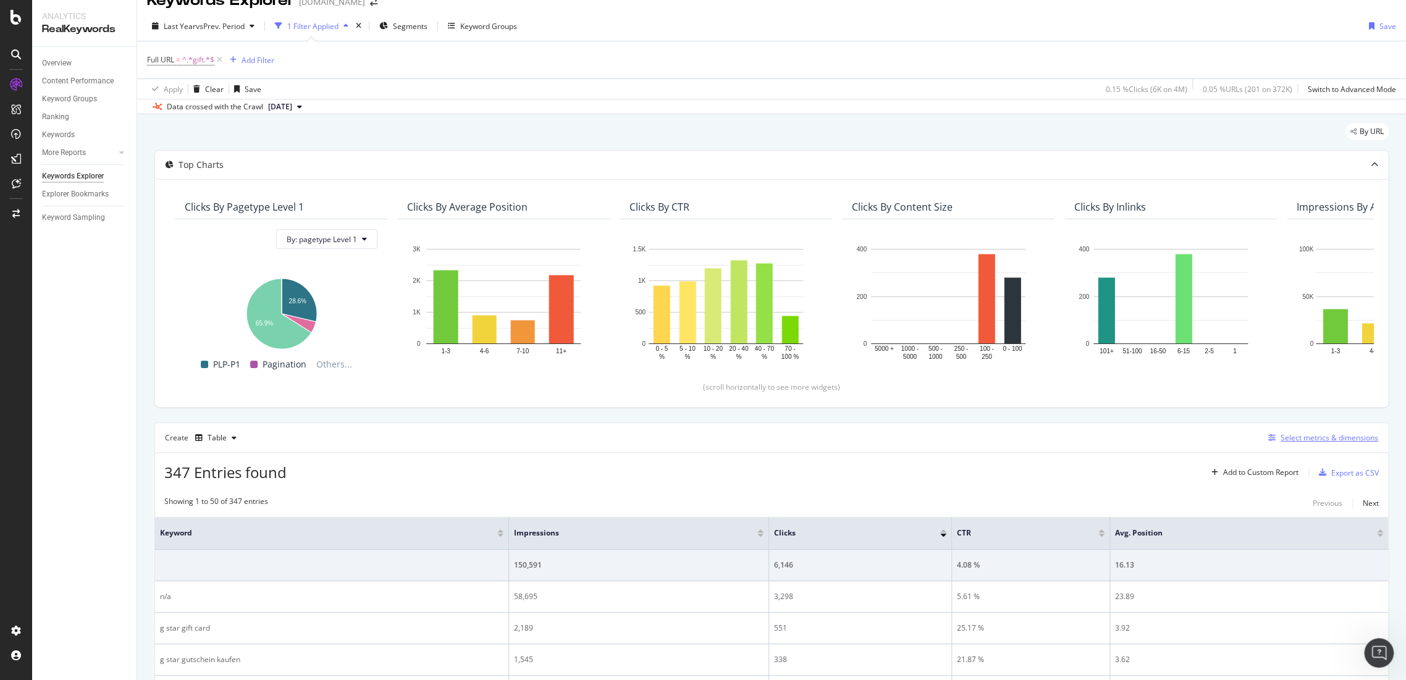
click at [1316, 443] on div "Select metrics & dimensions" at bounding box center [1321, 438] width 115 height 14
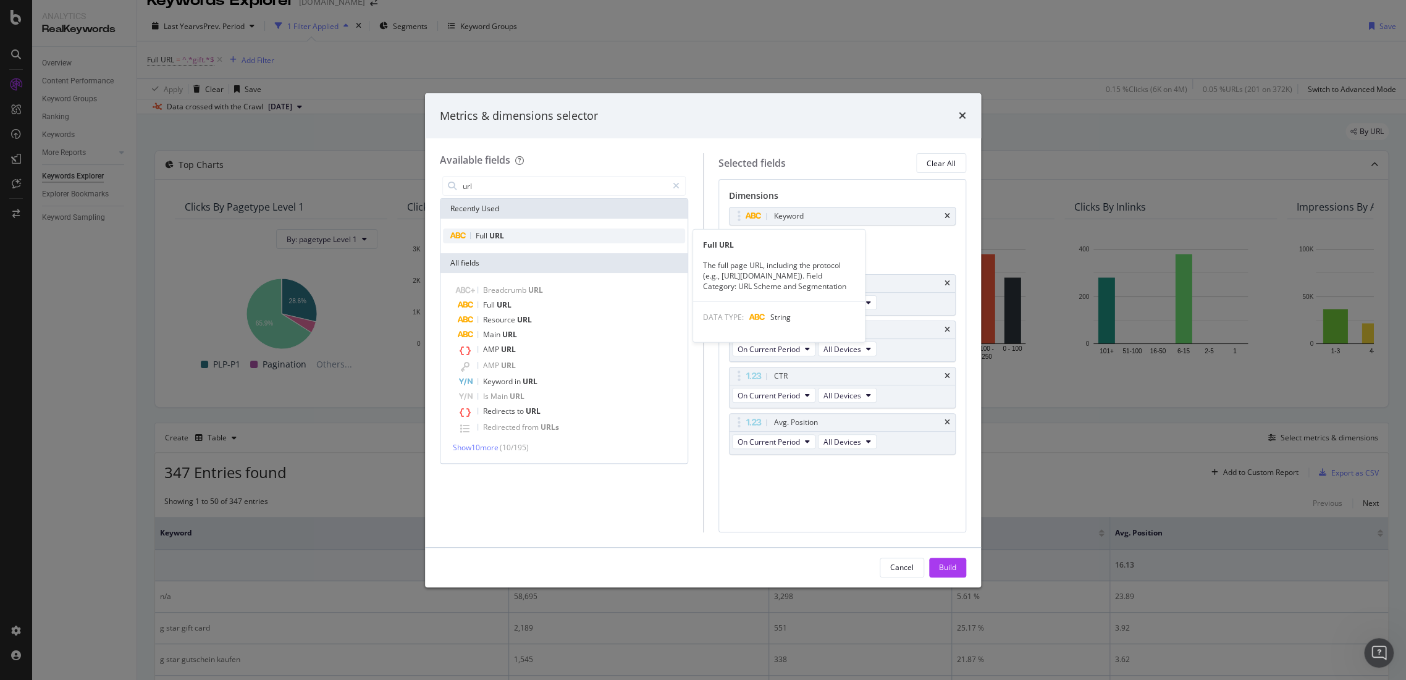
type input "url"
click at [525, 240] on div "Full URL" at bounding box center [564, 236] width 242 height 15
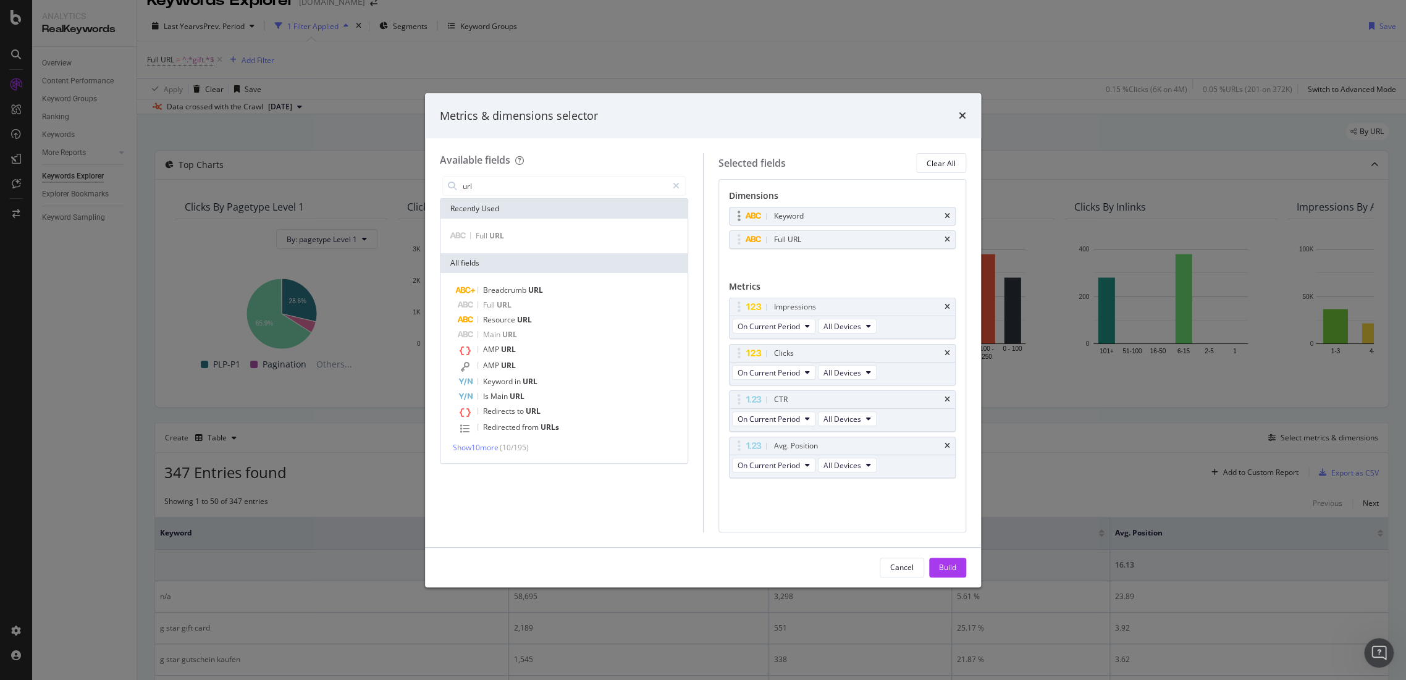
click at [944, 211] on div "Keyword" at bounding box center [843, 216] width 226 height 17
click at [947, 214] on icon "times" at bounding box center [948, 216] width 6 height 7
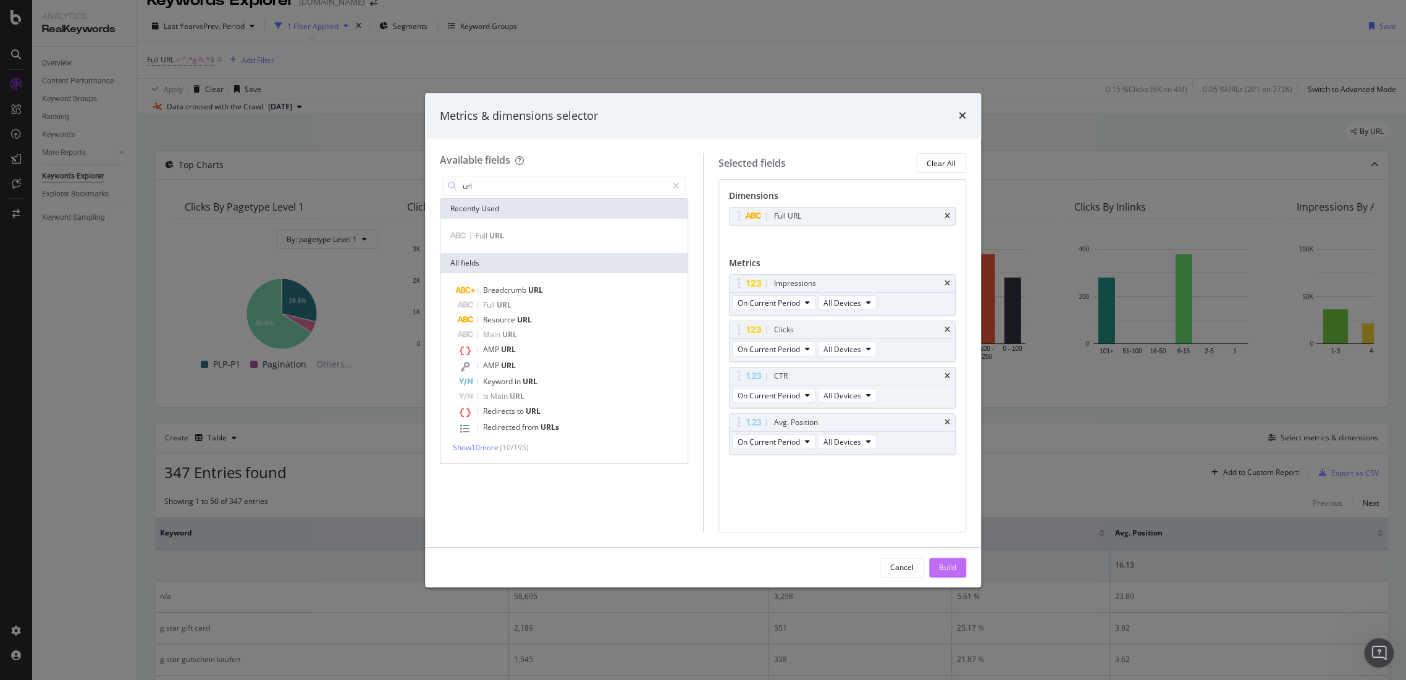
click at [957, 569] on button "Build" at bounding box center [947, 568] width 37 height 20
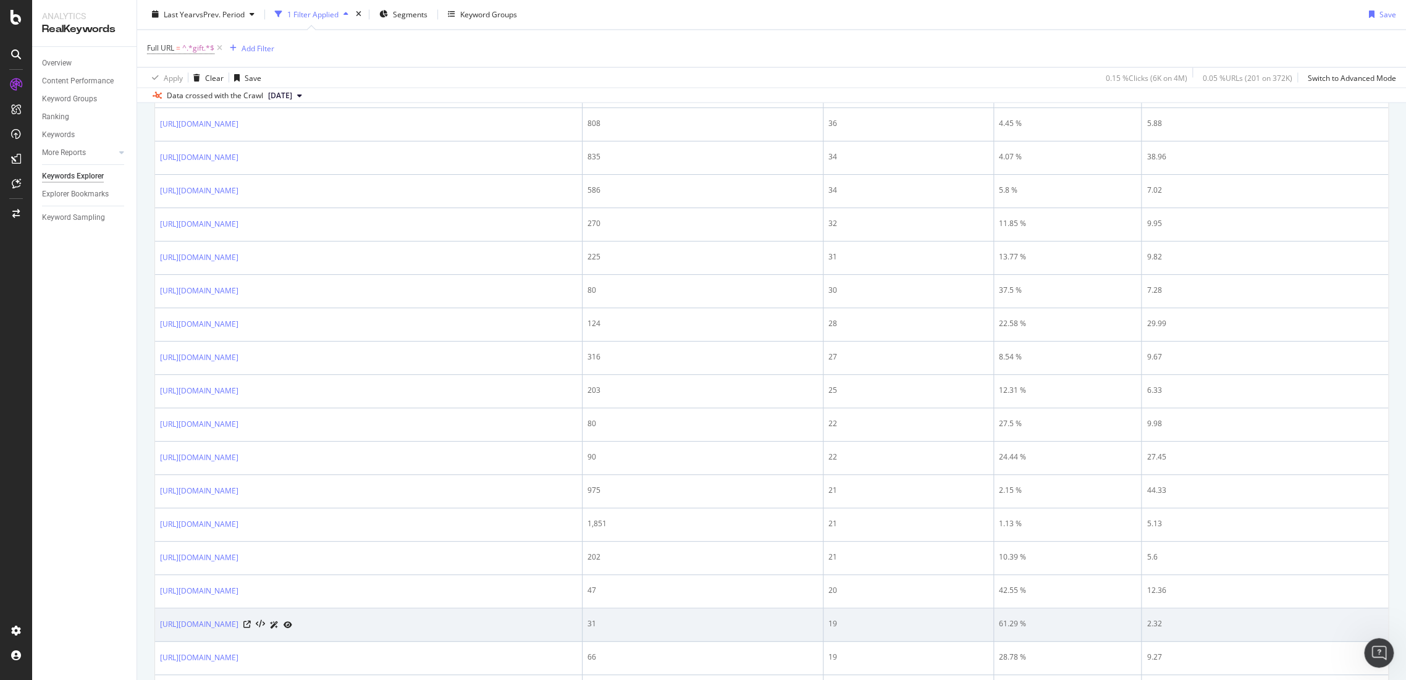
scroll to position [1656, 0]
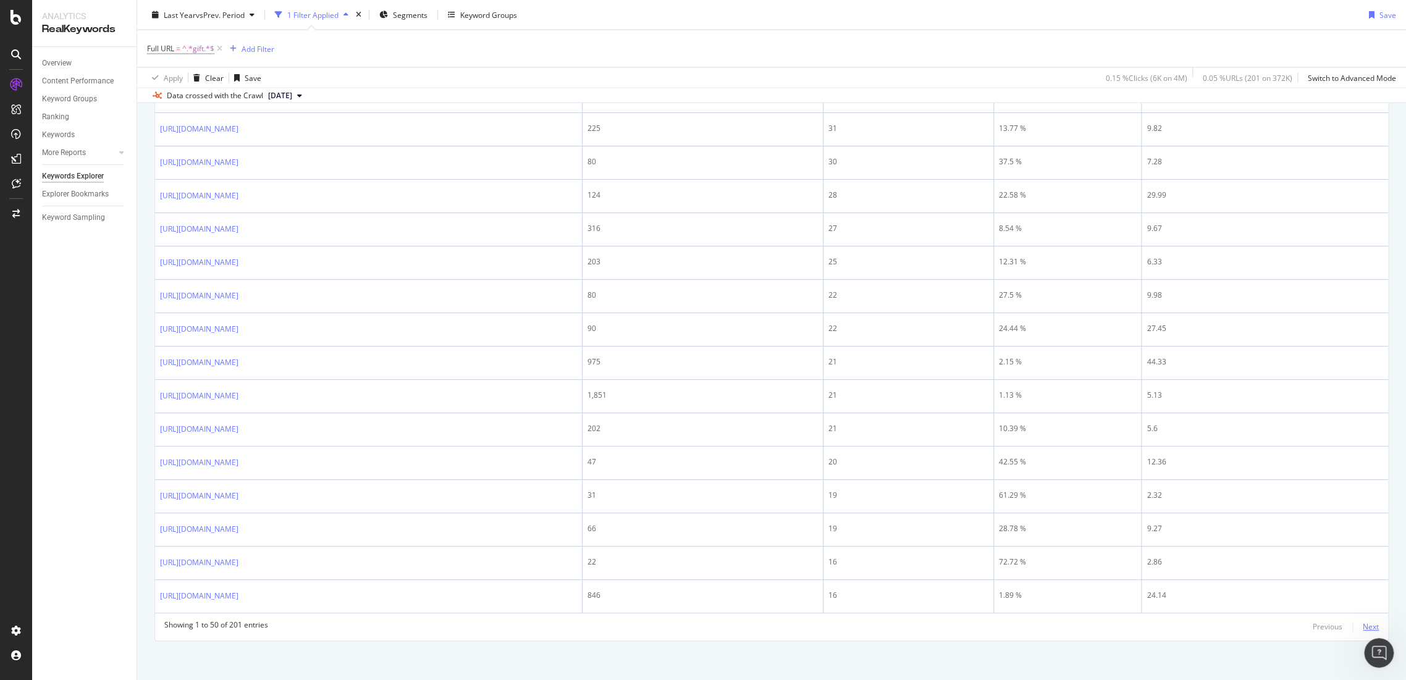
click at [1363, 623] on div "Next" at bounding box center [1371, 627] width 16 height 11
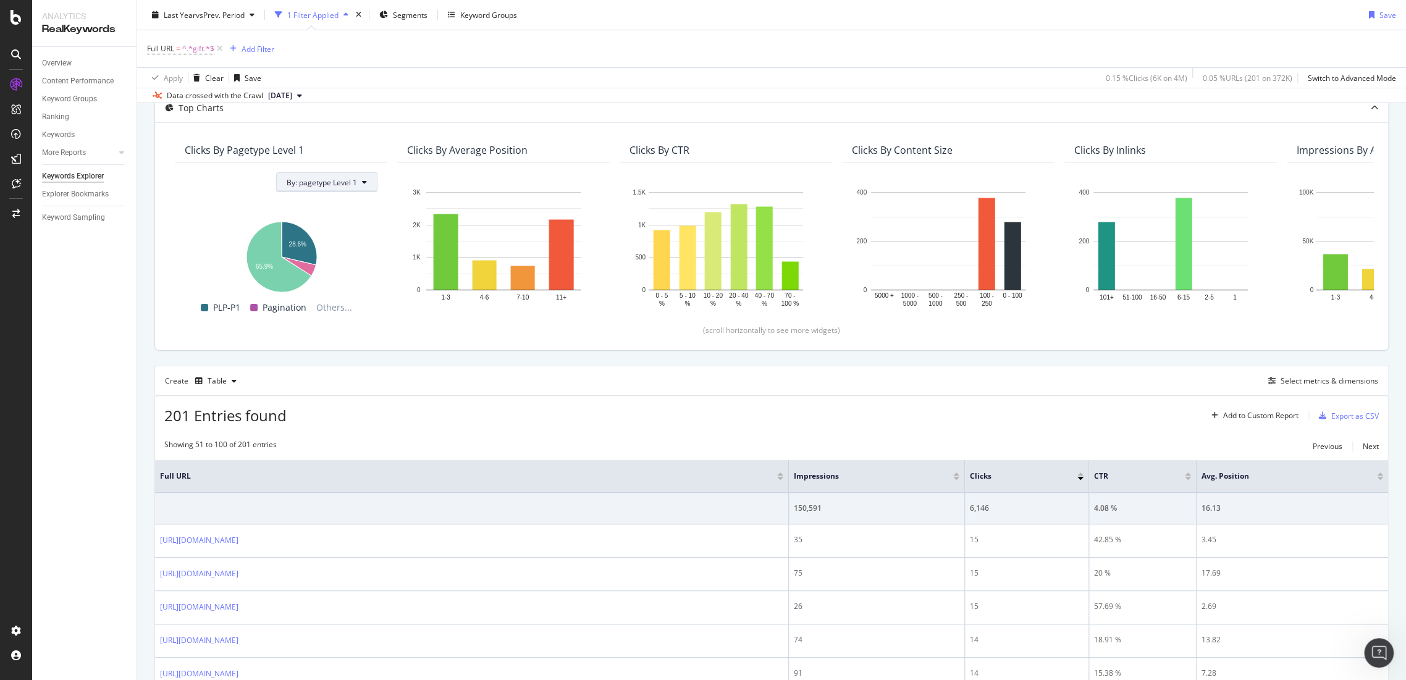
scroll to position [0, 0]
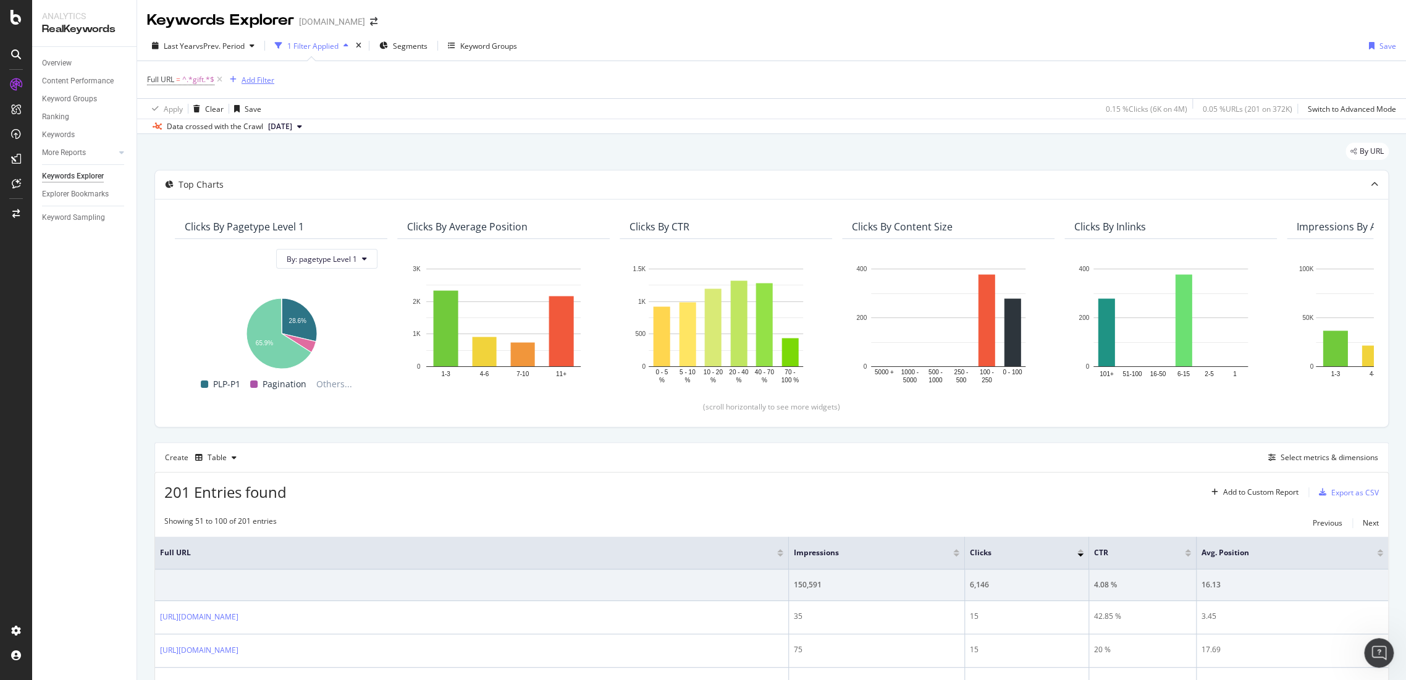
click at [262, 75] on div "Add Filter" at bounding box center [258, 80] width 33 height 11
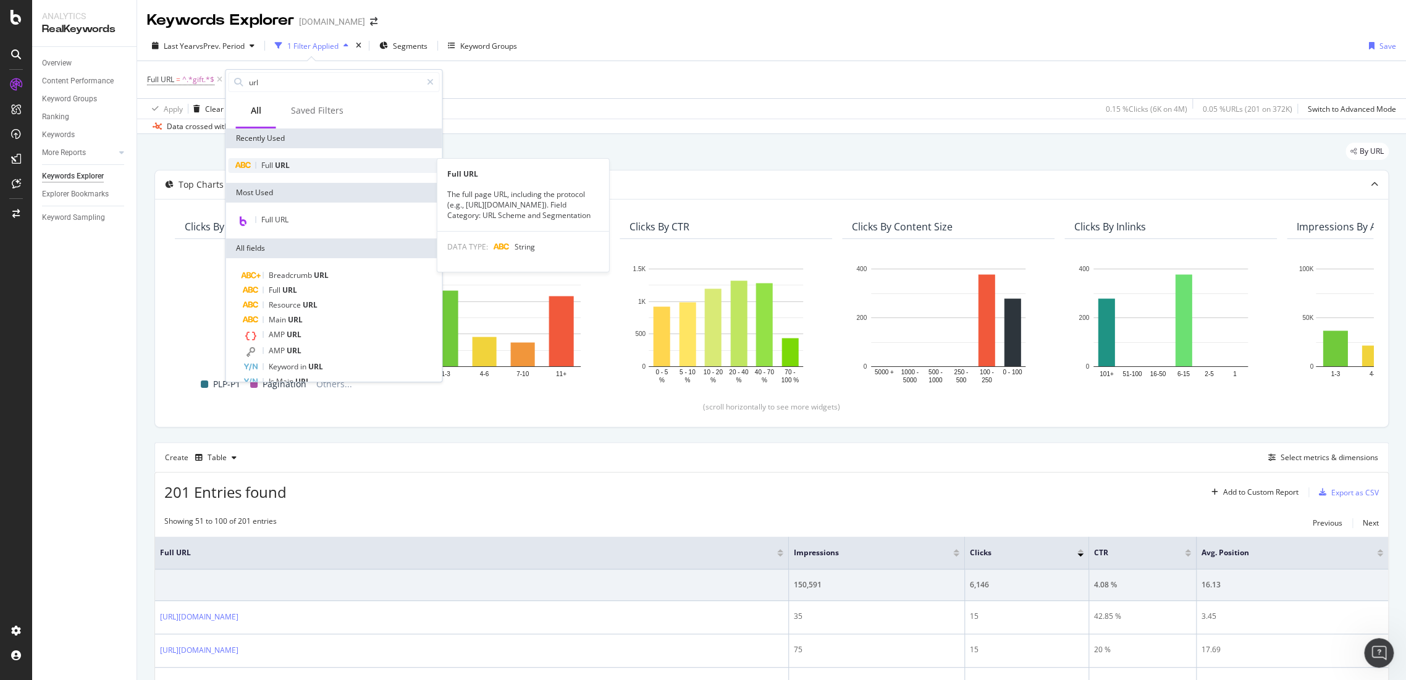
click at [303, 164] on div "Full URL" at bounding box center [333, 165] width 211 height 15
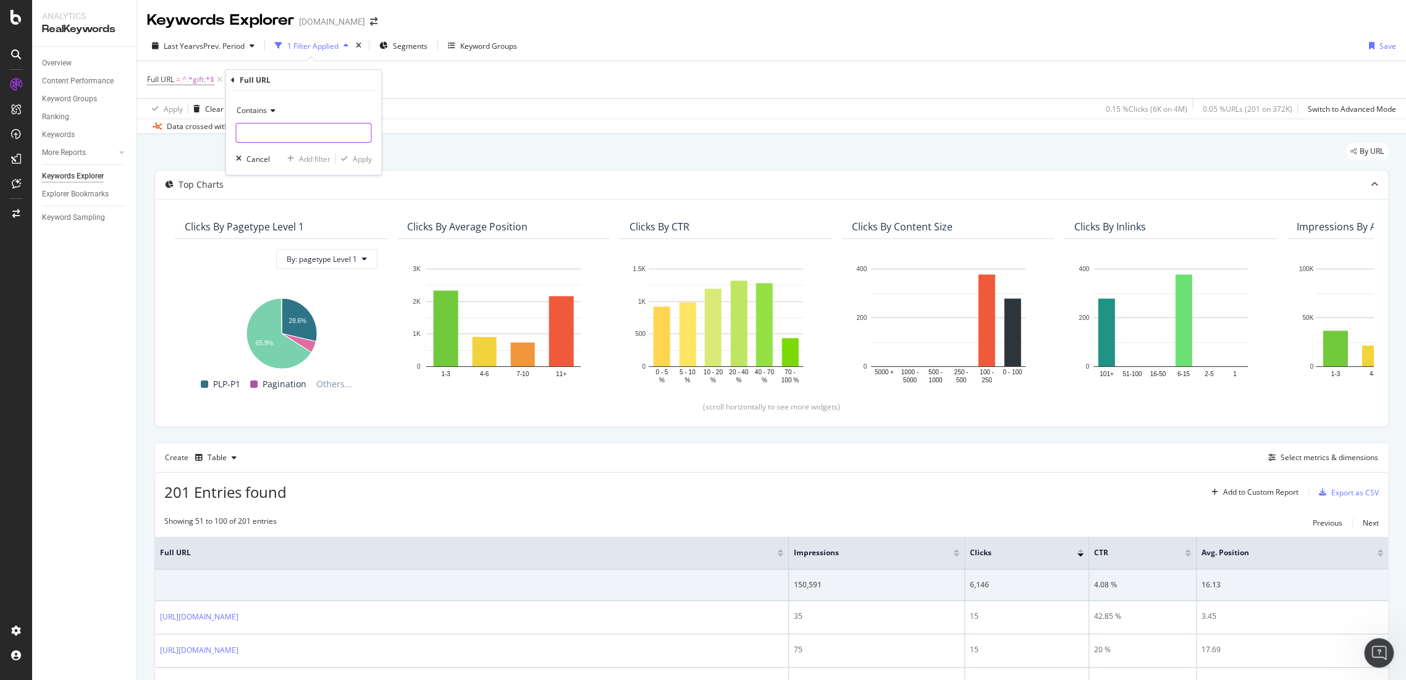
click at [272, 128] on input "text" at bounding box center [303, 133] width 135 height 20
click at [262, 108] on span "Contains" at bounding box center [251, 110] width 30 height 11
click at [231, 81] on icon at bounding box center [232, 80] width 4 height 7
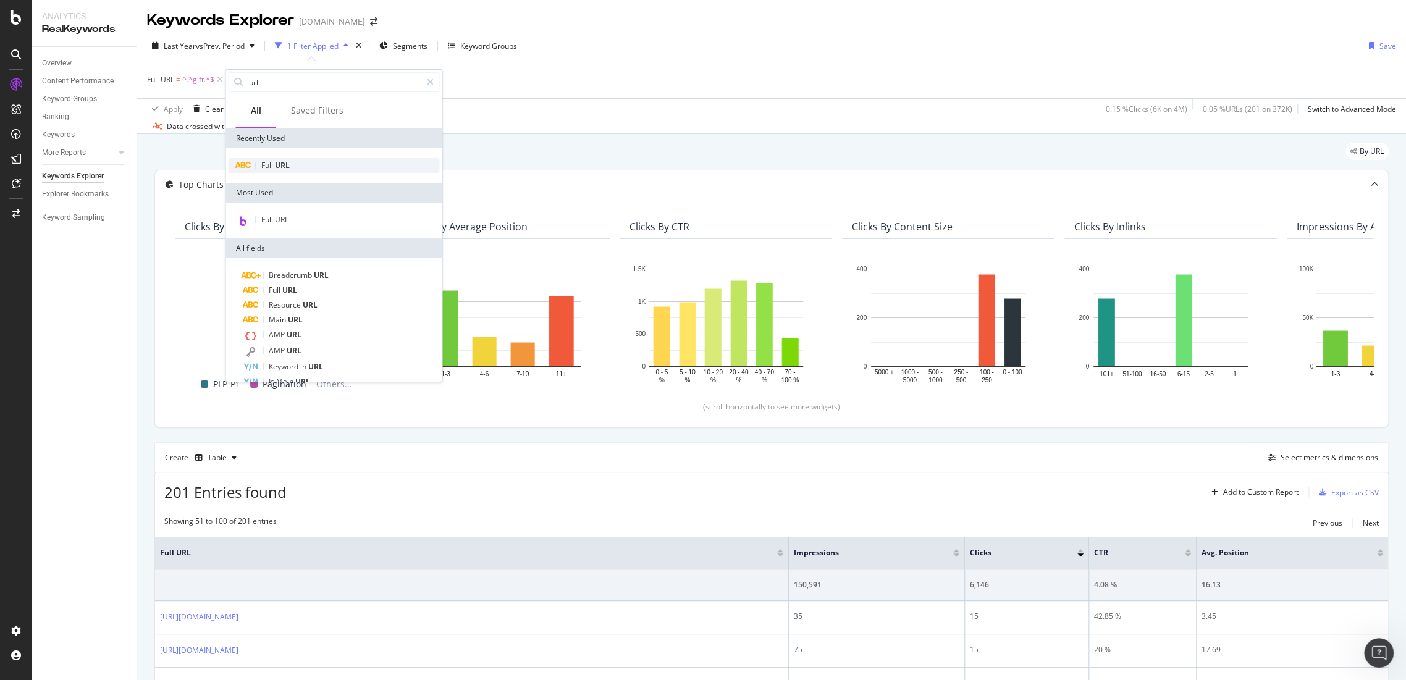
click at [281, 164] on span "URL" at bounding box center [281, 165] width 15 height 11
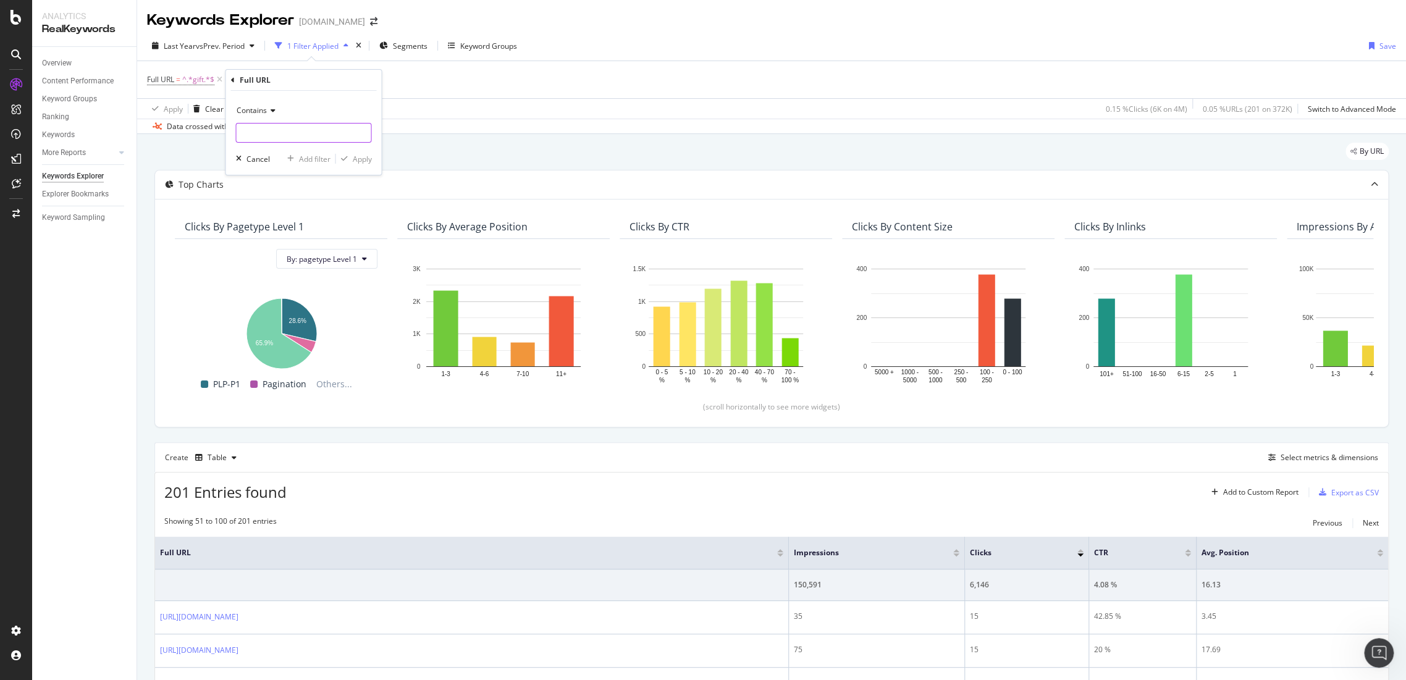
click at [276, 135] on input "text" at bounding box center [303, 133] width 135 height 20
click at [277, 114] on div "Contains" at bounding box center [303, 111] width 136 height 20
click at [296, 250] on div "Doesn't contain" at bounding box center [304, 248] width 132 height 16
click at [285, 132] on input "text" at bounding box center [303, 133] width 135 height 20
type input "gift_card"
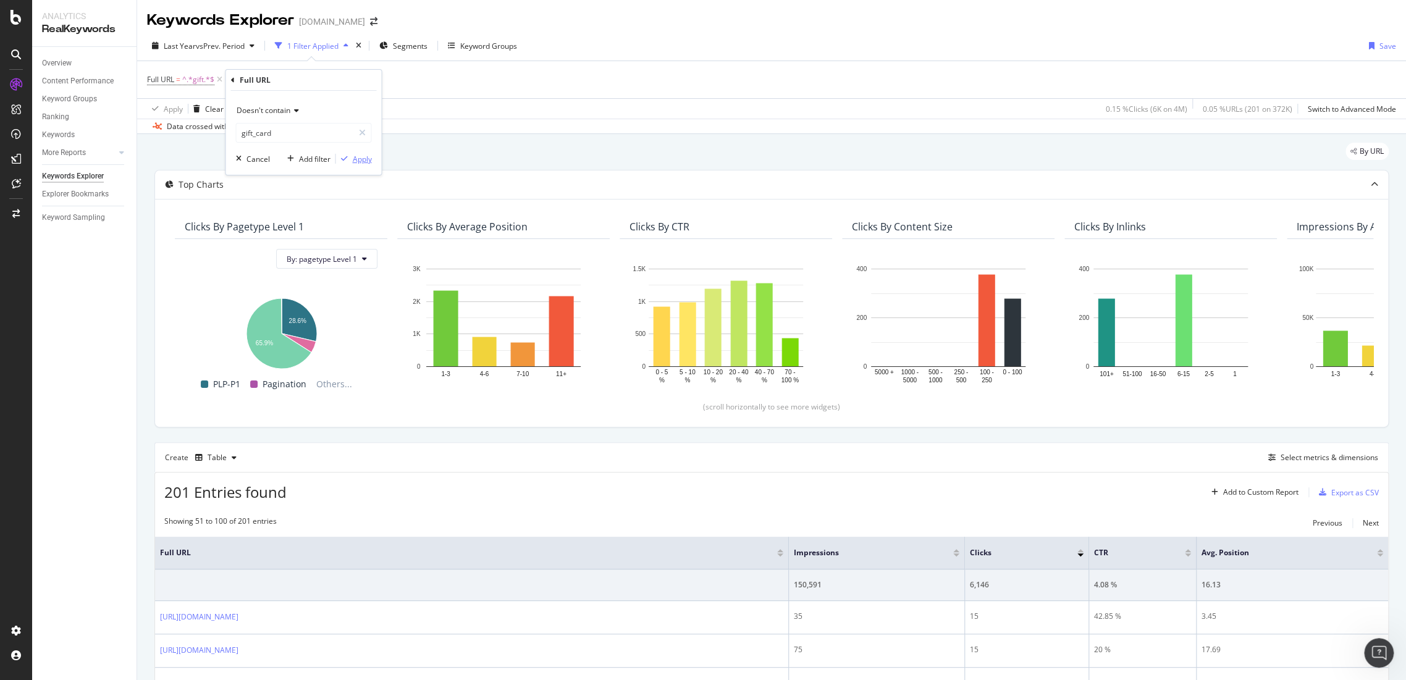
click at [354, 156] on div "Apply" at bounding box center [361, 159] width 19 height 11
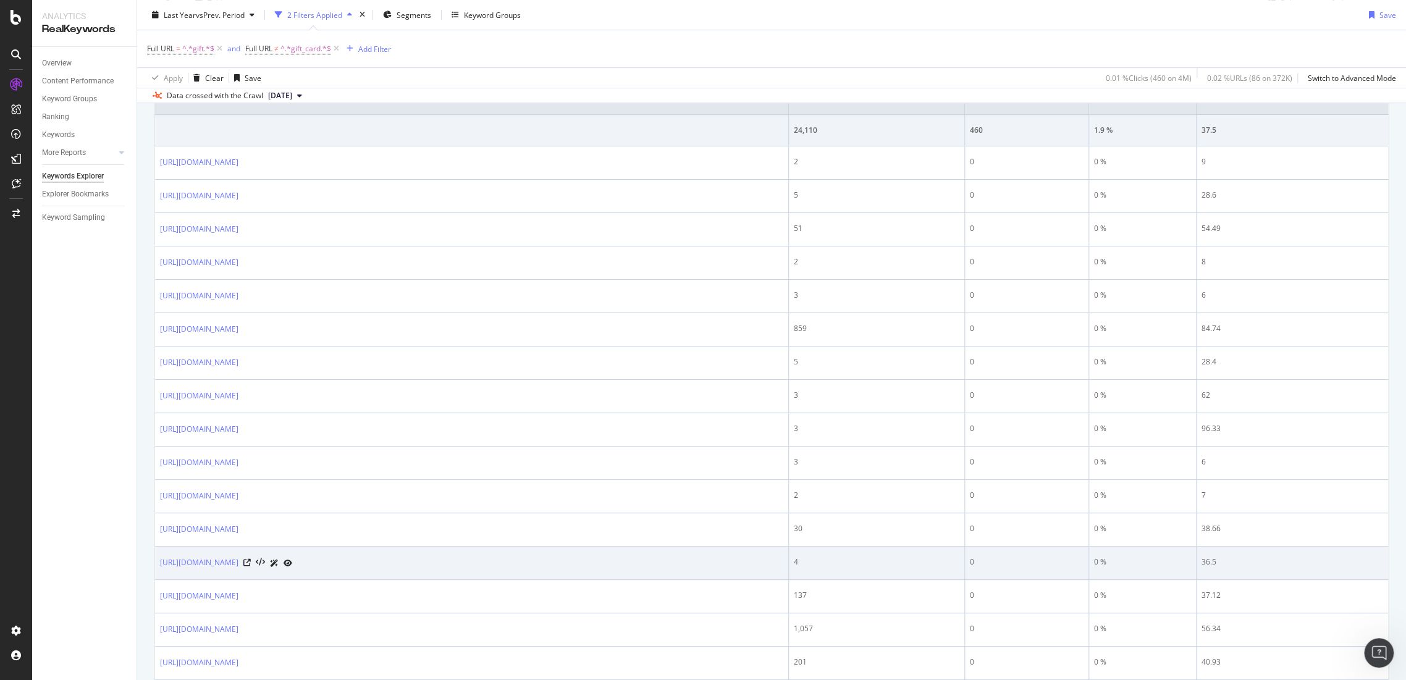
scroll to position [431, 0]
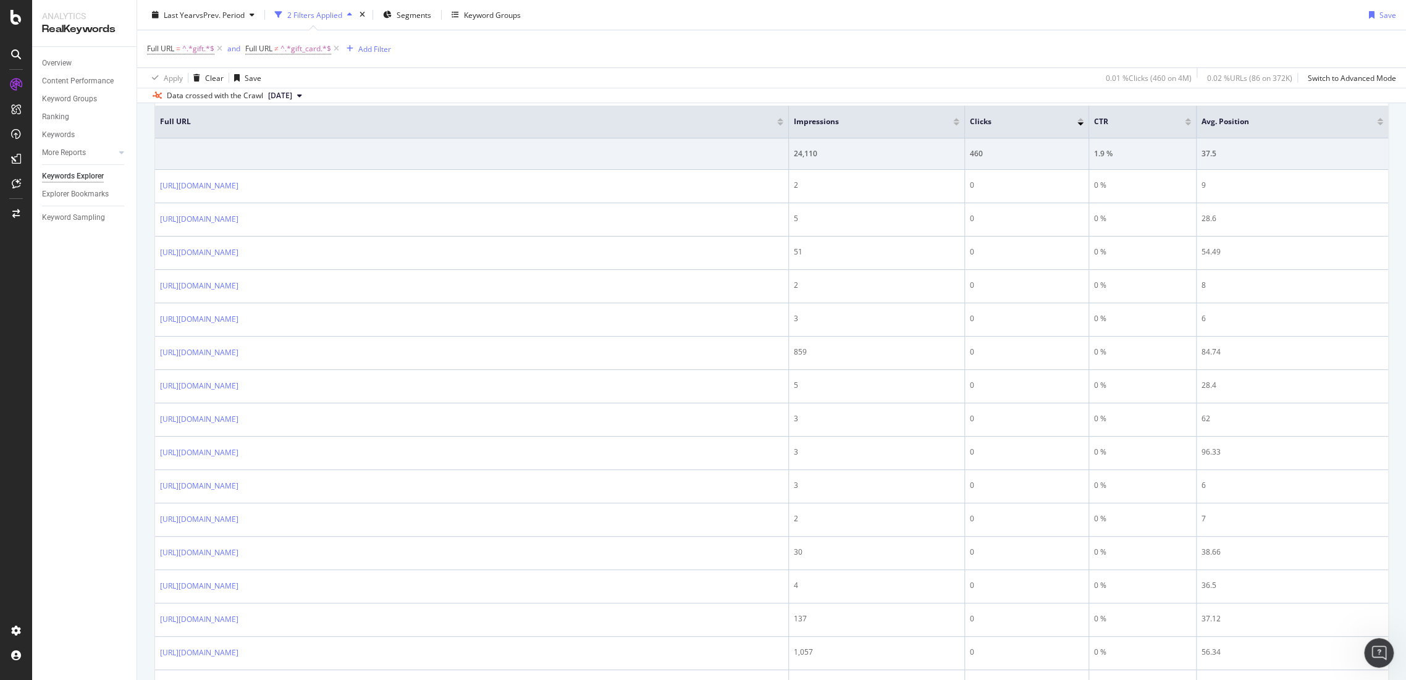
click at [1079, 118] on div at bounding box center [1081, 119] width 6 height 3
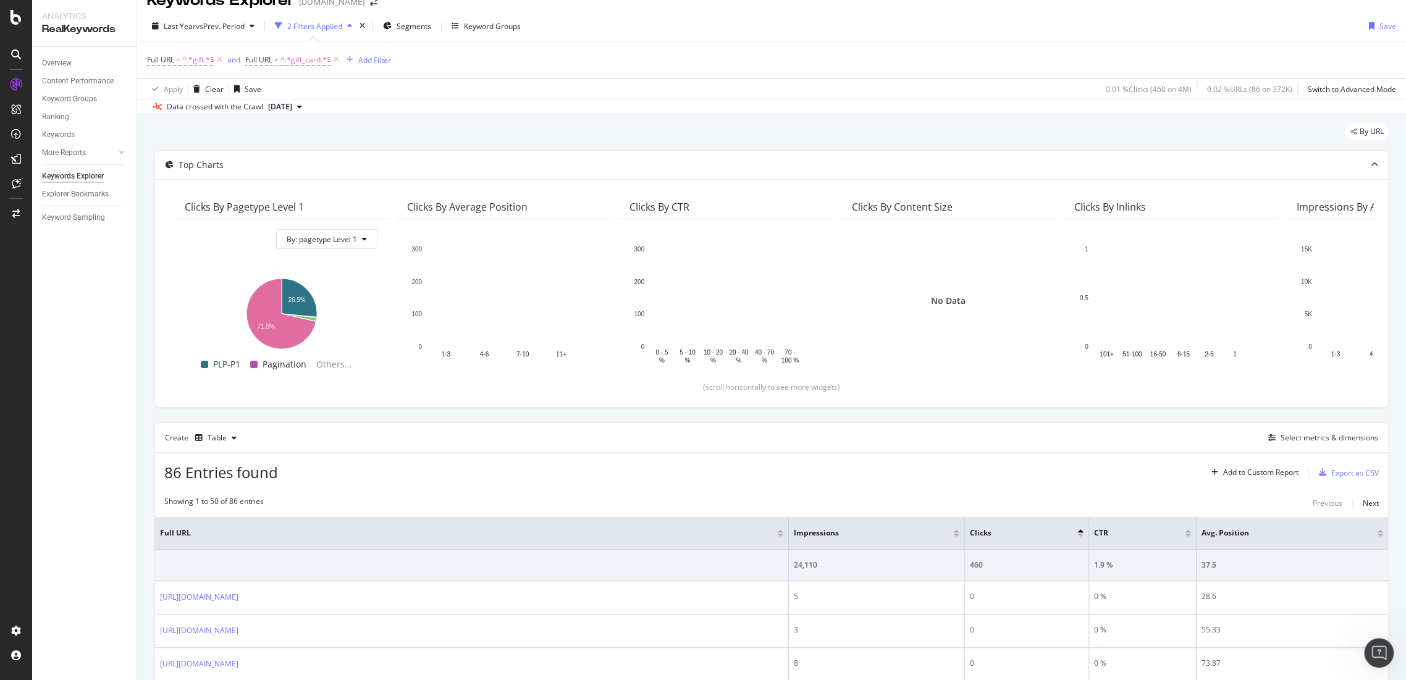
scroll to position [431, 0]
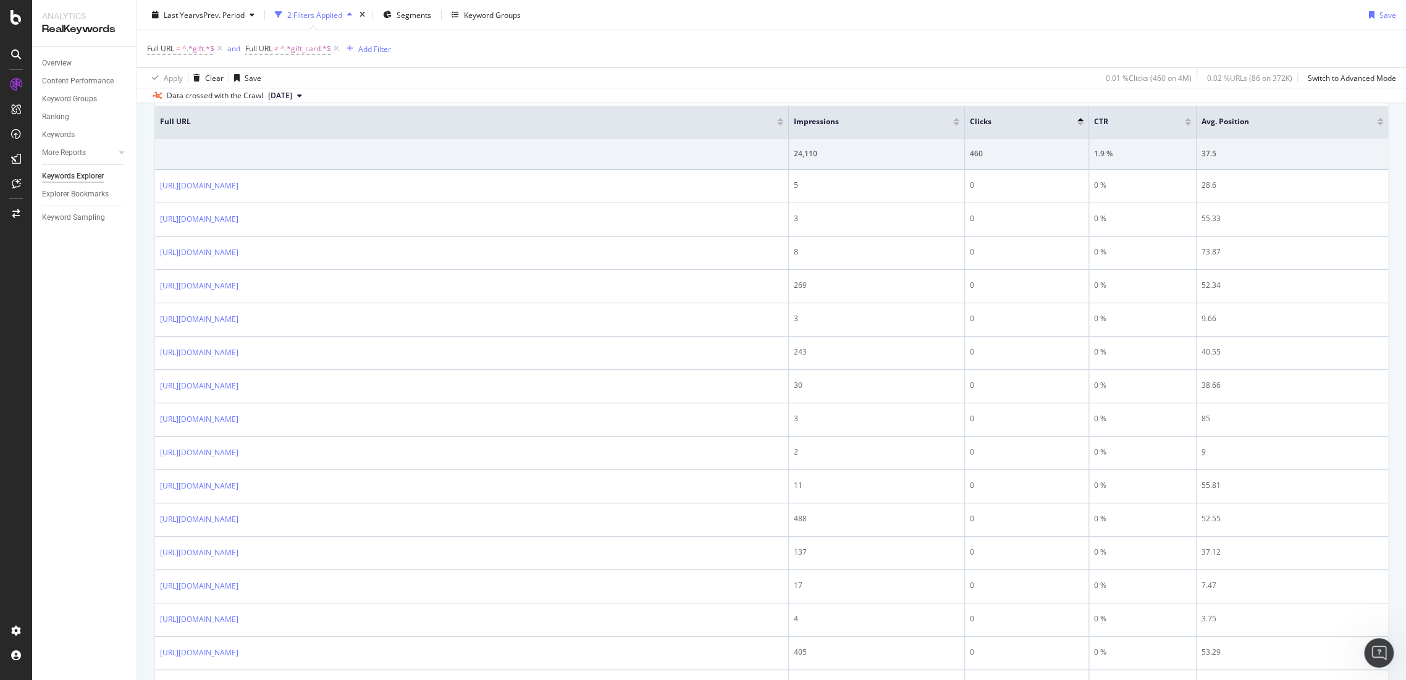
click at [1079, 120] on div at bounding box center [1081, 121] width 6 height 7
click at [1081, 118] on div at bounding box center [1081, 119] width 6 height 3
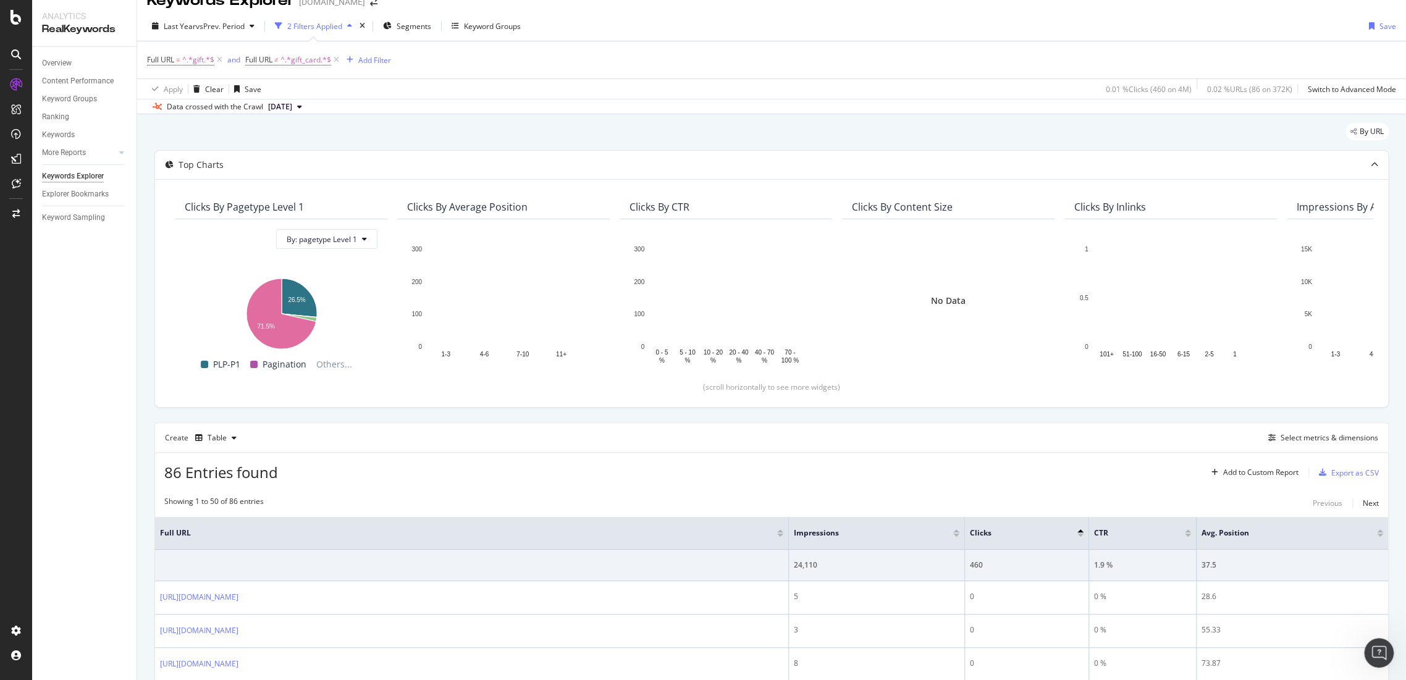
scroll to position [431, 0]
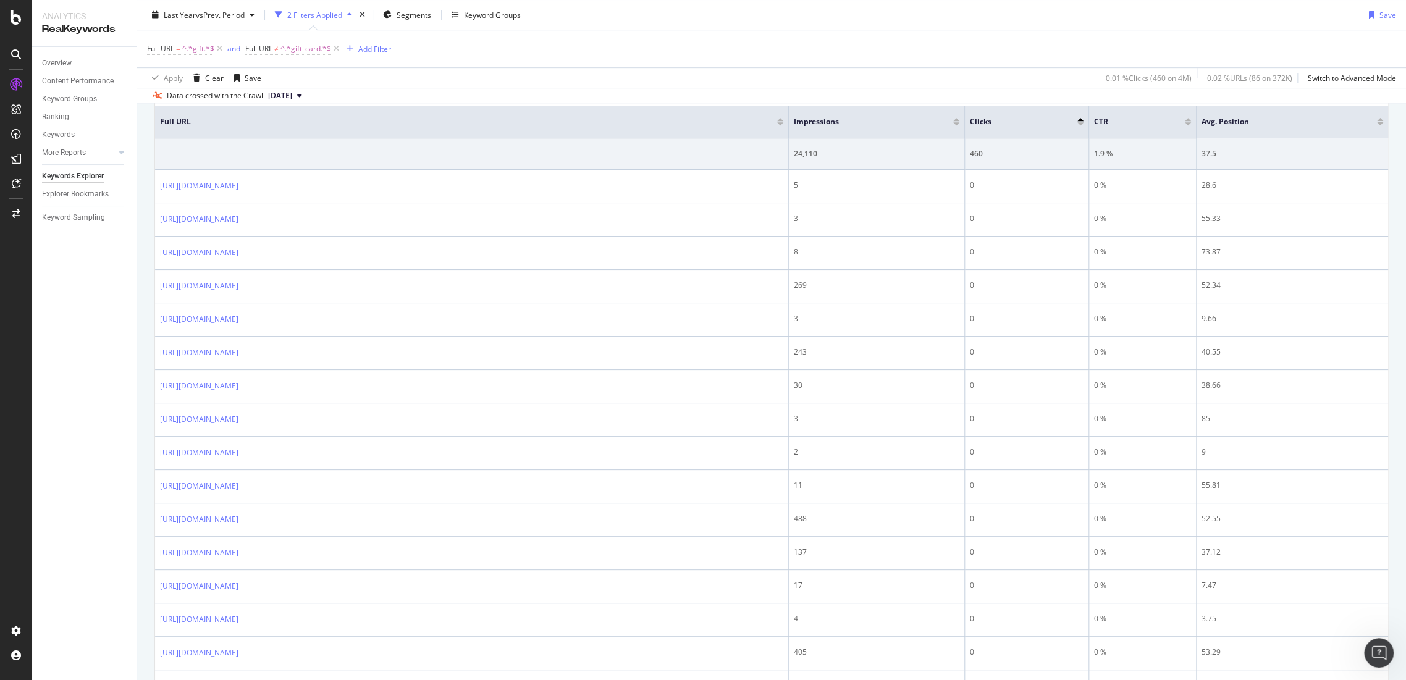
click at [1082, 123] on div at bounding box center [1081, 123] width 6 height 3
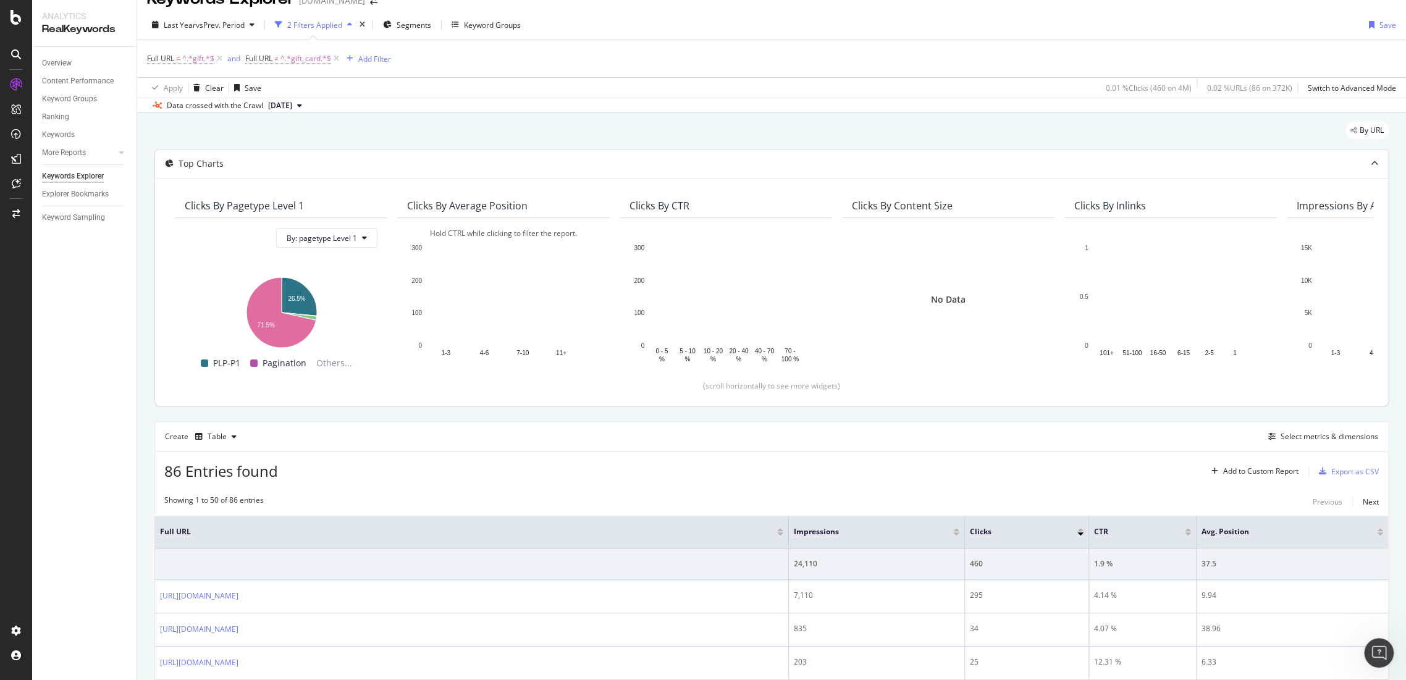
scroll to position [20, 0]
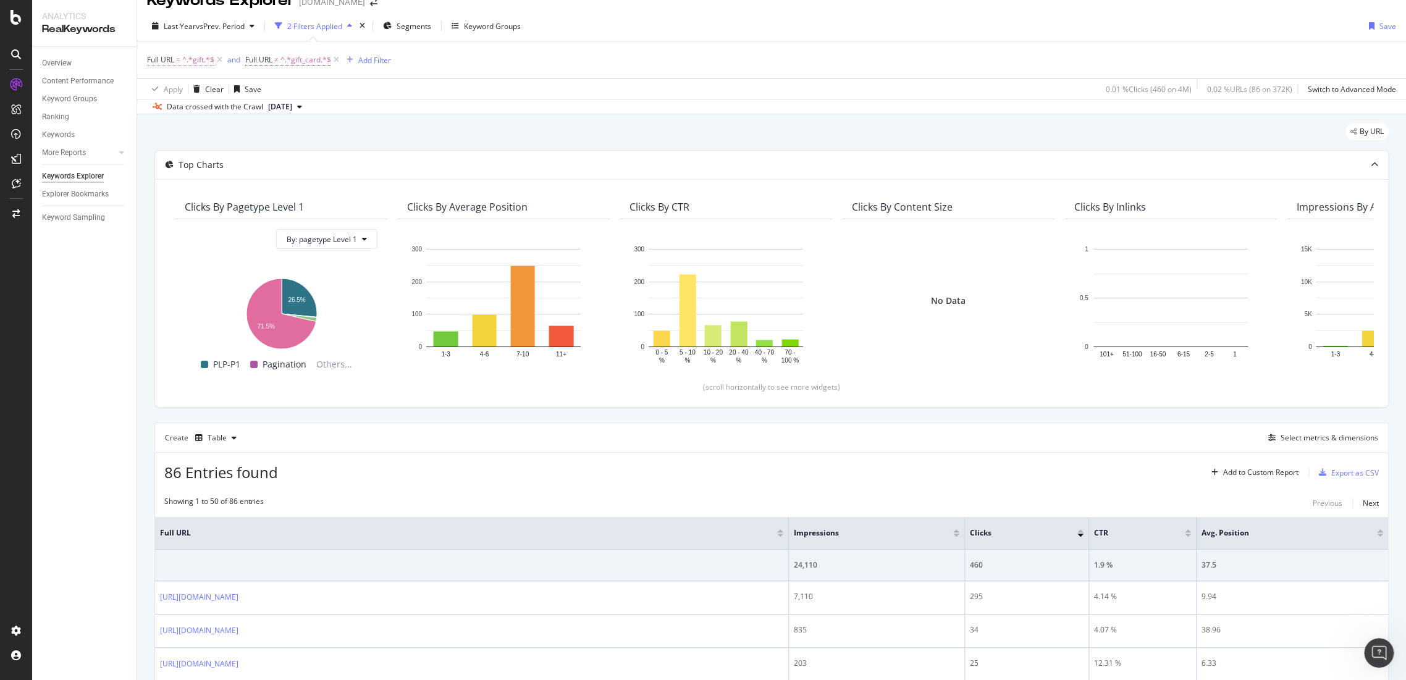
click at [201, 64] on span "^.*gift.*$" at bounding box center [198, 59] width 32 height 17
click at [221, 117] on input "gift" at bounding box center [216, 111] width 117 height 20
click at [208, 61] on span "^.*gift.*$" at bounding box center [198, 59] width 32 height 17
click at [205, 108] on input "gift" at bounding box center [216, 111] width 117 height 20
click at [189, 98] on div "Contains" at bounding box center [226, 89] width 136 height 20
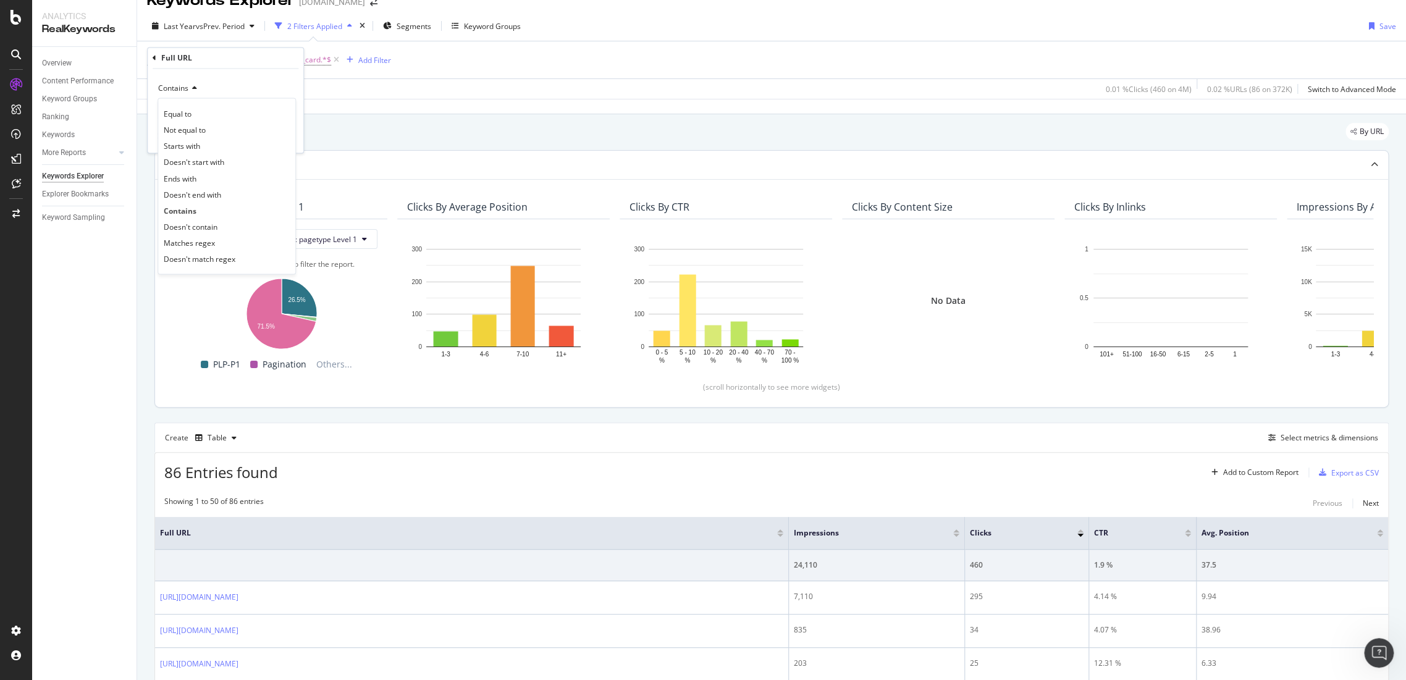
click at [209, 177] on div "Ends with" at bounding box center [227, 179] width 132 height 16
drag, startPoint x: 160, startPoint y: 116, endPoint x: 183, endPoint y: 116, distance: 22.9
click at [160, 116] on input "gift" at bounding box center [216, 111] width 117 height 20
click at [224, 116] on input "gift" at bounding box center [216, 111] width 117 height 20
type input "/gifts"
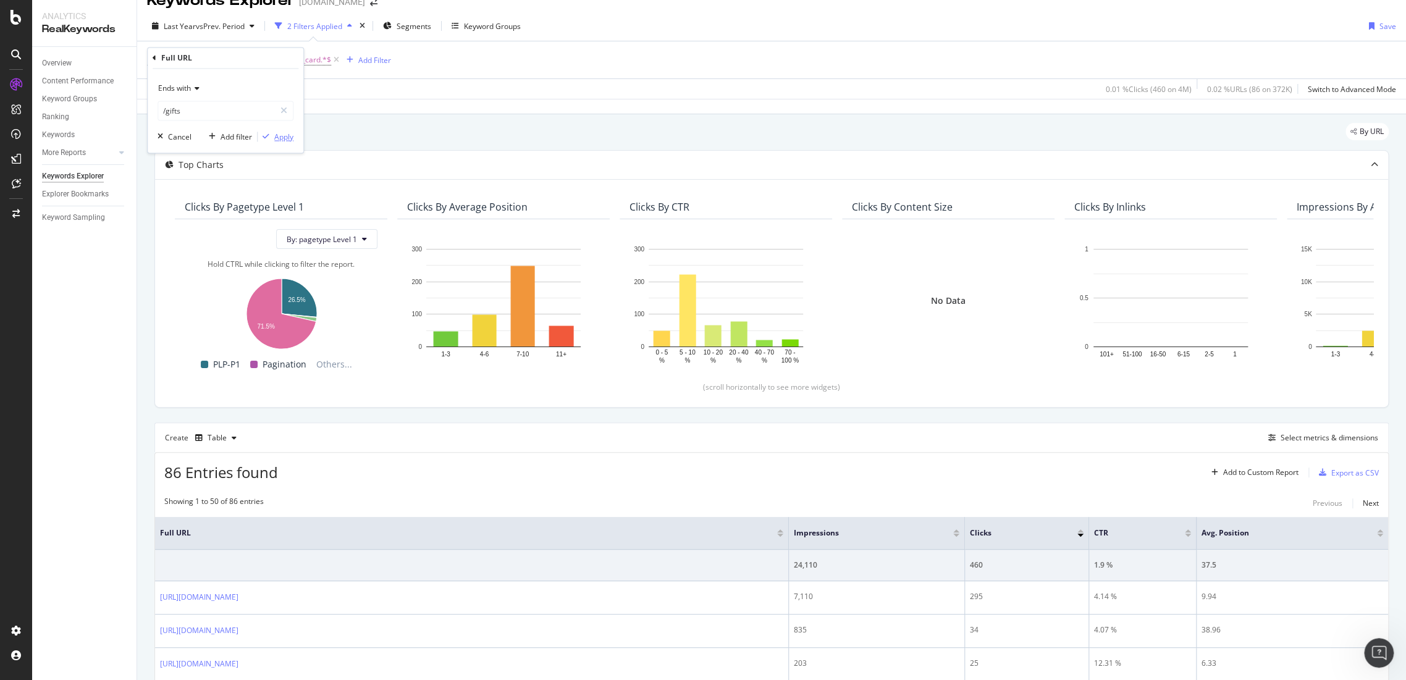
click at [281, 136] on div "Apply" at bounding box center [283, 137] width 19 height 11
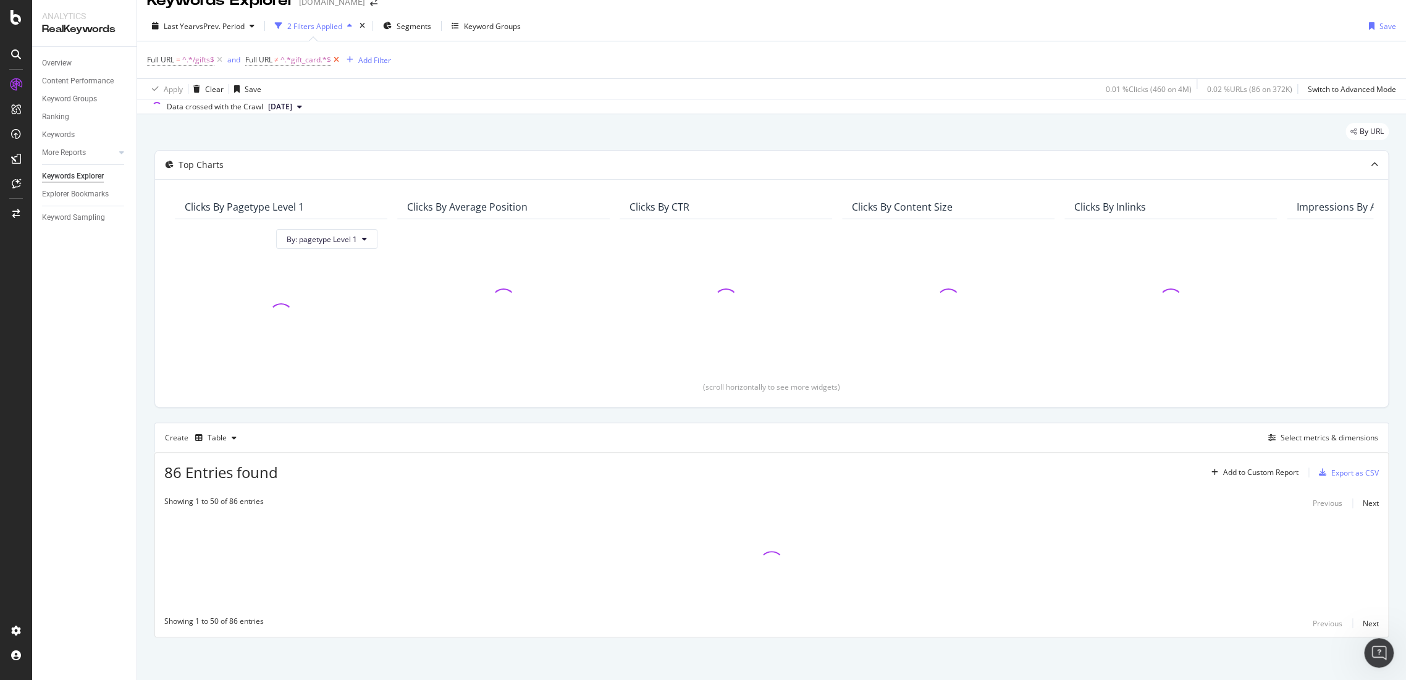
click at [337, 61] on icon at bounding box center [336, 60] width 11 height 12
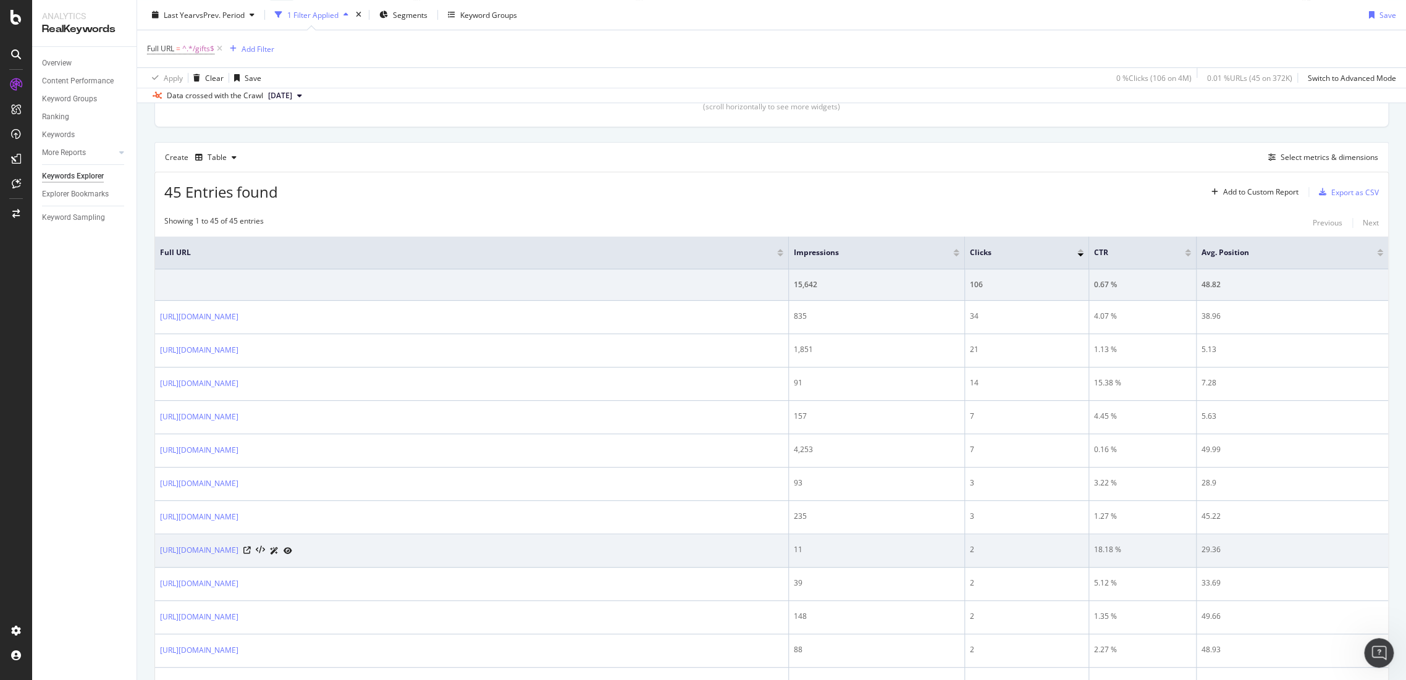
scroll to position [363, 0]
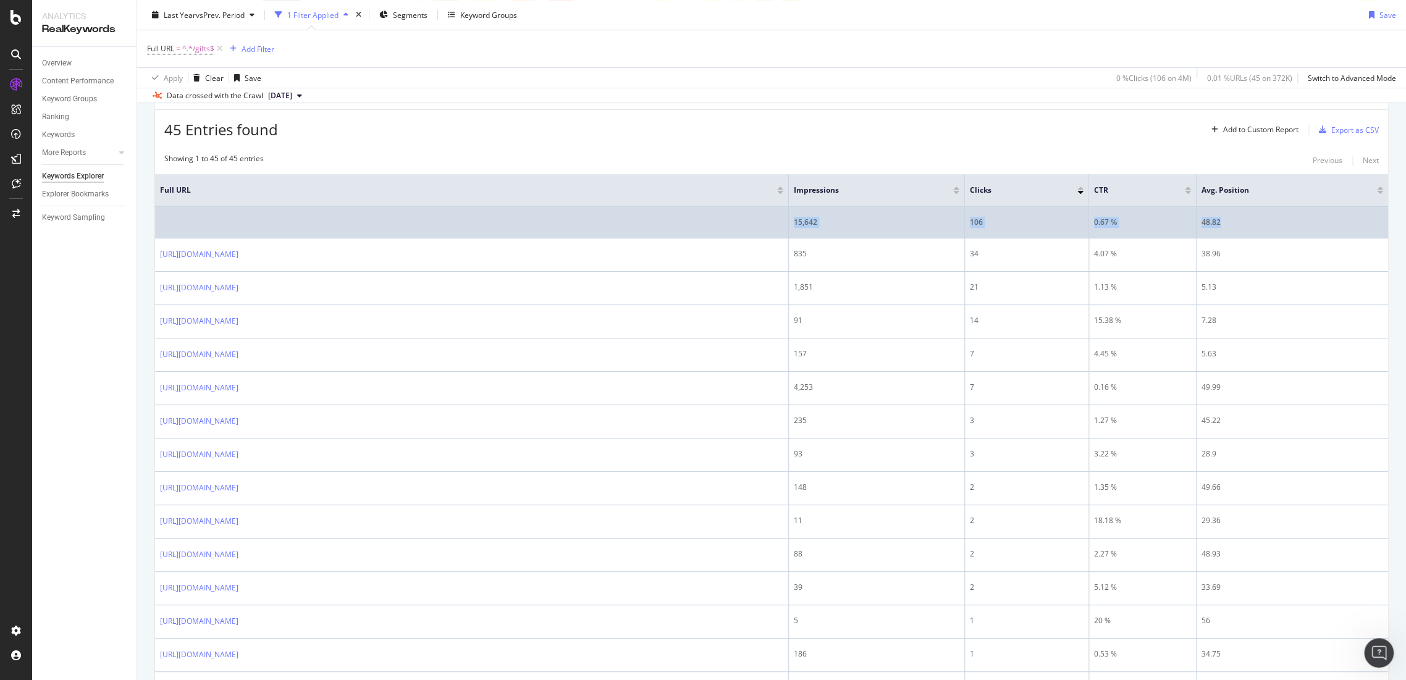
drag, startPoint x: 1131, startPoint y: 224, endPoint x: 686, endPoint y: 246, distance: 445.4
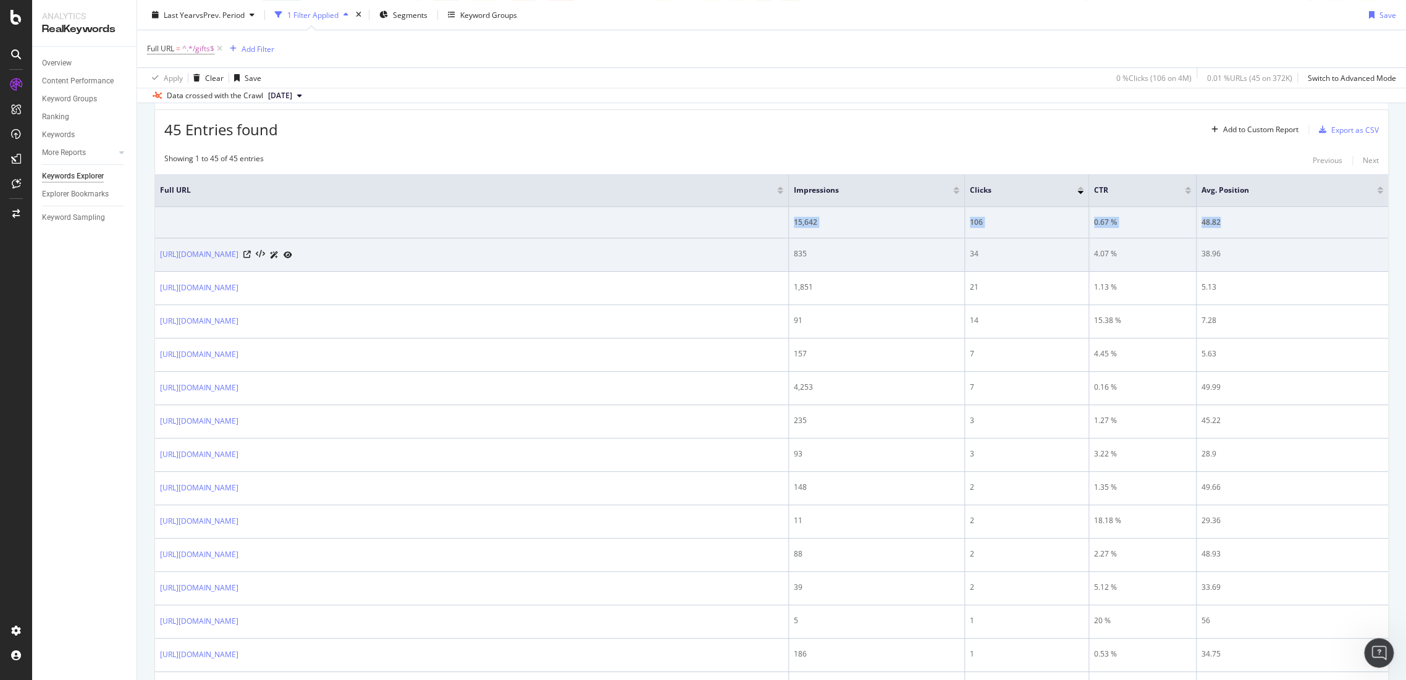
click at [686, 230] on tr "15,642 106 0.67 % 48.82" at bounding box center [771, 223] width 1233 height 32
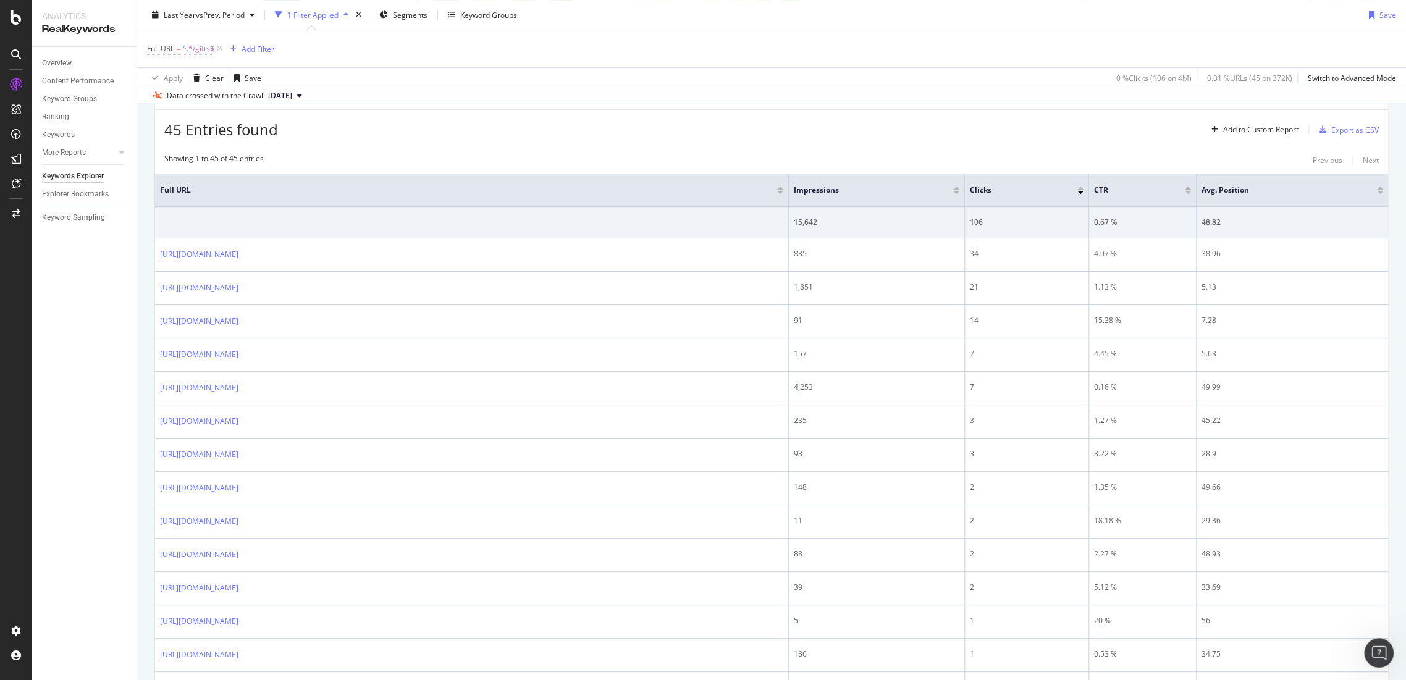
click at [839, 132] on div "45 Entries found Add to Custom Report Export as CSV" at bounding box center [771, 125] width 1233 height 30
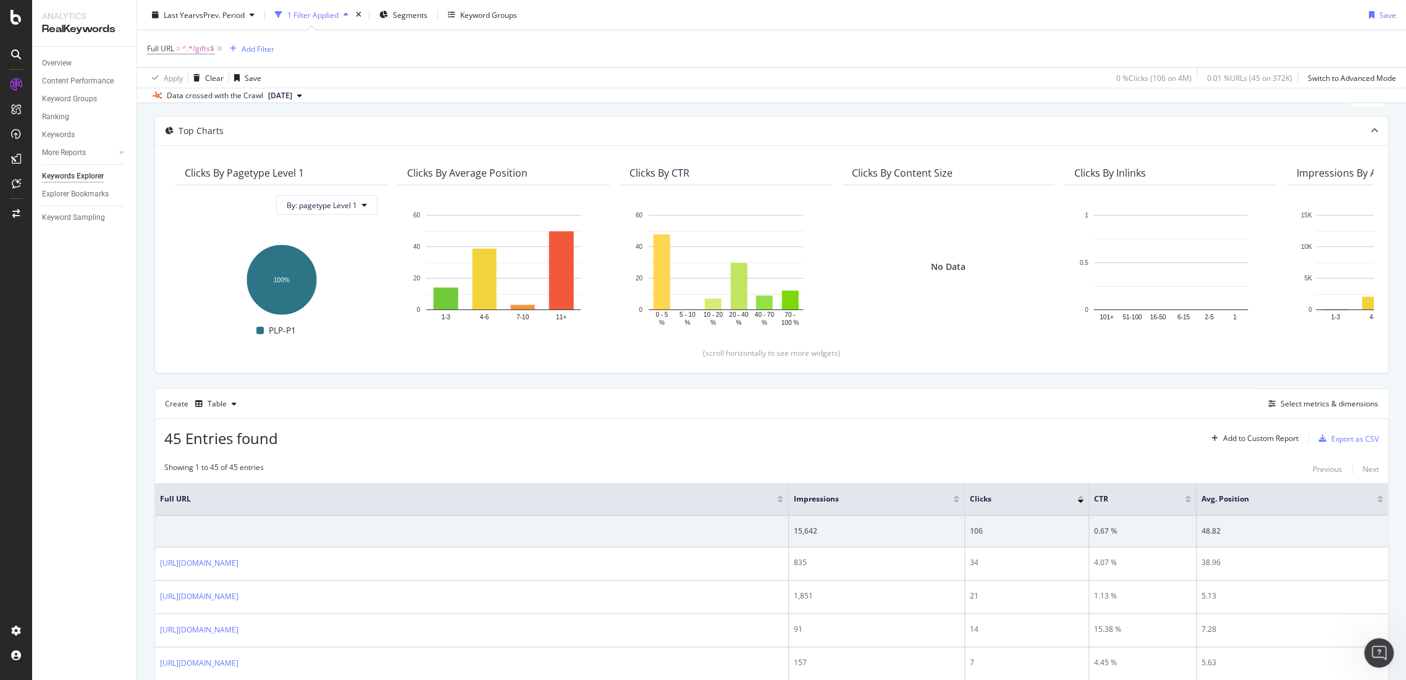
scroll to position [0, 0]
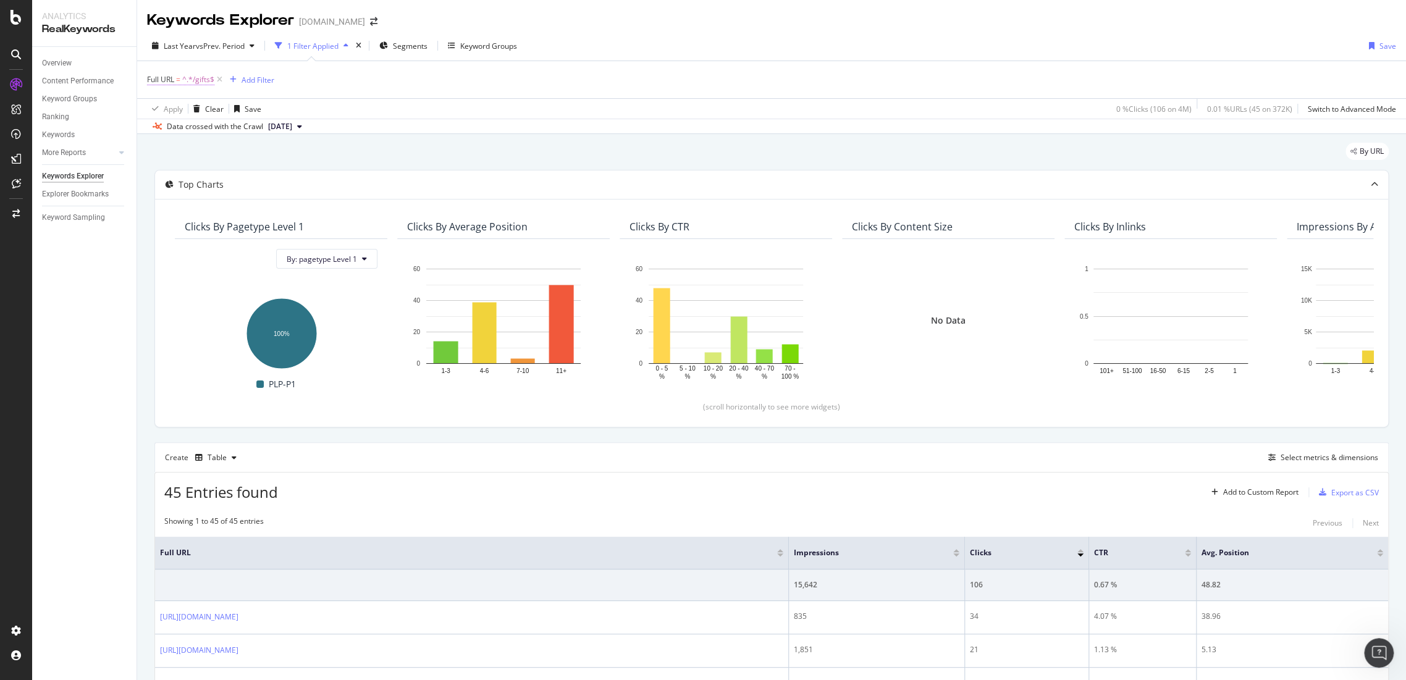
click at [202, 78] on span "^.*/gifts$" at bounding box center [198, 79] width 32 height 17
click at [217, 127] on input "/gifts" at bounding box center [216, 131] width 117 height 20
type input "/gift_guide"
click at [285, 151] on div "Apply" at bounding box center [283, 156] width 19 height 11
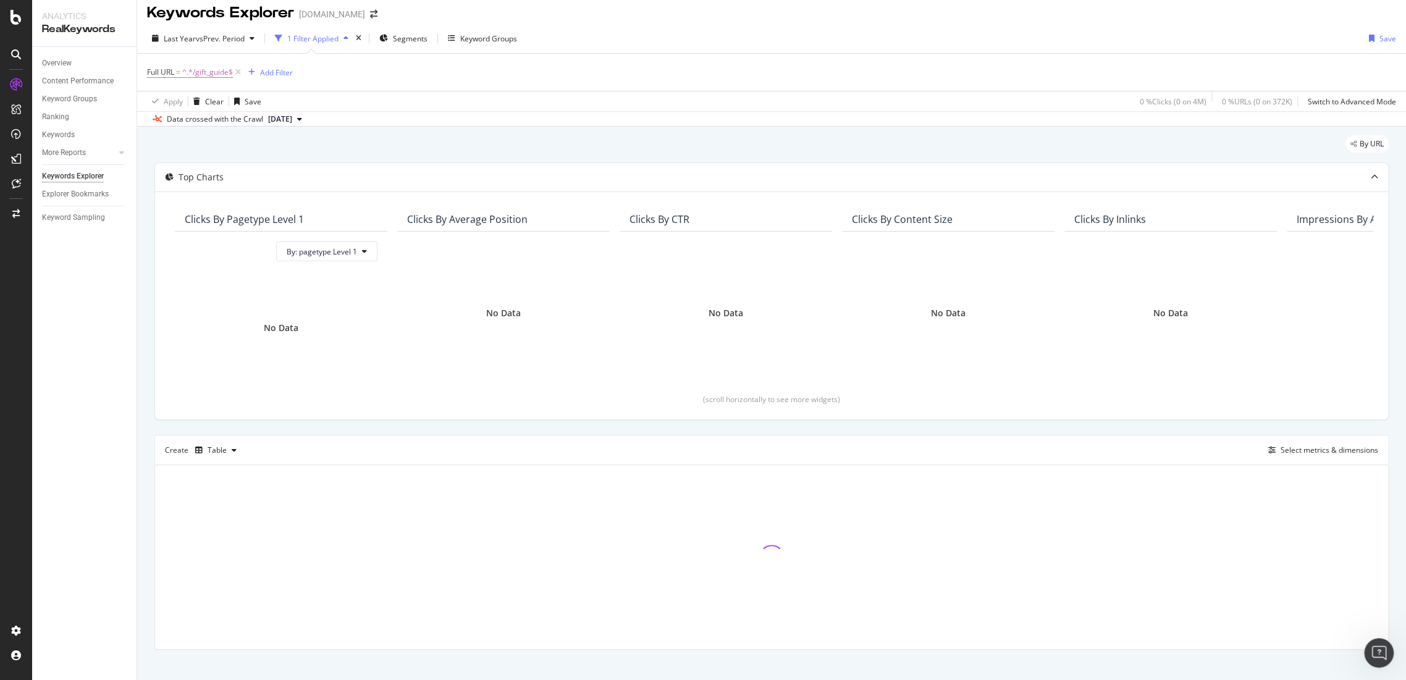
scroll to position [20, 0]
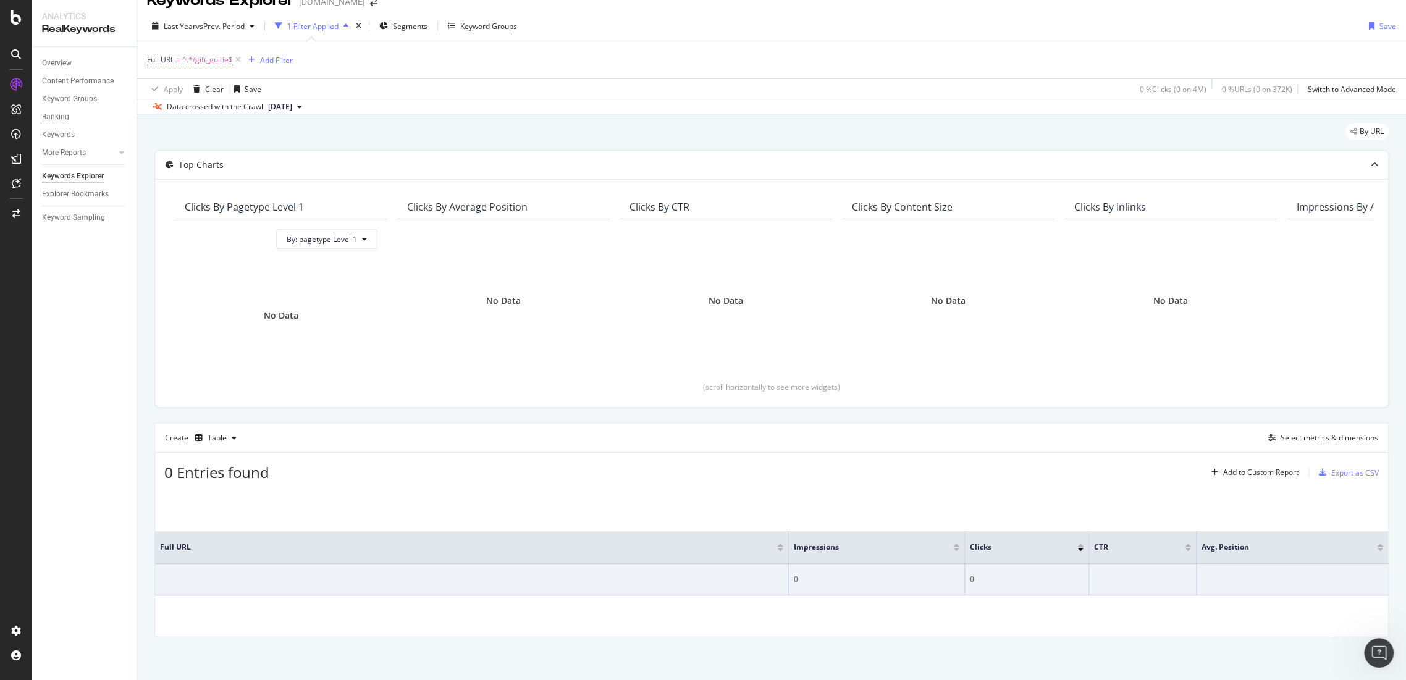
click at [213, 62] on span "^.*/gift_guide$" at bounding box center [207, 59] width 51 height 17
click at [213, 111] on input "/gift_guide" at bounding box center [216, 111] width 117 height 20
type input "/gift_ideas"
click at [292, 135] on div "Apply" at bounding box center [283, 137] width 19 height 11
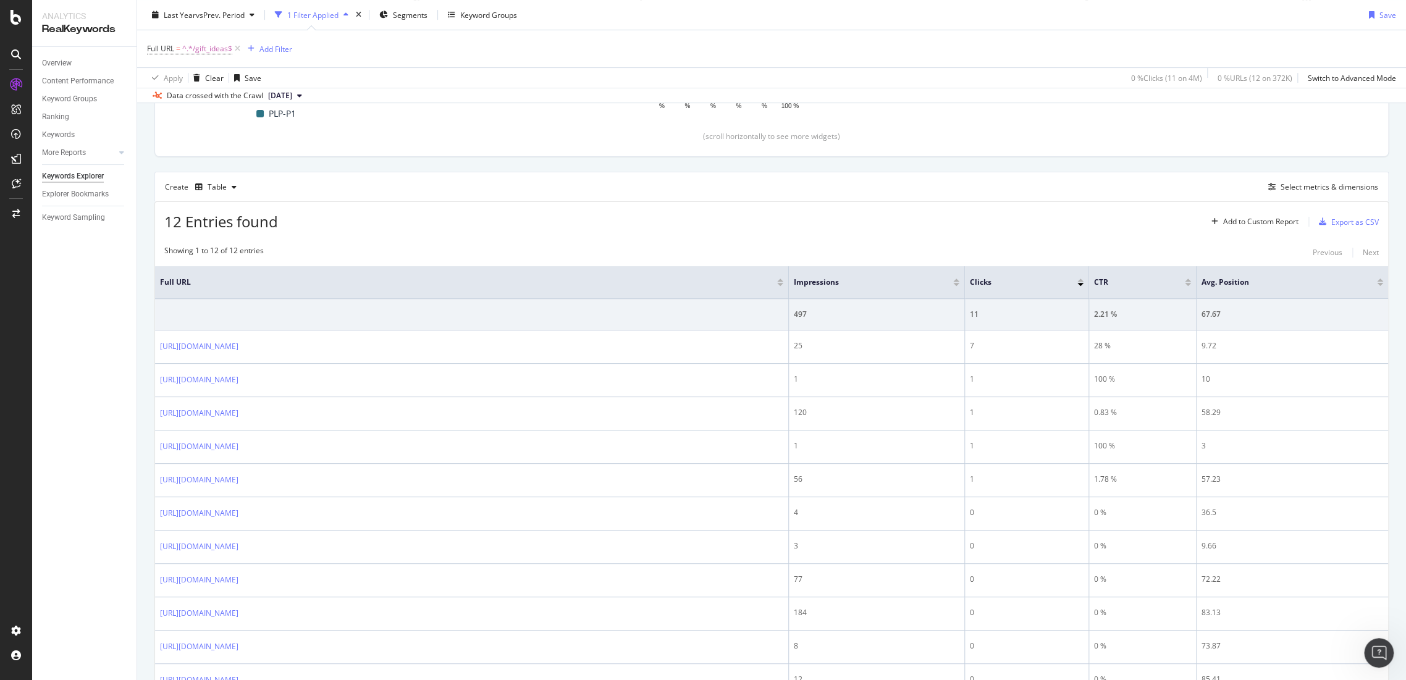
scroll to position [184, 0]
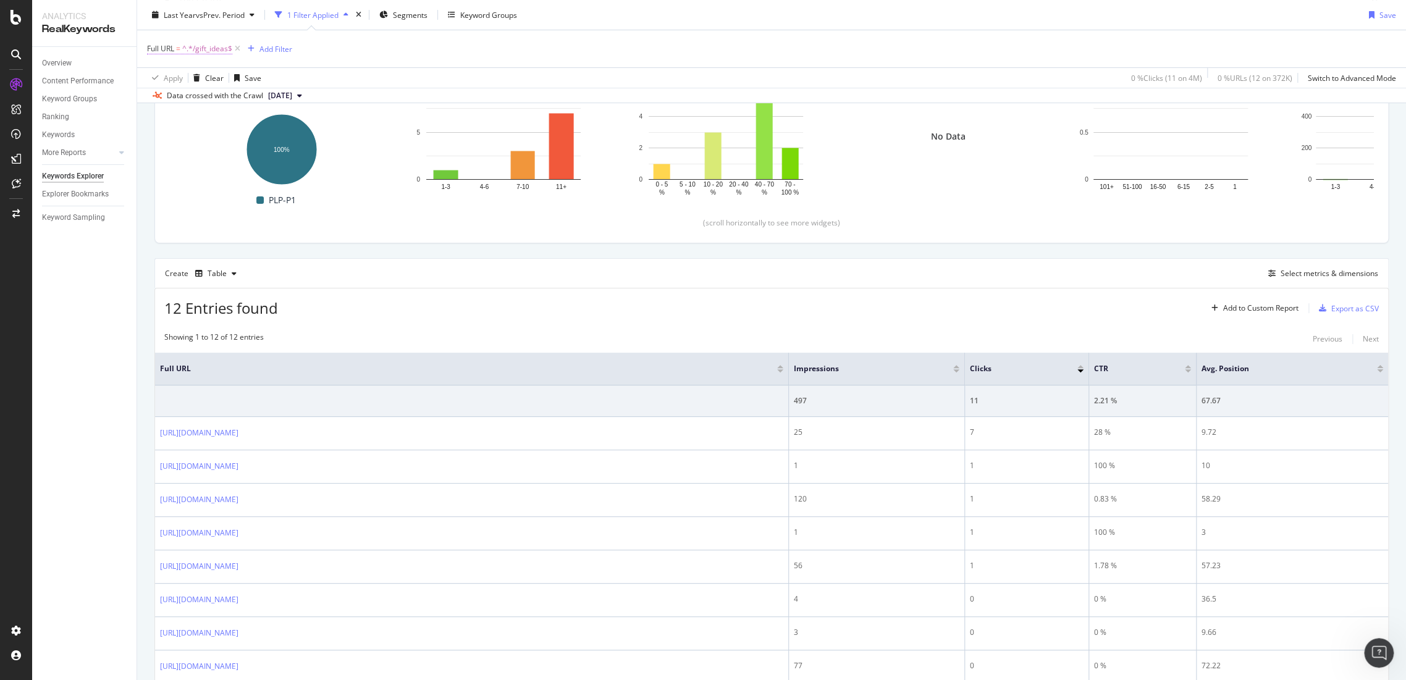
click at [219, 48] on span "^.*/gift_ideas$" at bounding box center [207, 48] width 50 height 17
click at [189, 74] on span "Ends with" at bounding box center [174, 77] width 33 height 11
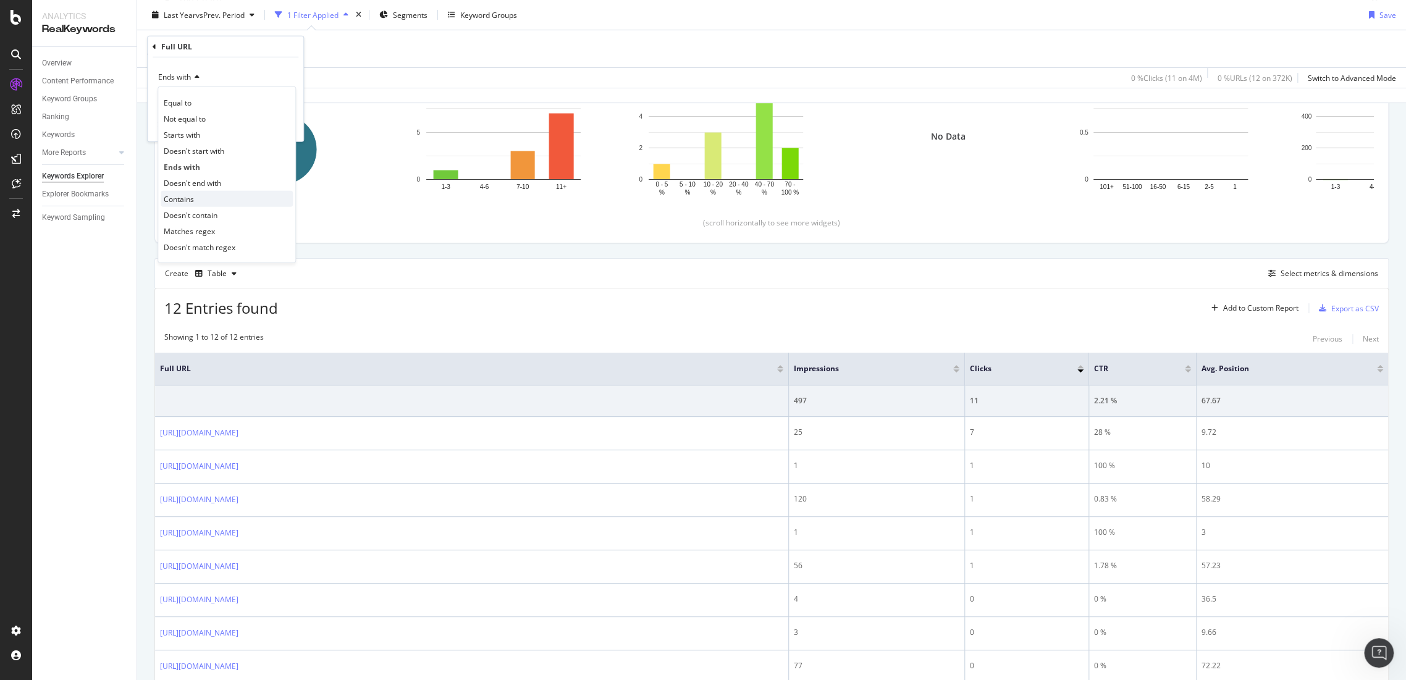
click at [196, 195] on div "Contains" at bounding box center [227, 199] width 132 height 16
click at [201, 98] on input "/gift_ideas" at bounding box center [216, 100] width 117 height 20
type input "gift"
click at [289, 123] on div "Apply" at bounding box center [283, 125] width 19 height 11
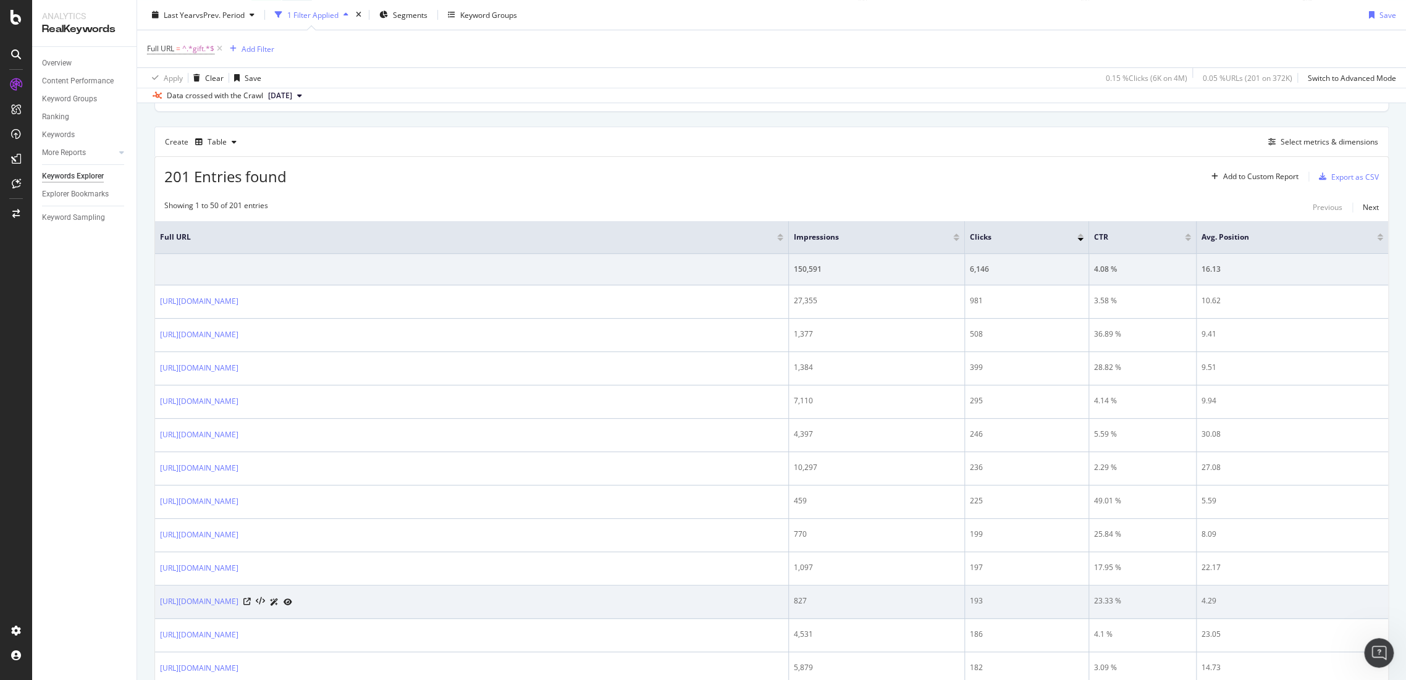
scroll to position [459, 0]
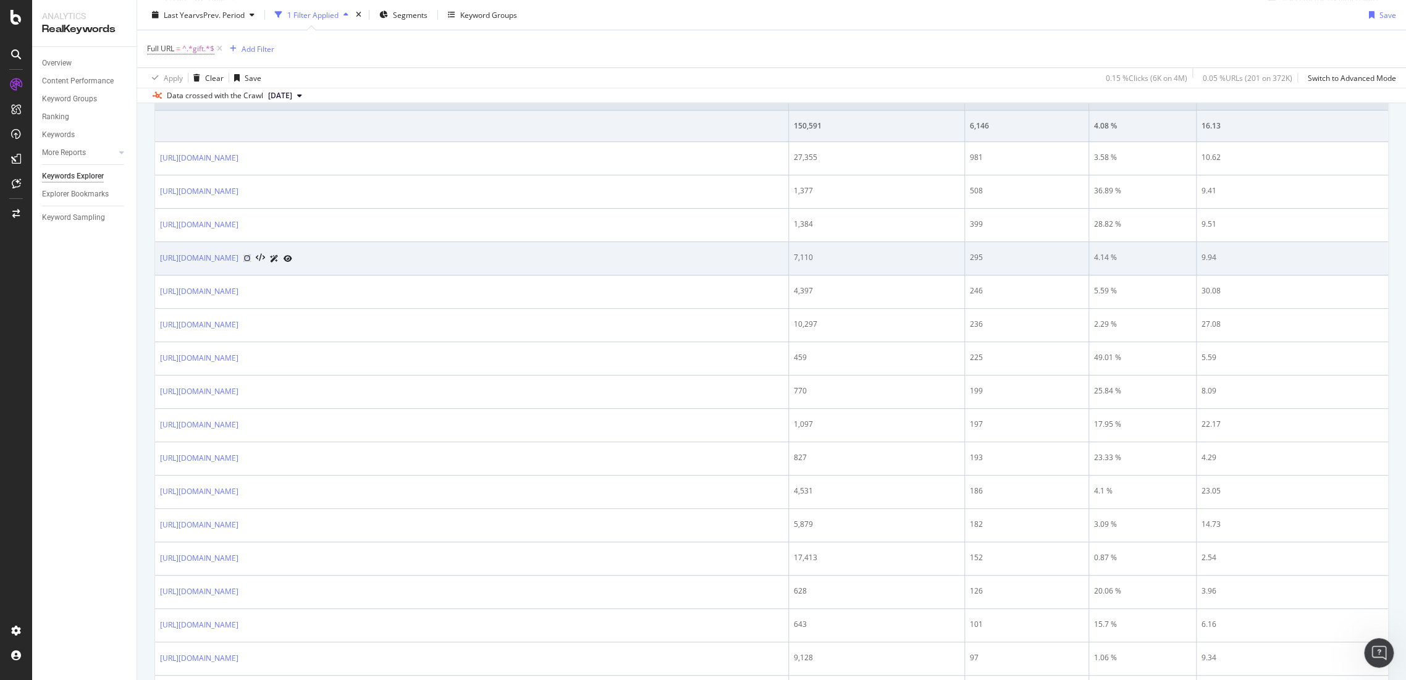
click at [251, 257] on icon at bounding box center [246, 258] width 7 height 7
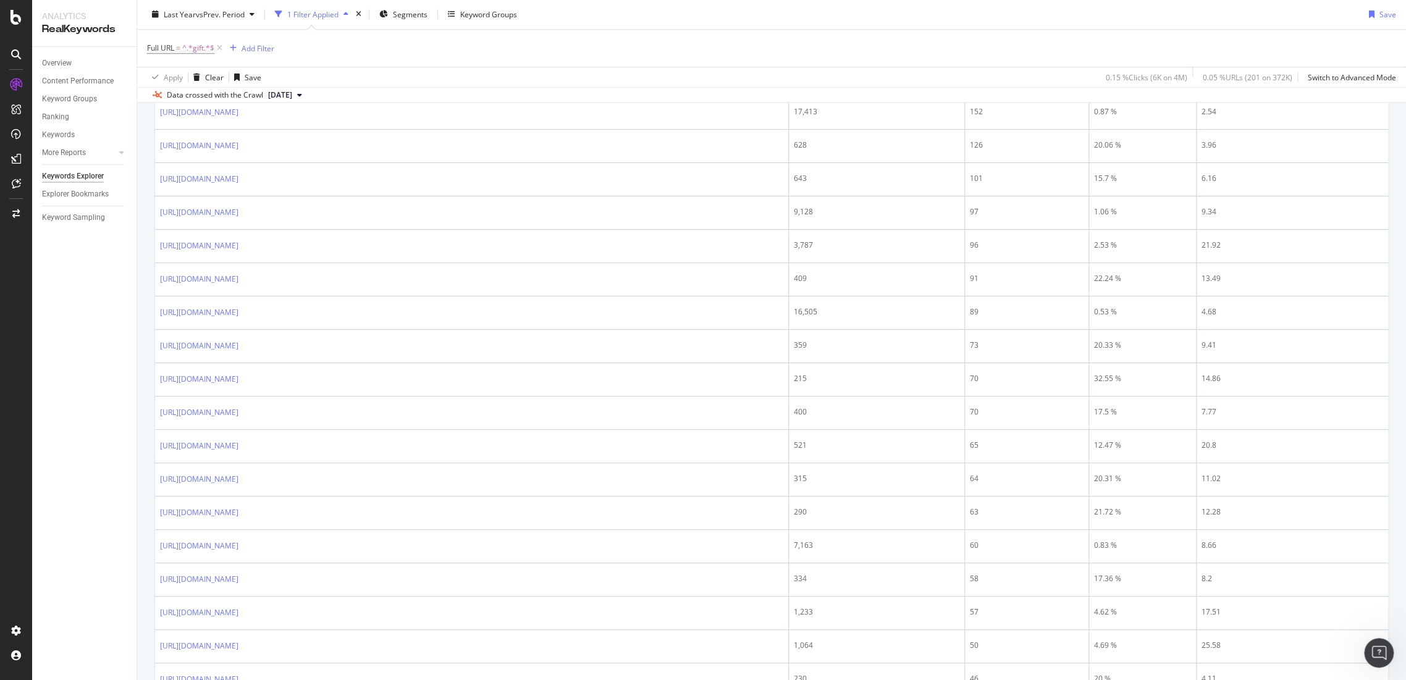
scroll to position [1656, 0]
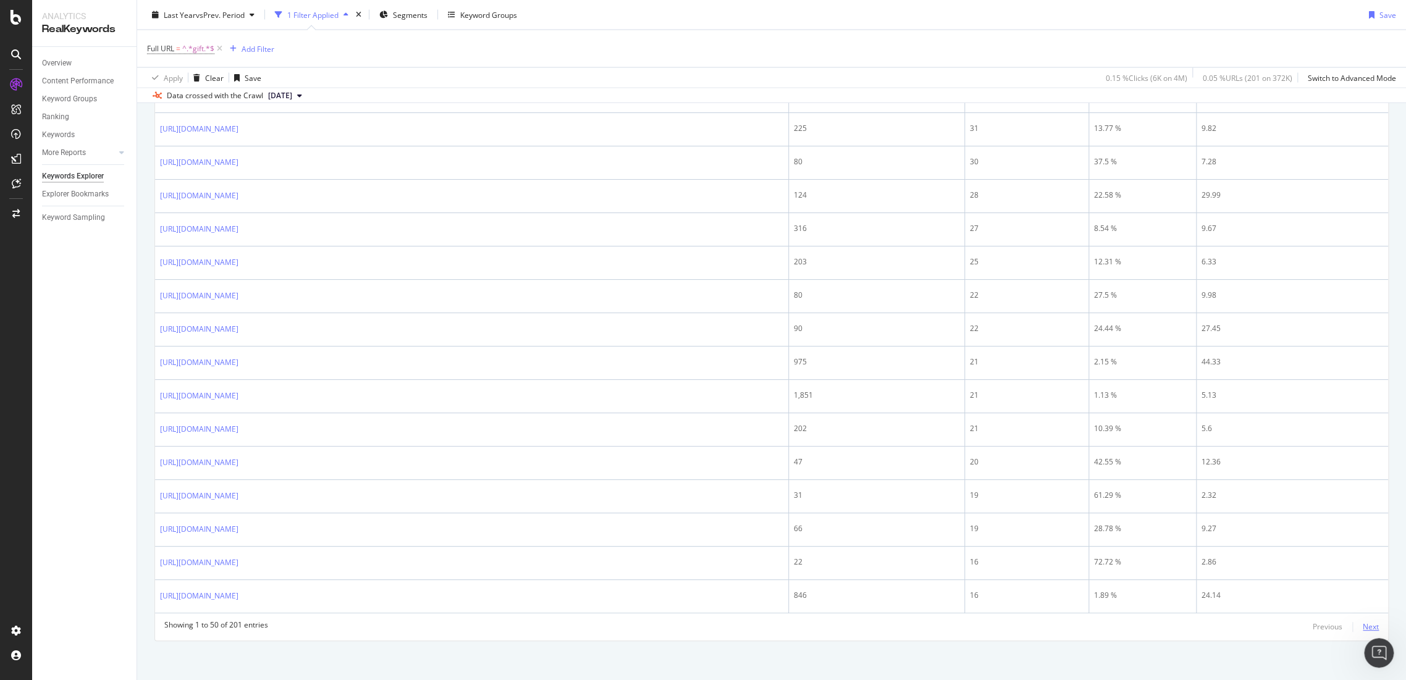
click at [1363, 623] on div "Next" at bounding box center [1371, 627] width 16 height 11
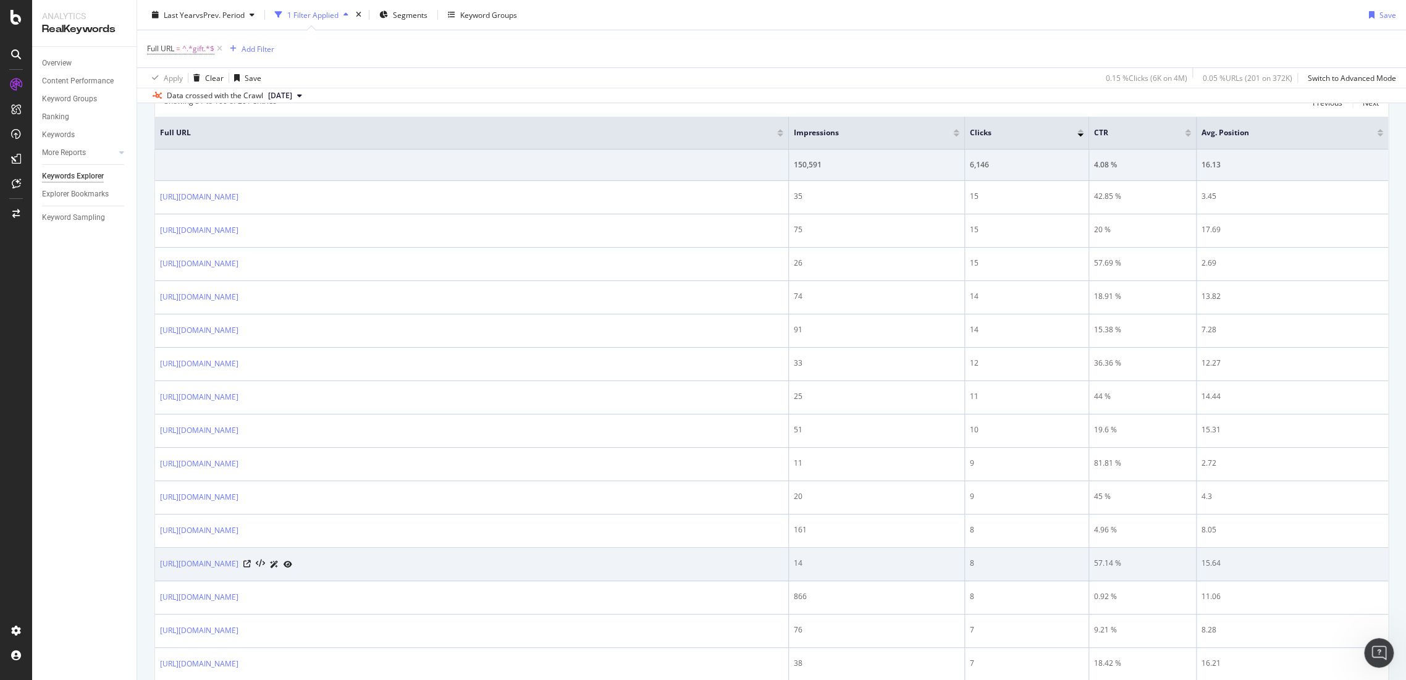
scroll to position [1641, 0]
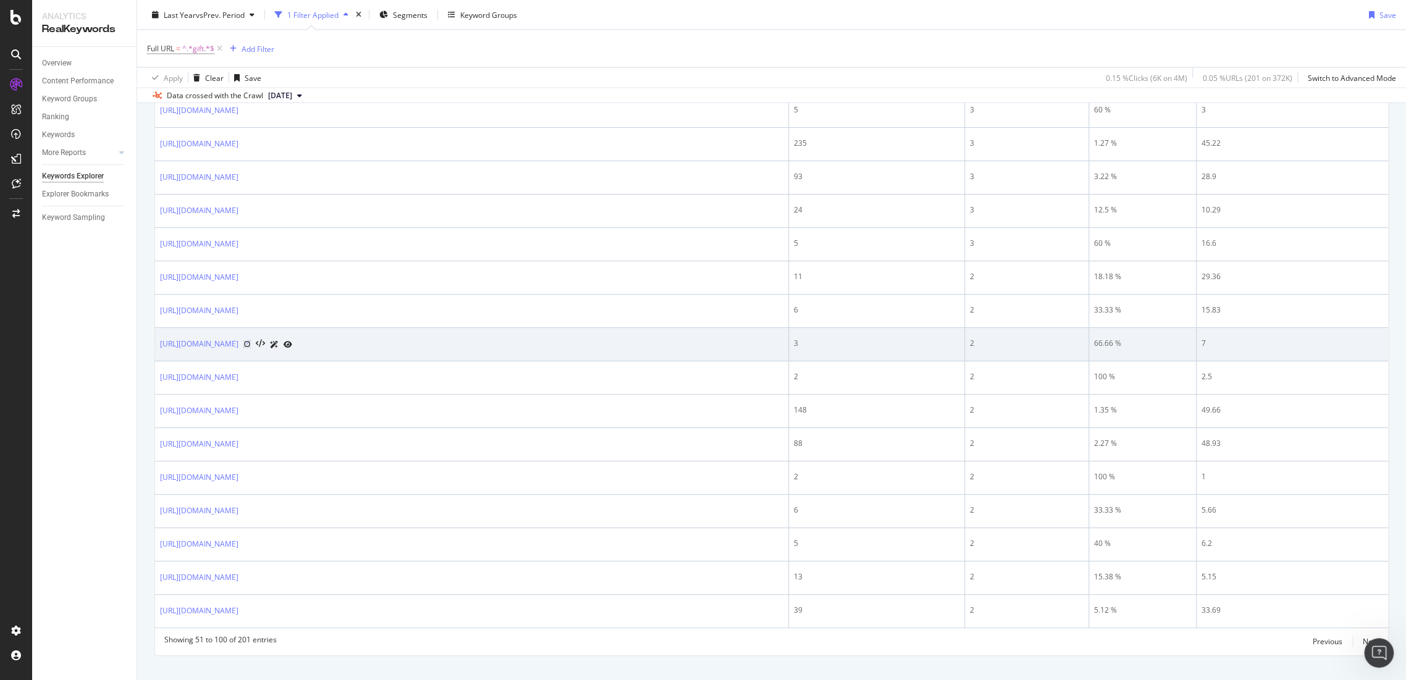
click at [251, 340] on icon at bounding box center [246, 343] width 7 height 7
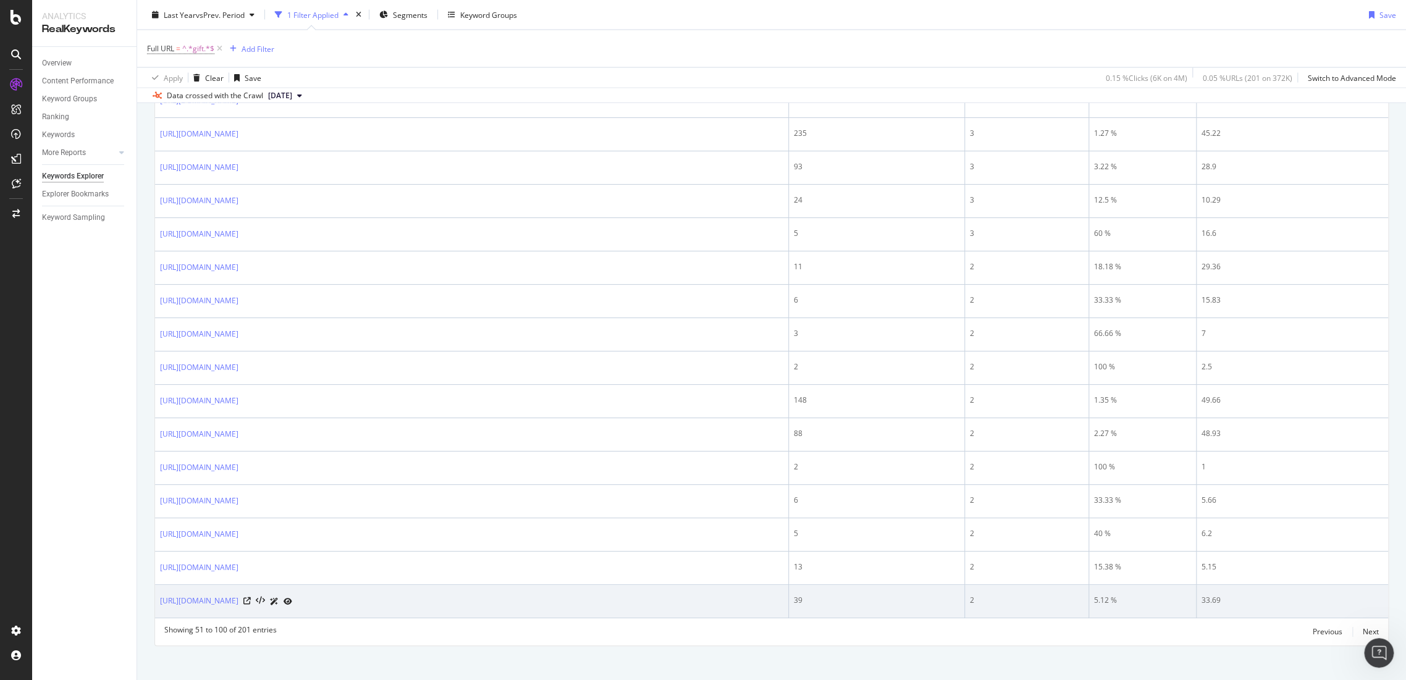
scroll to position [1656, 0]
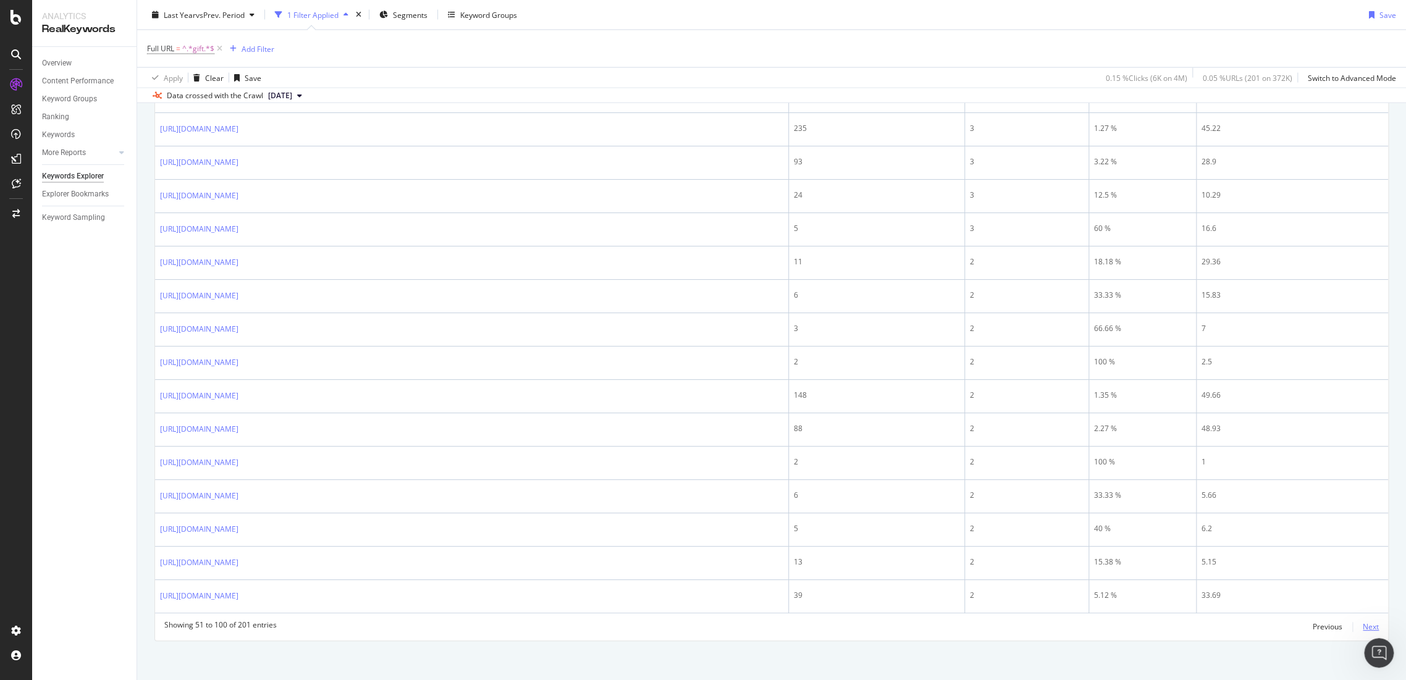
click at [1363, 620] on div "Next" at bounding box center [1371, 627] width 16 height 14
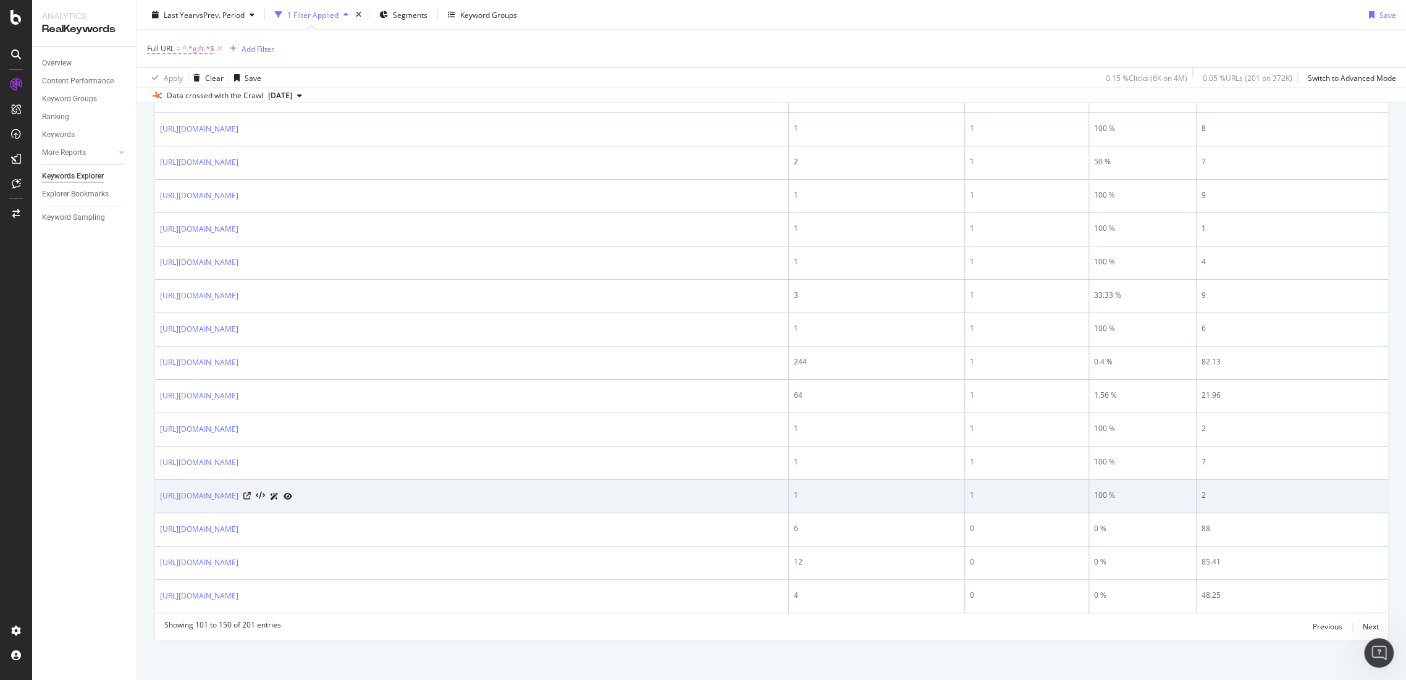
scroll to position [775, 0]
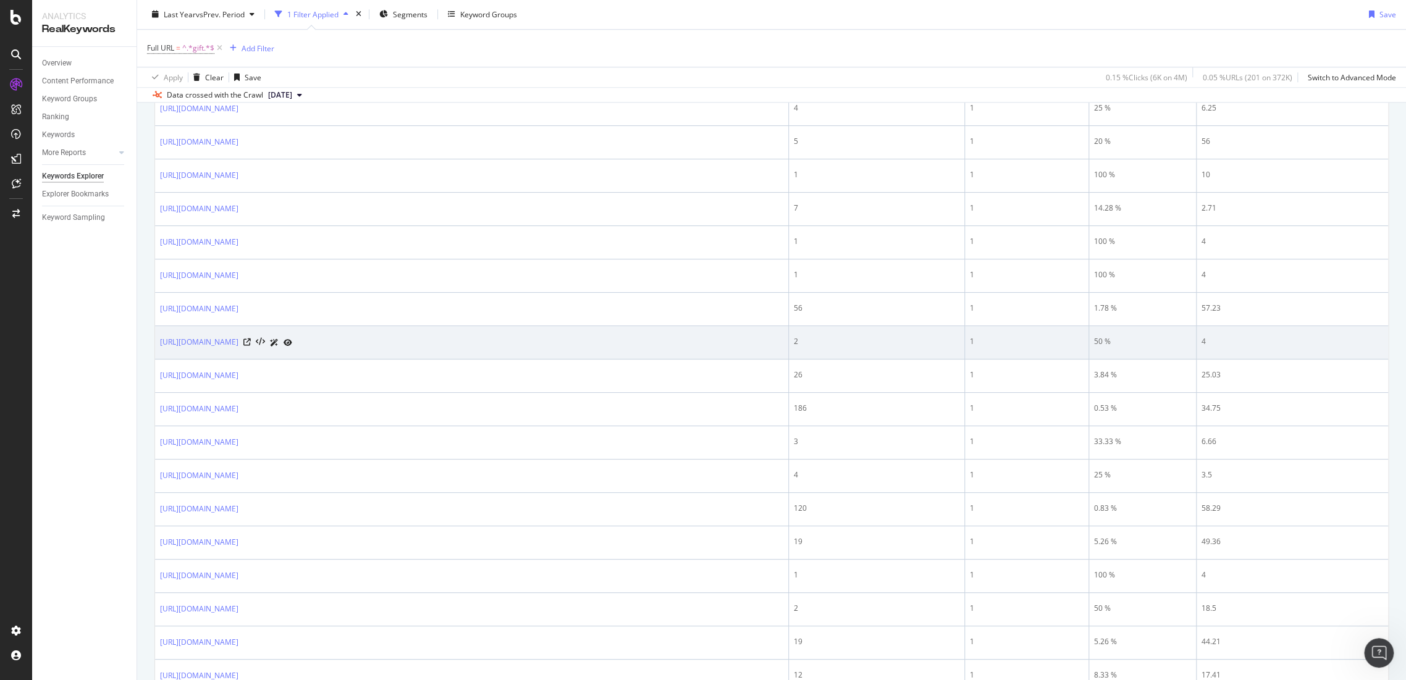
click at [384, 340] on div "https://www.g-star.com/en_at/shop/men/fathers_day_gift_guide" at bounding box center [471, 342] width 623 height 13
click at [251, 339] on icon at bounding box center [246, 342] width 7 height 7
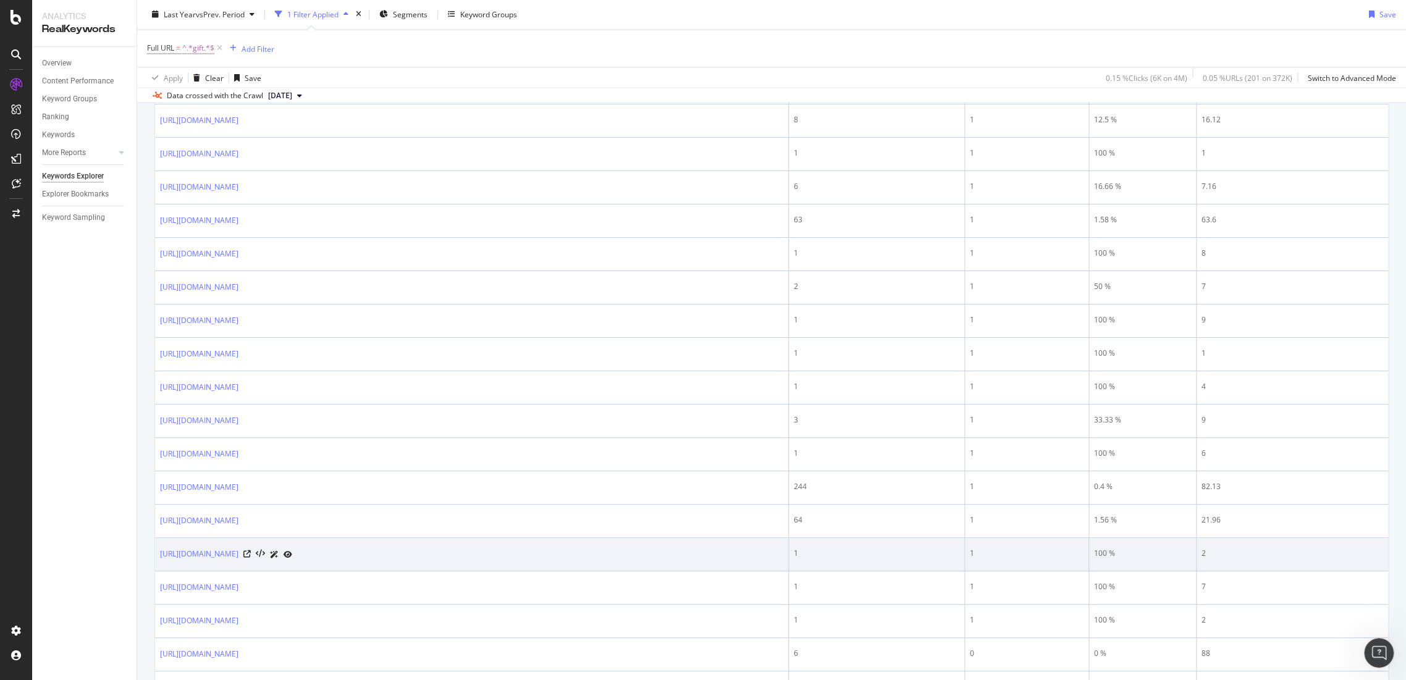
scroll to position [1656, 0]
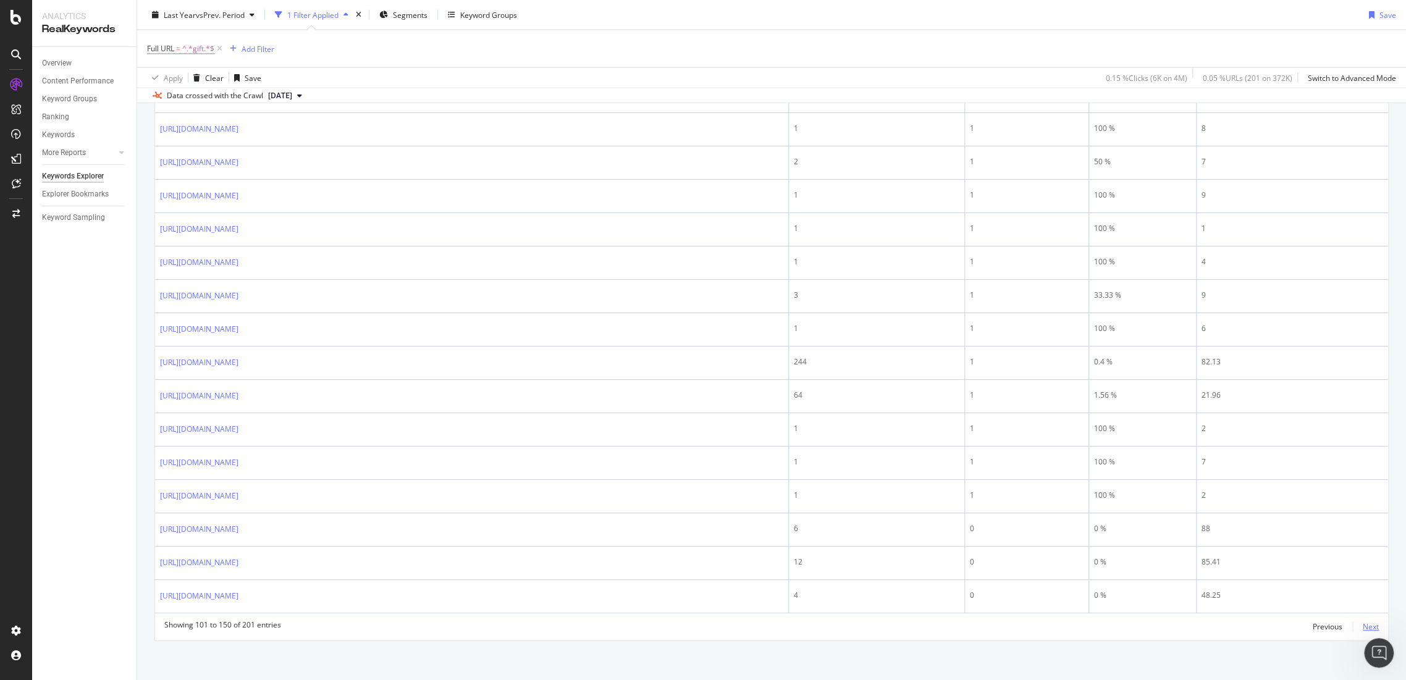
click at [1365, 626] on div "Next" at bounding box center [1371, 627] width 16 height 11
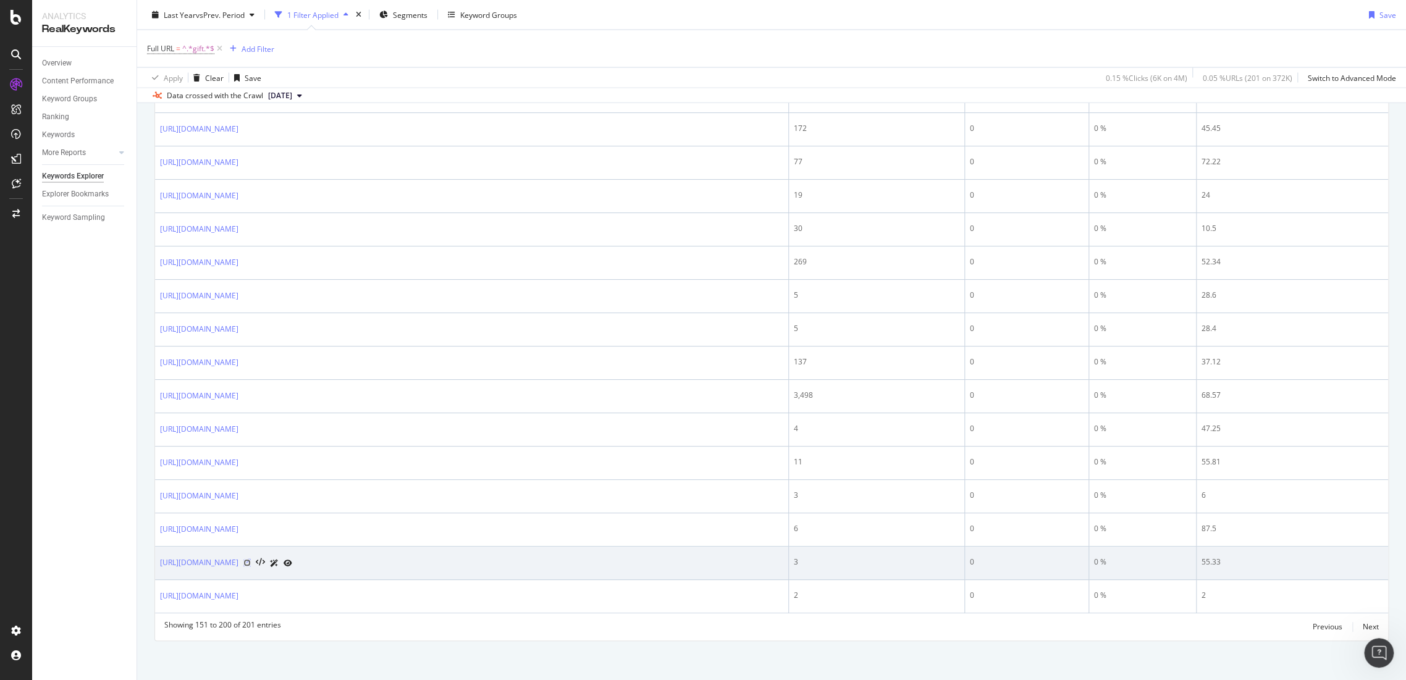
click at [251, 559] on icon at bounding box center [246, 562] width 7 height 7
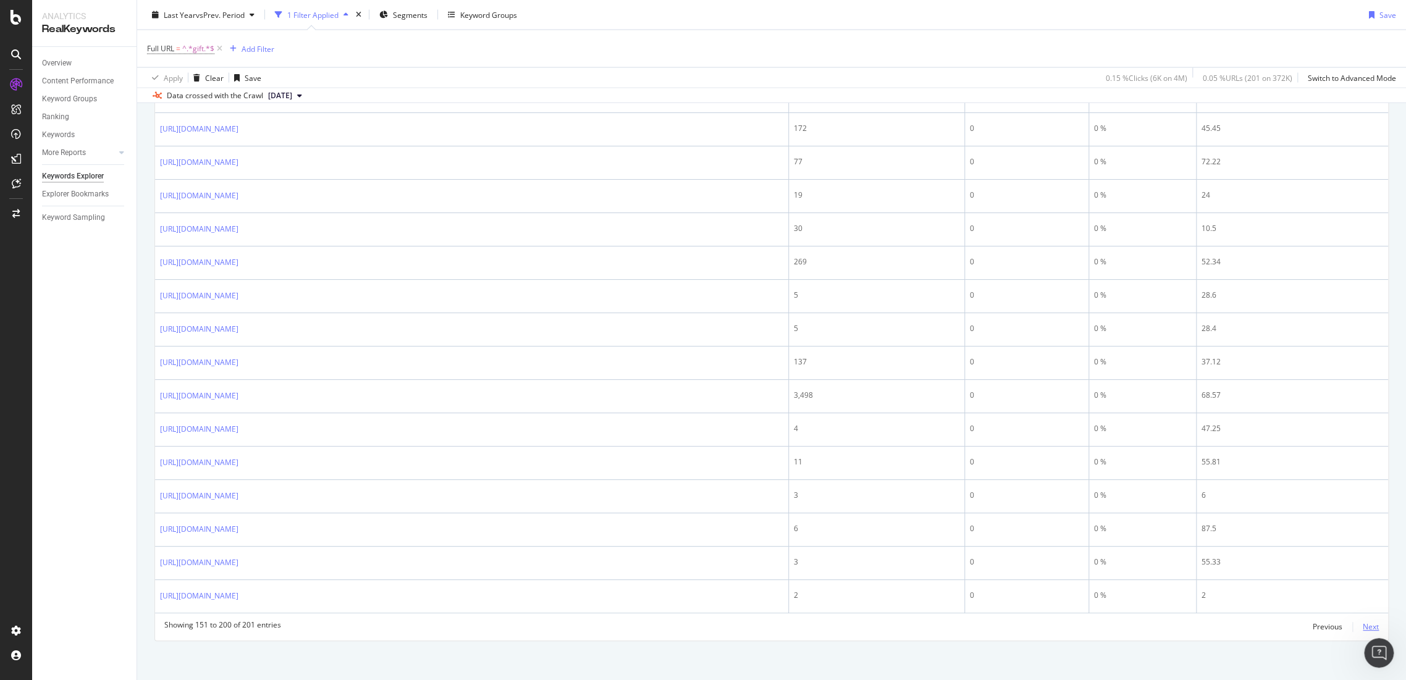
click at [1363, 622] on div "Next" at bounding box center [1371, 627] width 16 height 11
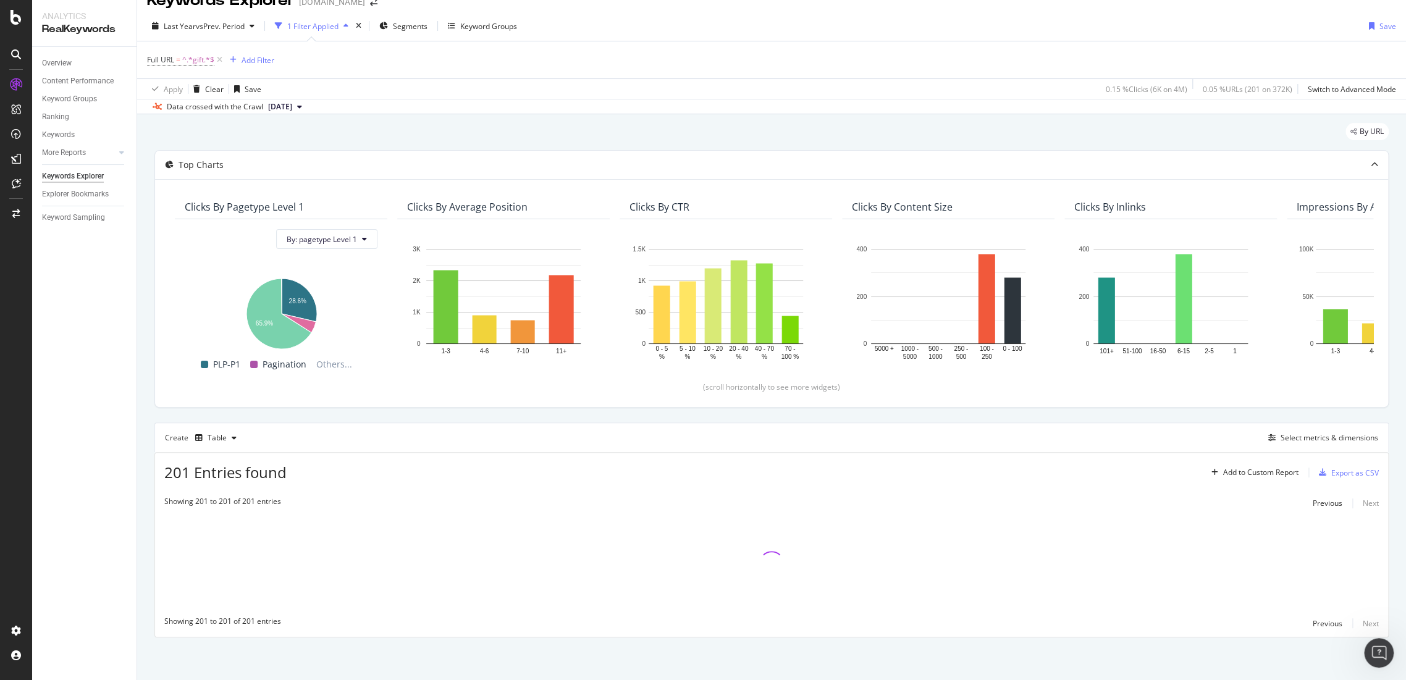
scroll to position [24, 0]
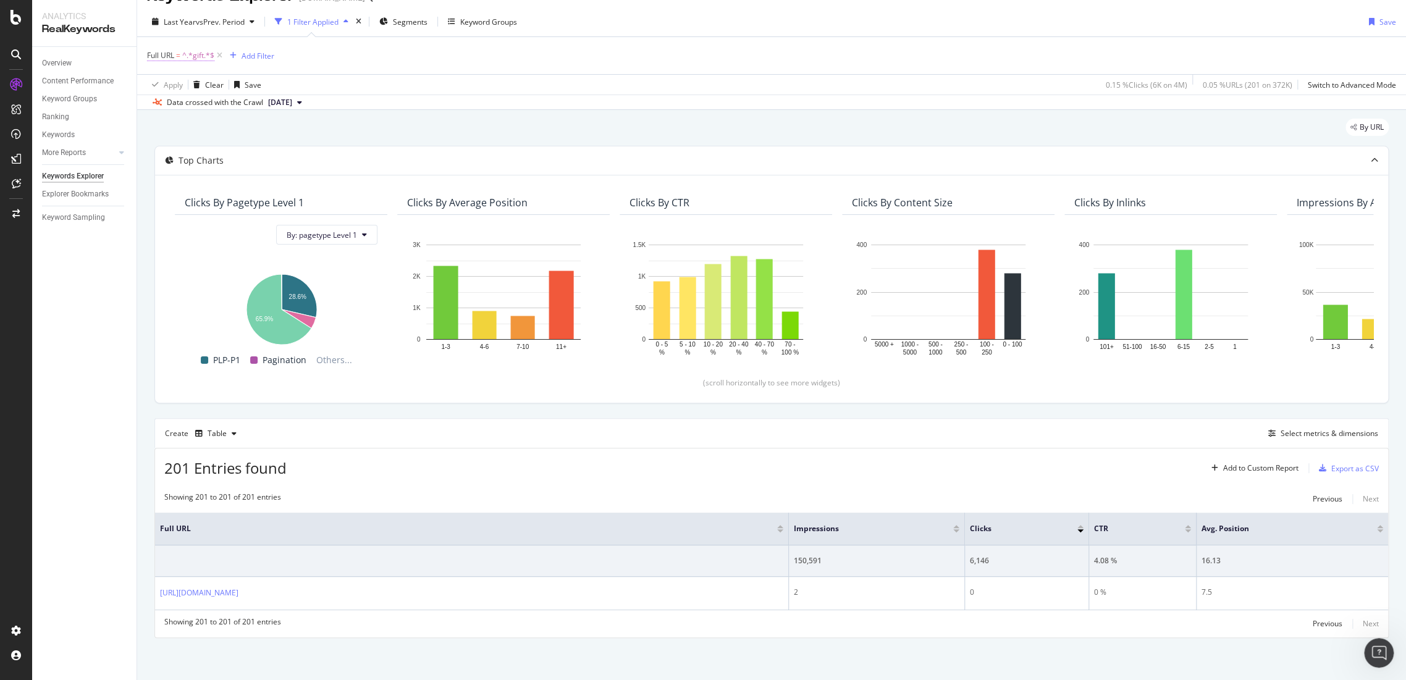
click at [200, 53] on span "^.*gift.*$" at bounding box center [198, 55] width 32 height 17
click at [187, 87] on span "Contains" at bounding box center [173, 83] width 30 height 11
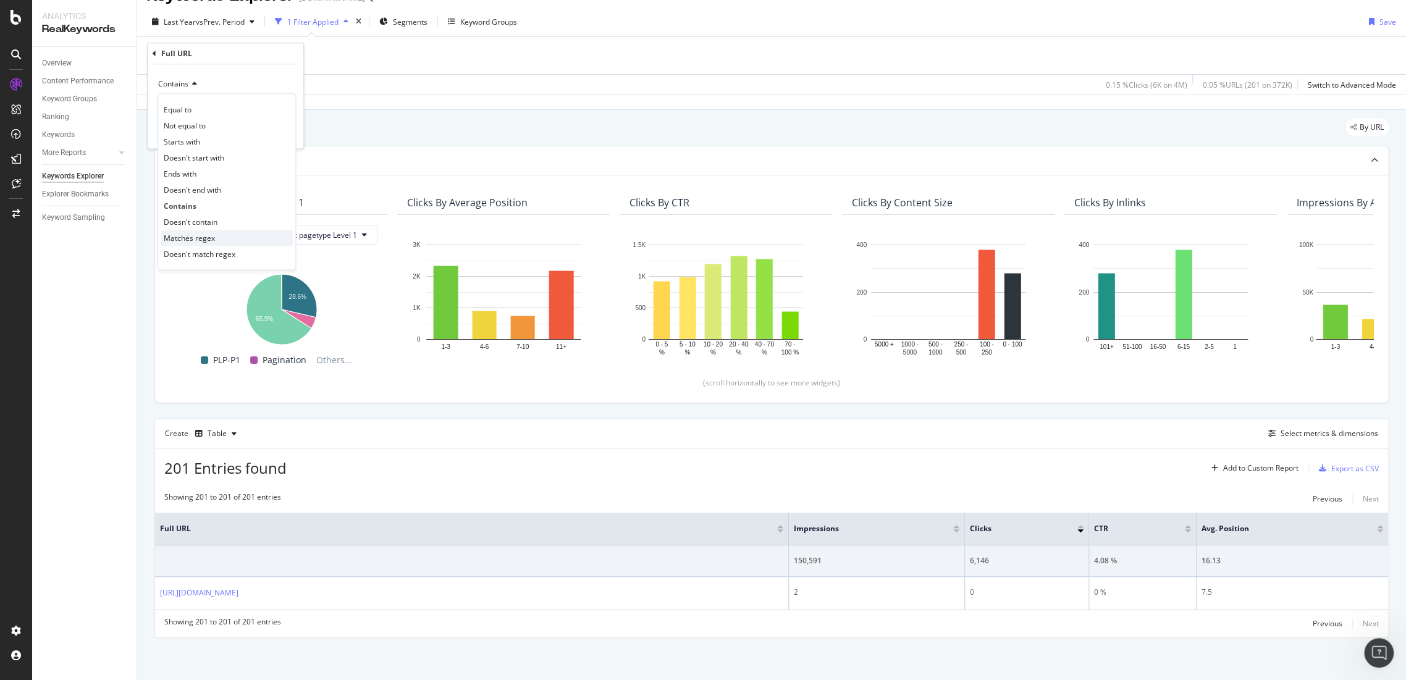
click at [223, 237] on div "Matches regex" at bounding box center [227, 238] width 132 height 16
click at [285, 134] on div "Apply" at bounding box center [283, 132] width 19 height 11
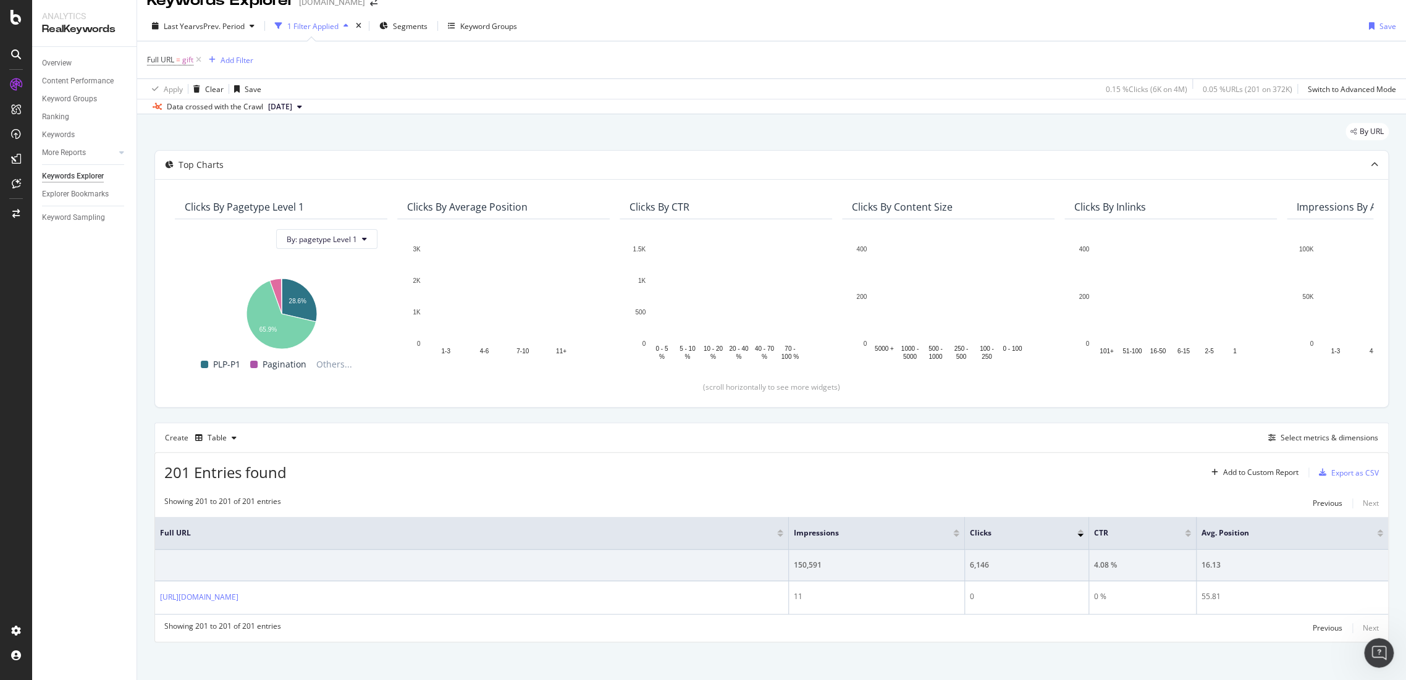
scroll to position [24, 0]
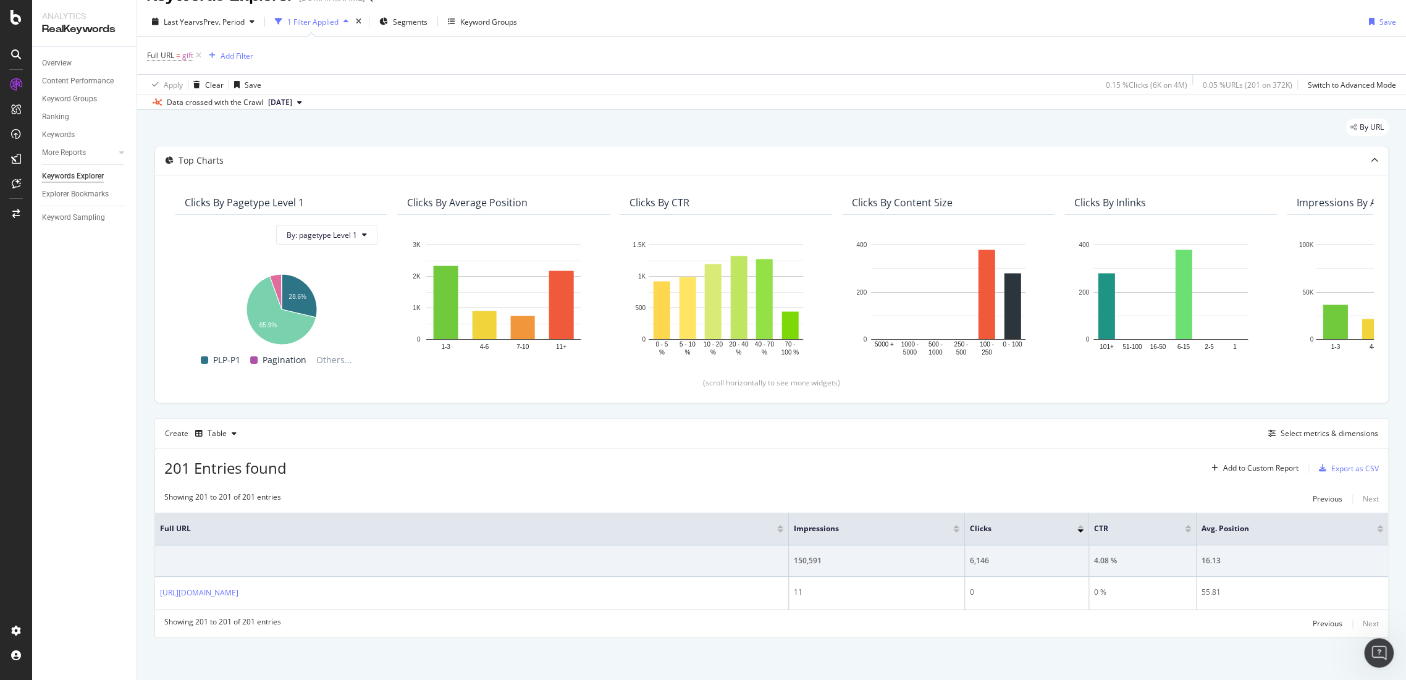
click at [163, 43] on div "Full URL = gift Add Filter" at bounding box center [771, 55] width 1249 height 37
click at [174, 53] on span "Full URL" at bounding box center [160, 55] width 27 height 11
click at [193, 87] on span "Matches regex" at bounding box center [183, 83] width 51 height 11
click at [191, 204] on span "Contains" at bounding box center [179, 206] width 30 height 11
click at [196, 22] on span "vs Prev. Period" at bounding box center [220, 22] width 49 height 11
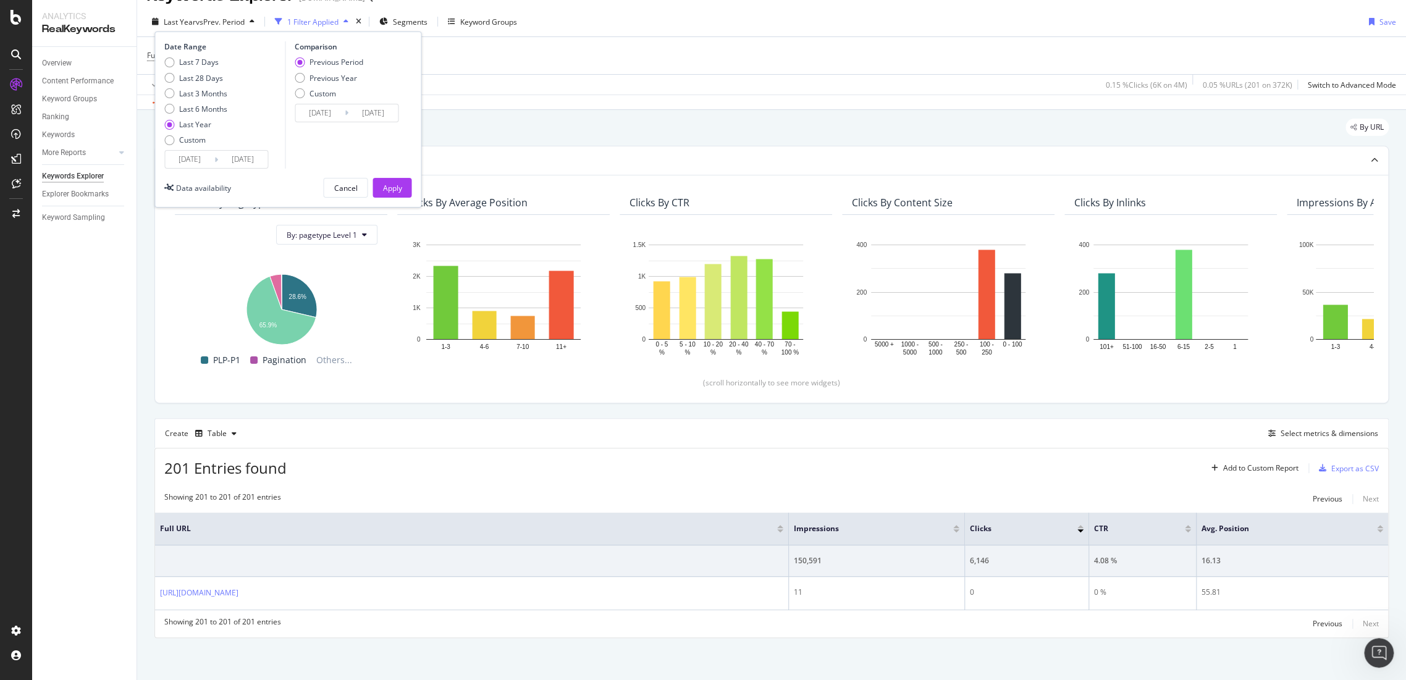
click at [168, 133] on div "Last 7 Days Last 28 Days Last 3 Months Last 6 Months Last Year Custom" at bounding box center [195, 103] width 63 height 93
click at [169, 140] on div "Custom" at bounding box center [169, 140] width 10 height 10
type input "[DATE]"
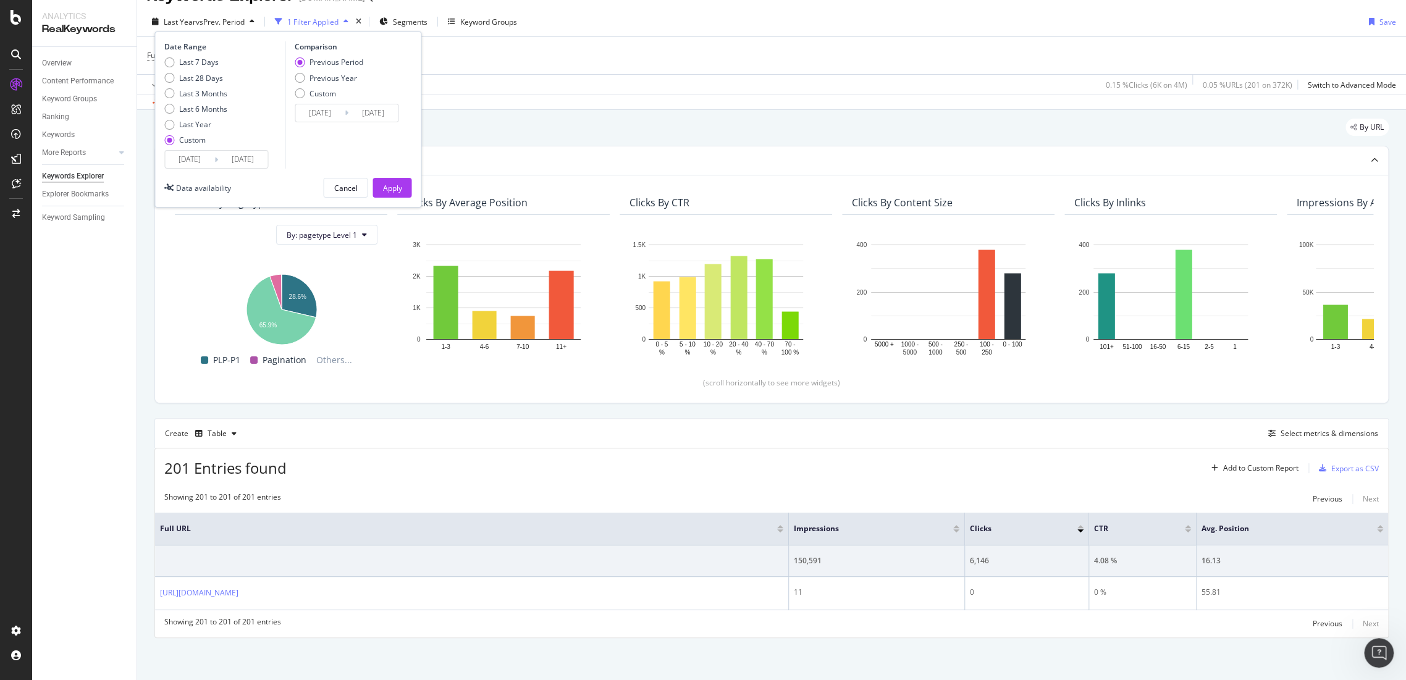
click at [185, 162] on input "[DATE]" at bounding box center [189, 159] width 49 height 17
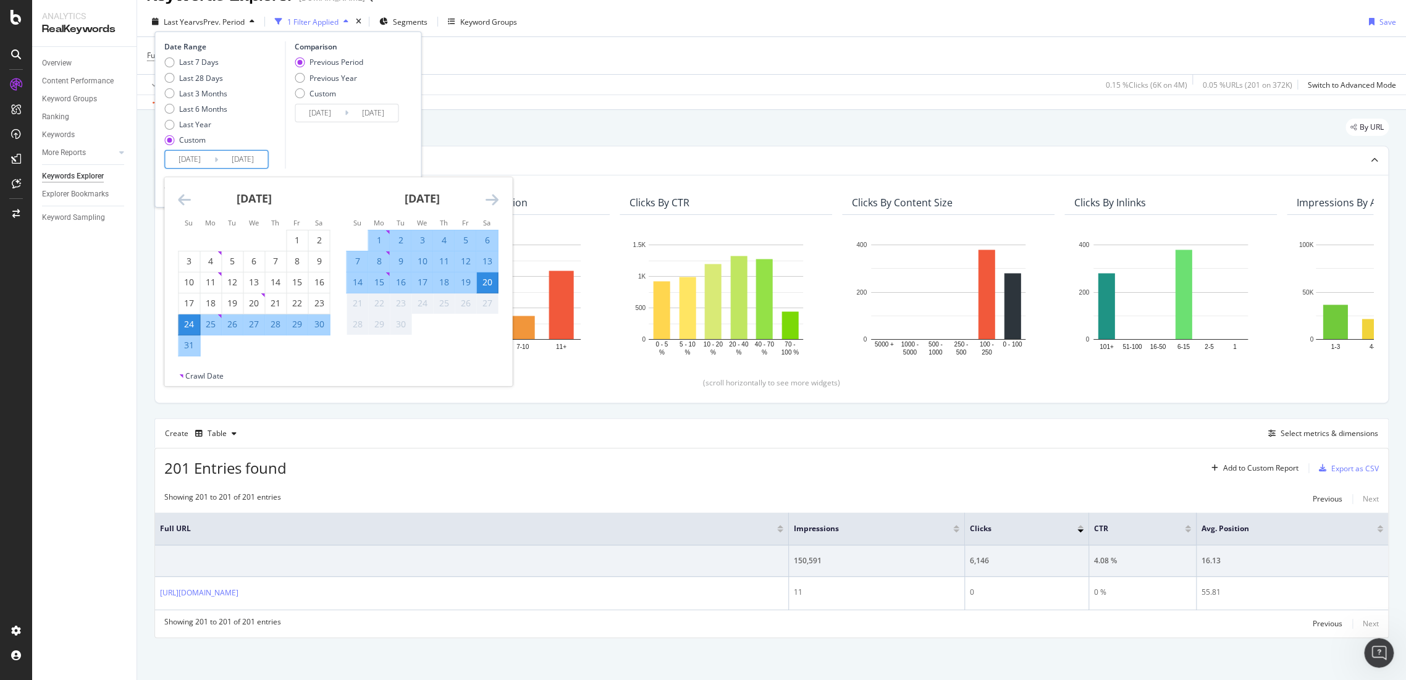
click at [188, 200] on icon "Move backward to switch to the previous month." at bounding box center [184, 199] width 13 height 15
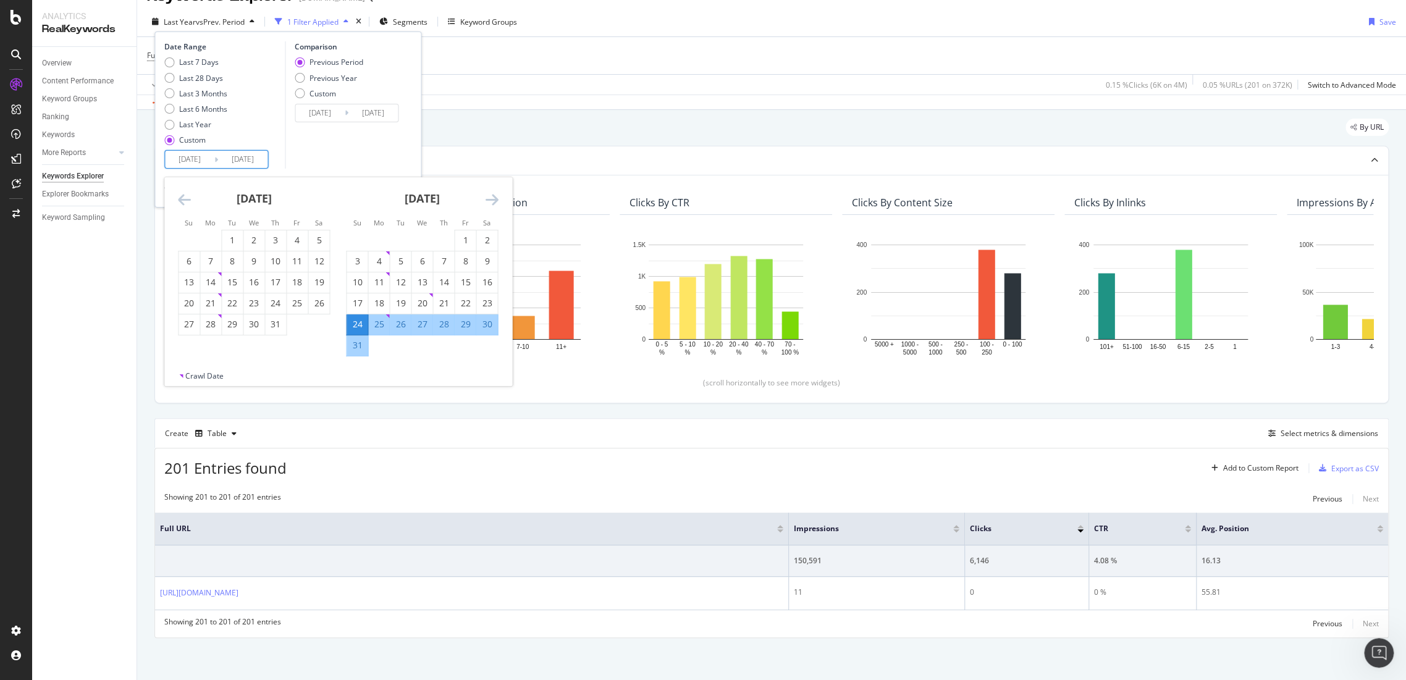
click at [188, 200] on icon "Move backward to switch to the previous month." at bounding box center [184, 199] width 13 height 15
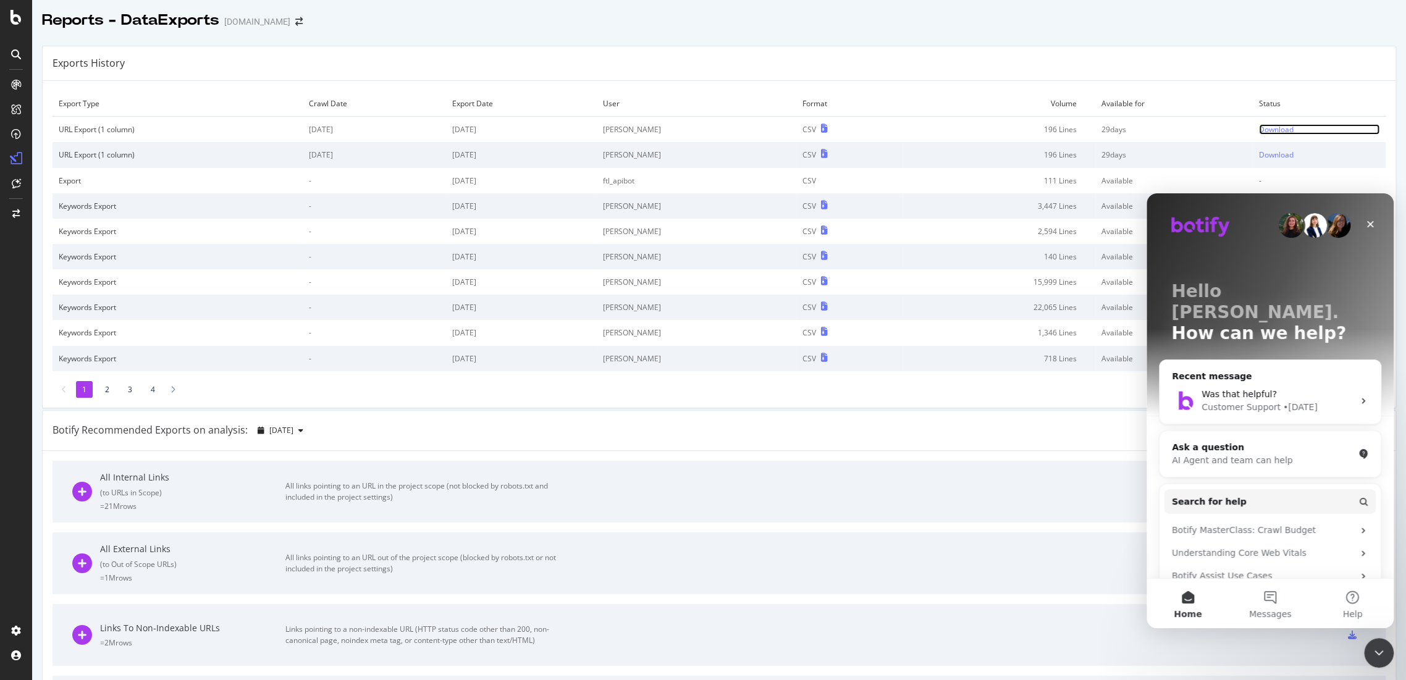
click at [1259, 129] on div "Download" at bounding box center [1276, 129] width 35 height 11
drag, startPoint x: 1376, startPoint y: 649, endPoint x: 2680, endPoint y: 863, distance: 1321.8
click at [1376, 648] on icon "Close Intercom Messenger" at bounding box center [1377, 651] width 15 height 15
